Goal: Task Accomplishment & Management: Manage account settings

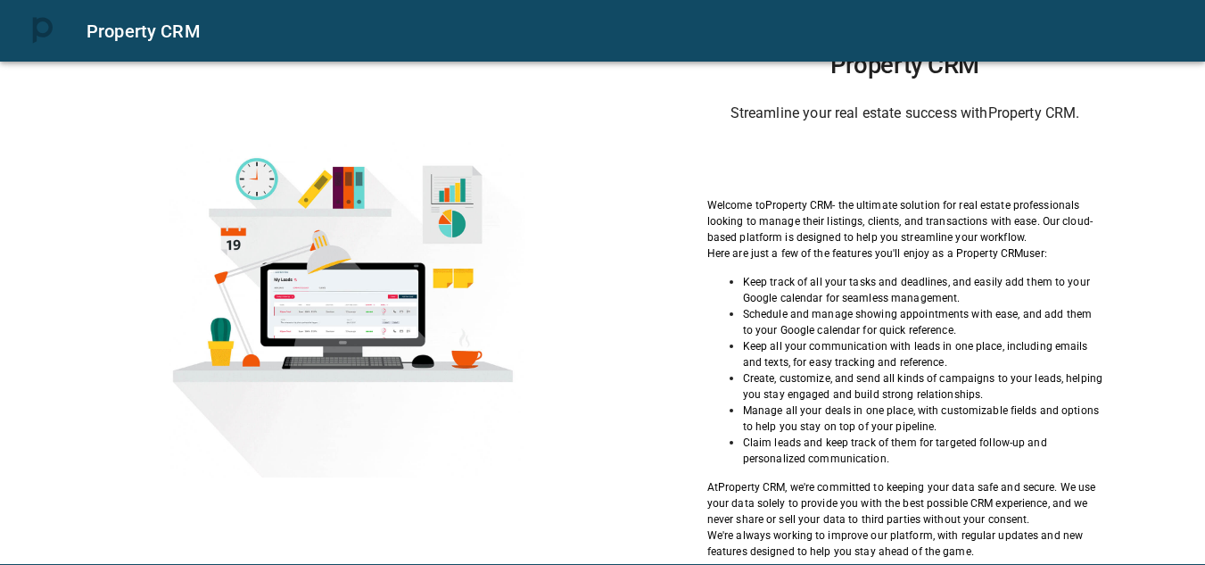
scroll to position [3, 0]
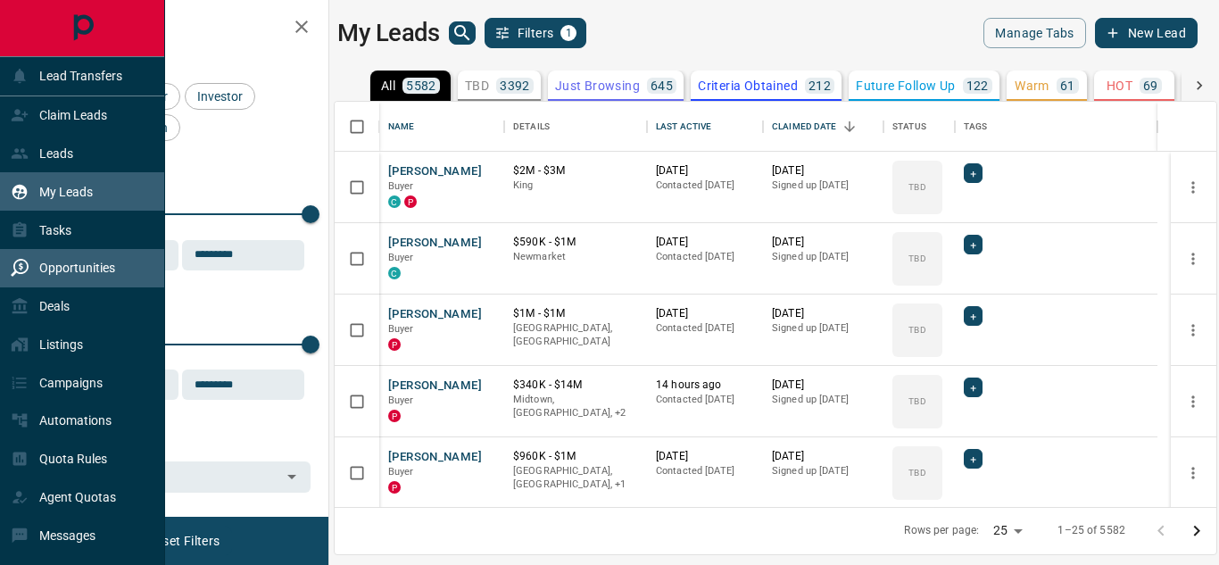
click at [103, 264] on p "Opportunities" at bounding box center [77, 267] width 76 height 14
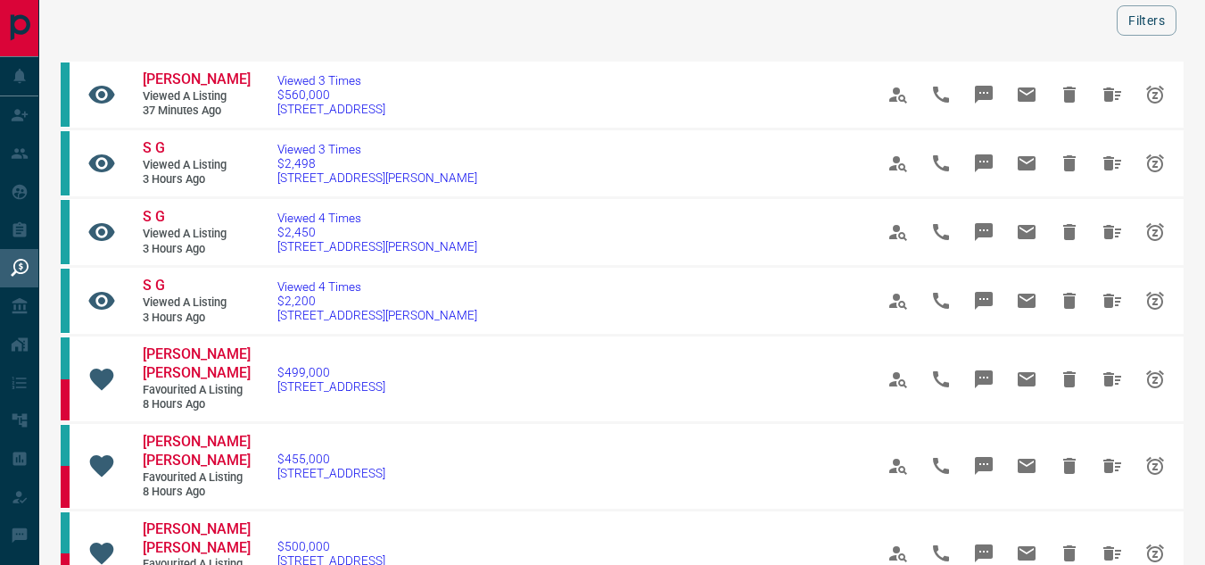
scroll to position [61, 0]
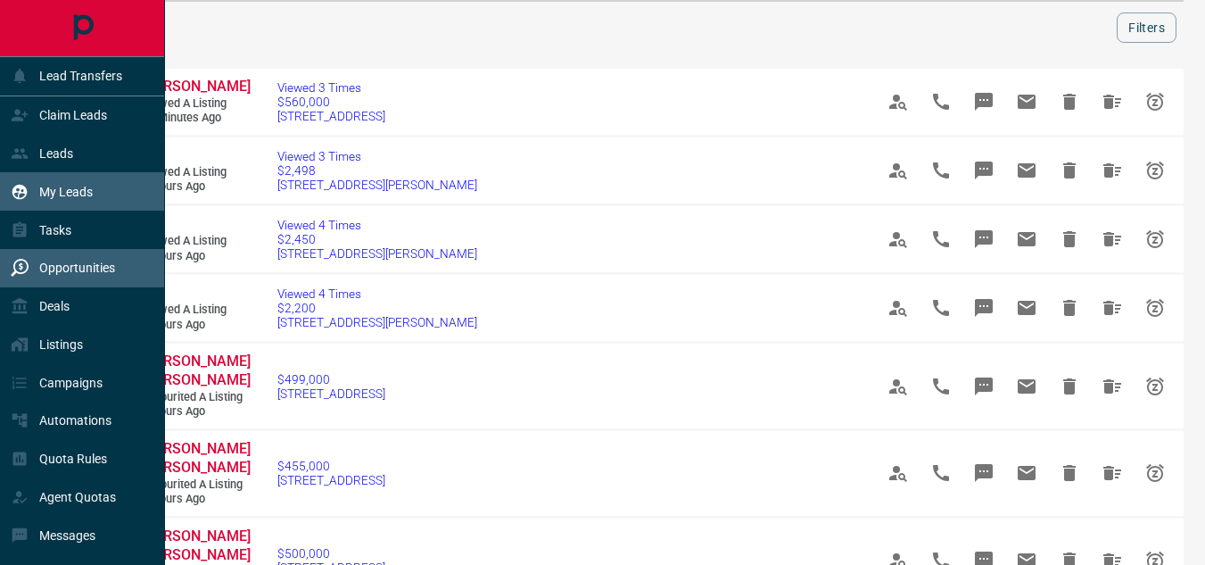
click at [62, 191] on p "My Leads" at bounding box center [66, 192] width 54 height 14
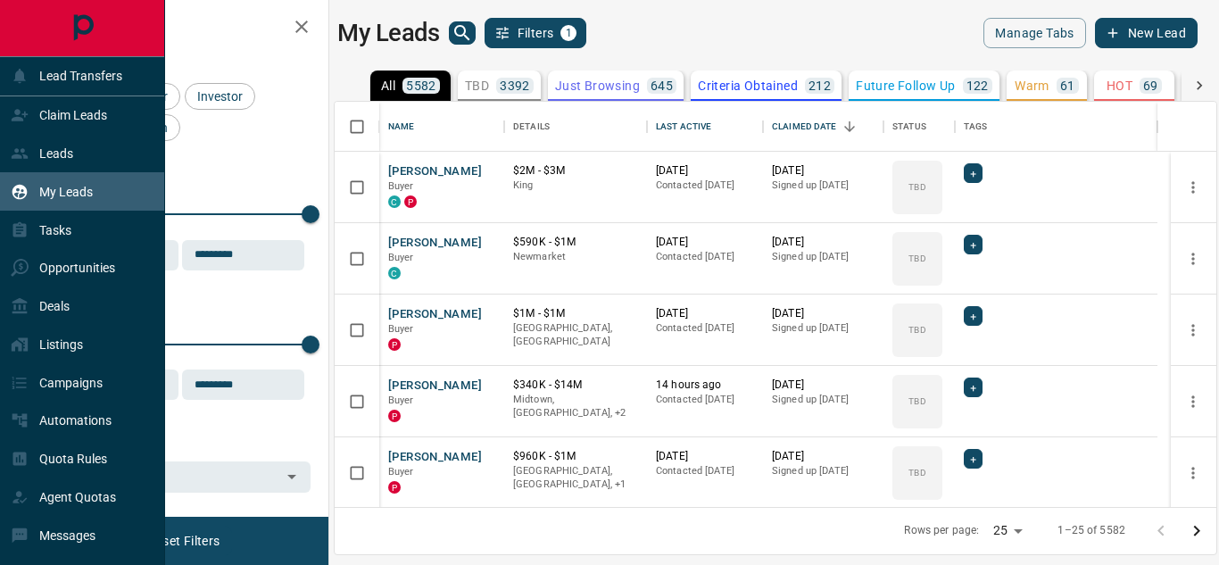
scroll to position [392, 868]
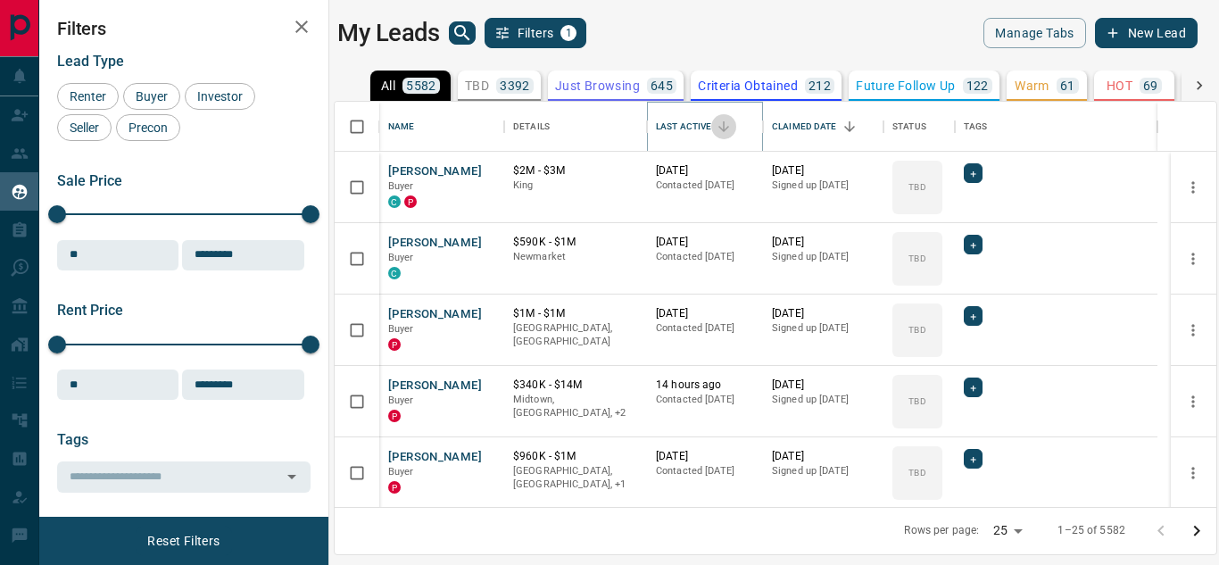
click at [723, 123] on icon "Sort" at bounding box center [723, 127] width 16 height 16
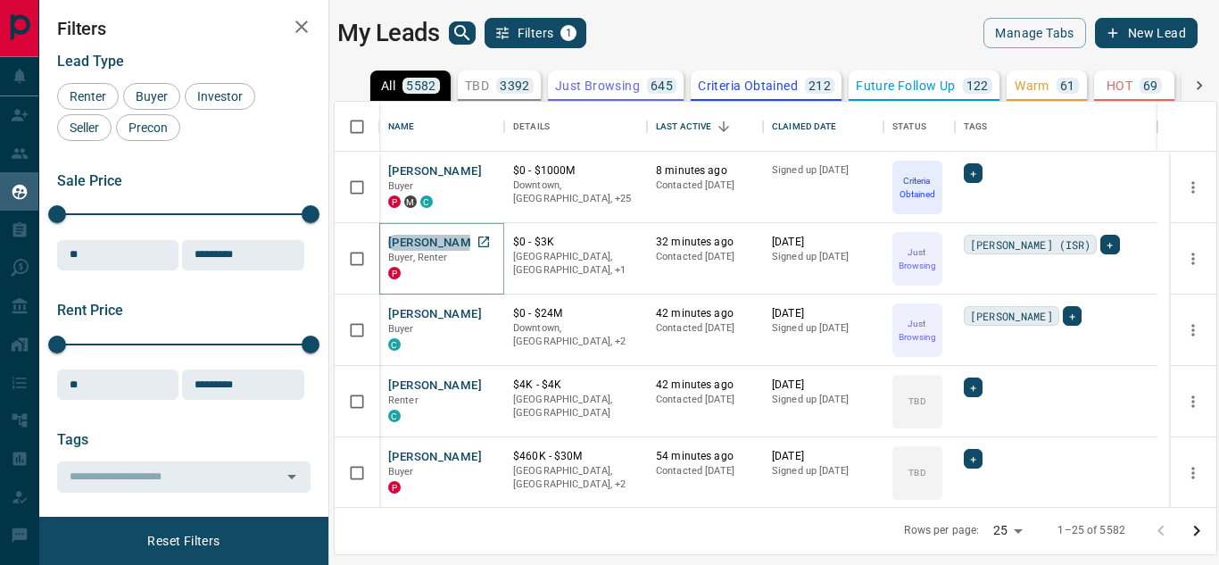
click at [419, 241] on button "[PERSON_NAME]" at bounding box center [435, 243] width 94 height 17
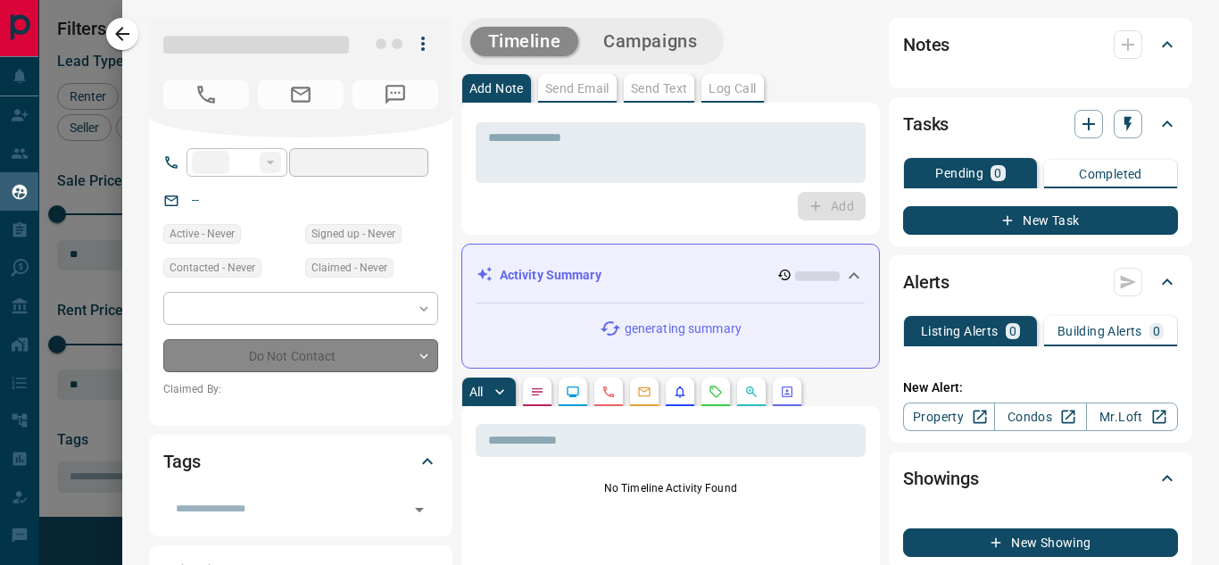
type input "**"
type input "**********"
type input "*"
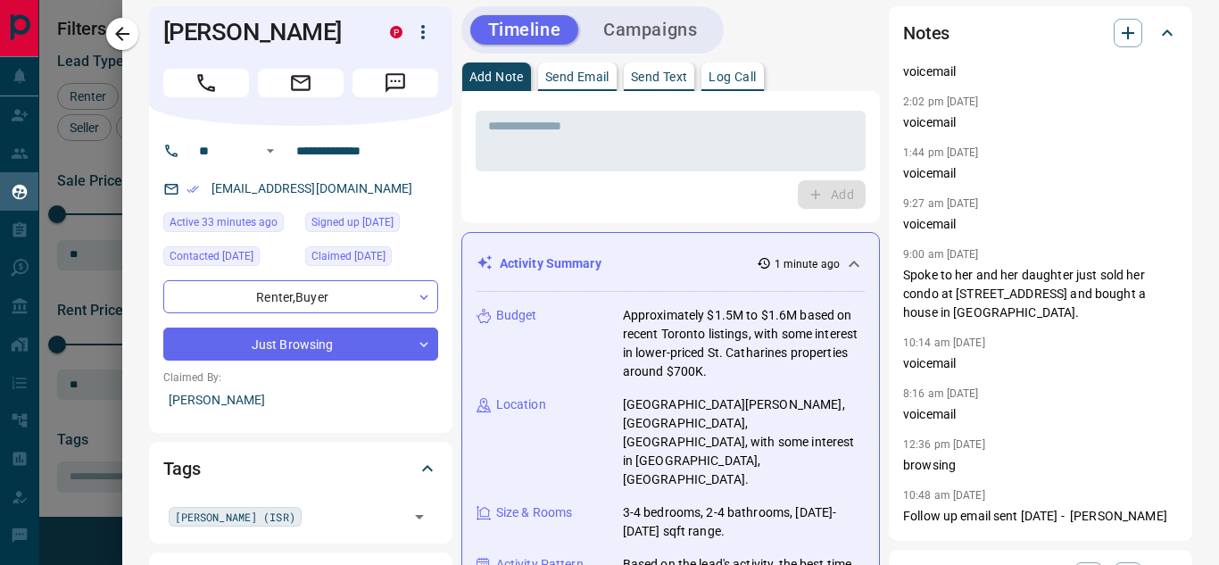
scroll to position [0, 0]
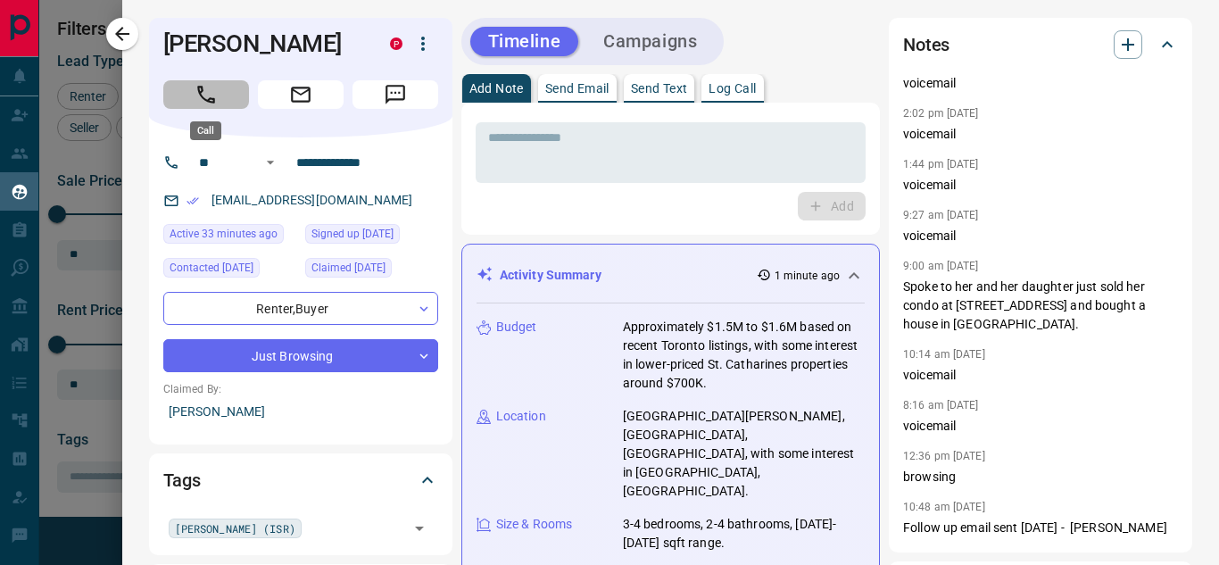
click at [204, 92] on icon "Call" at bounding box center [205, 94] width 23 height 23
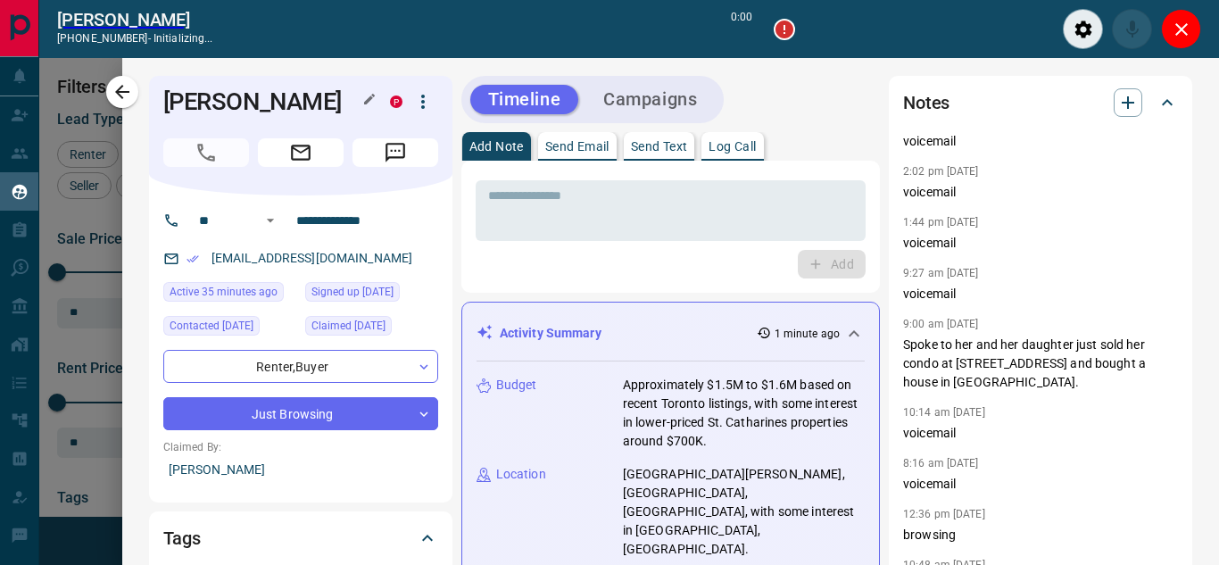
scroll to position [336, 868]
type input "*******"
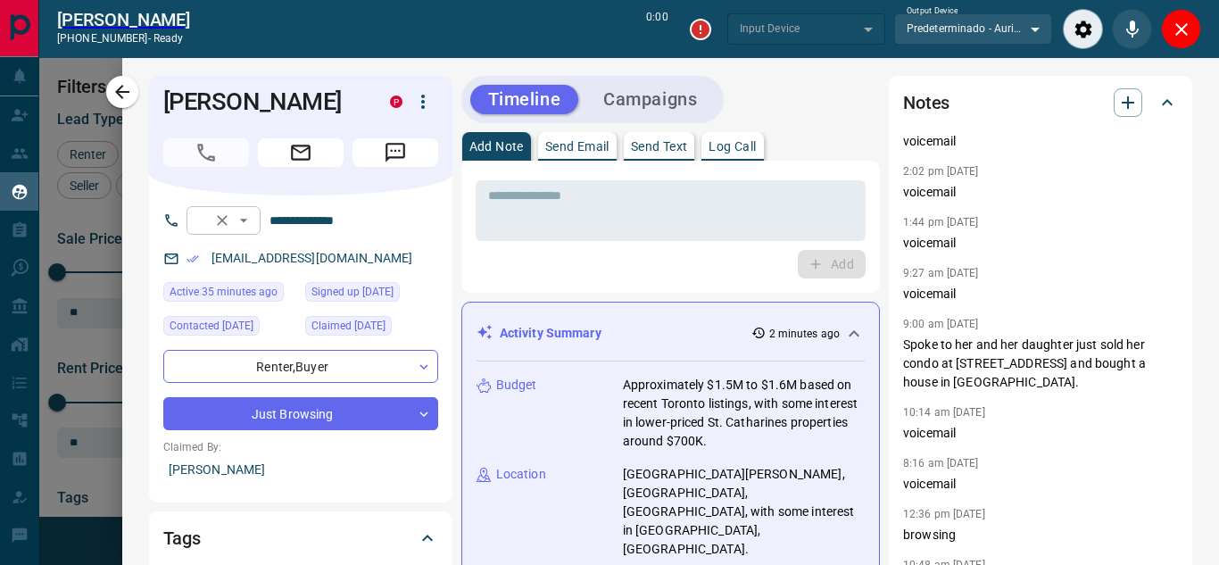
type input "*******"
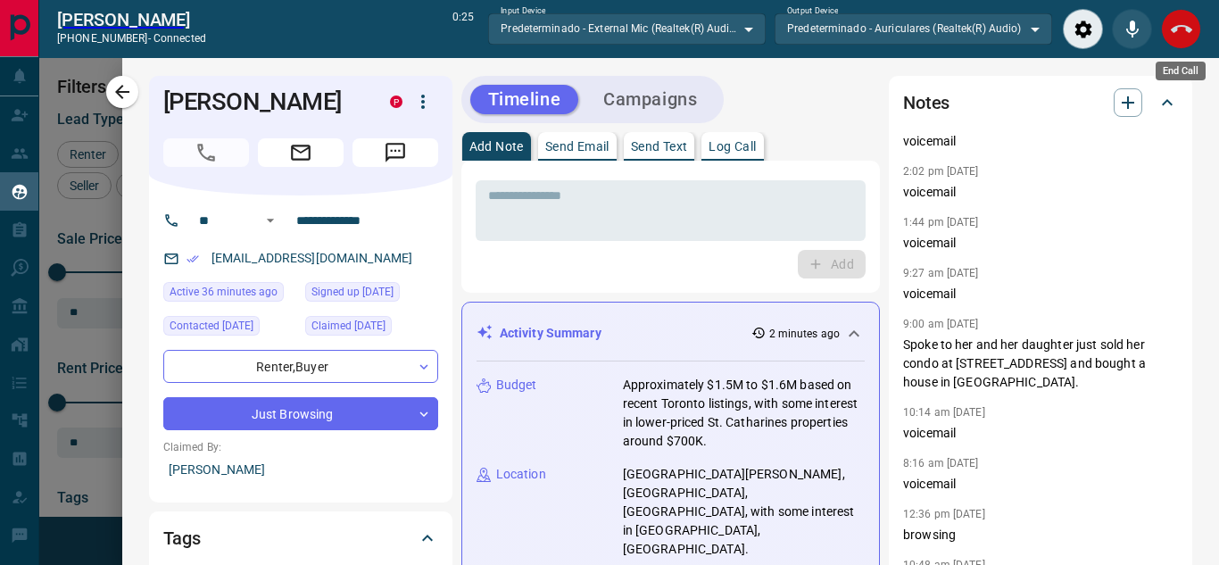
click at [1176, 32] on icon "End Call" at bounding box center [1180, 29] width 21 height 21
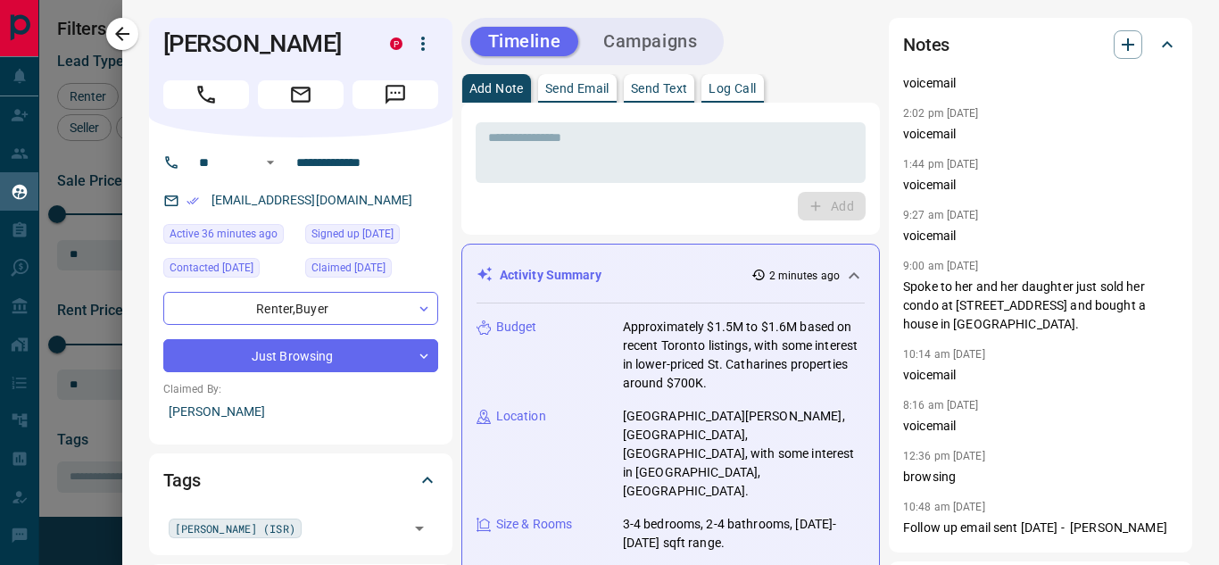
scroll to position [392, 868]
click at [576, 89] on p "Send Email" at bounding box center [577, 88] width 64 height 12
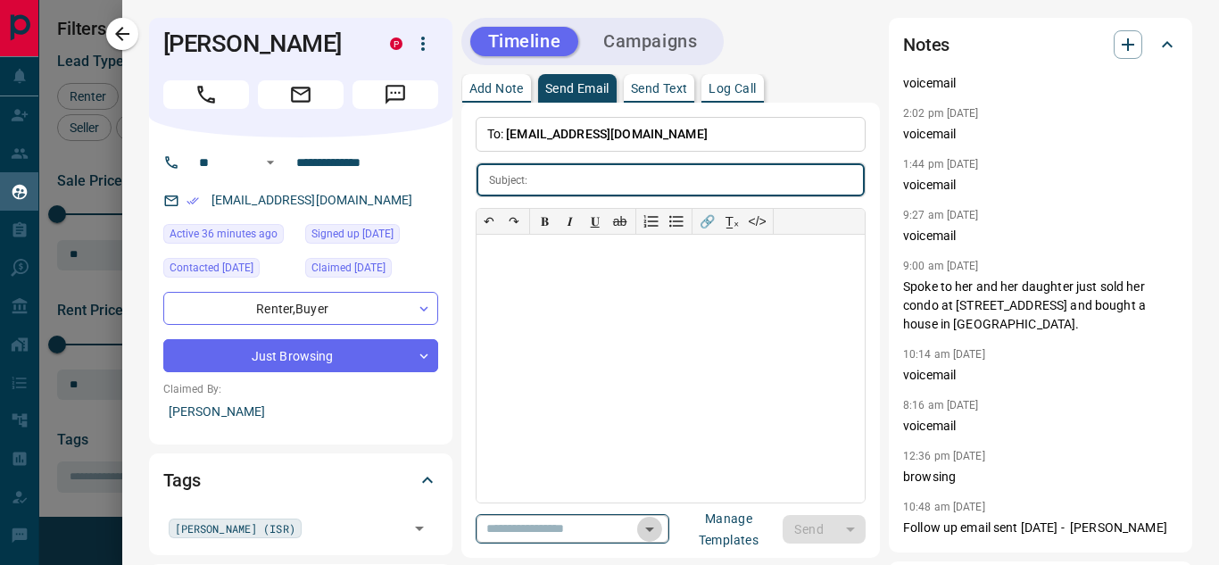
click at [660, 528] on icon "Open" at bounding box center [649, 528] width 21 height 21
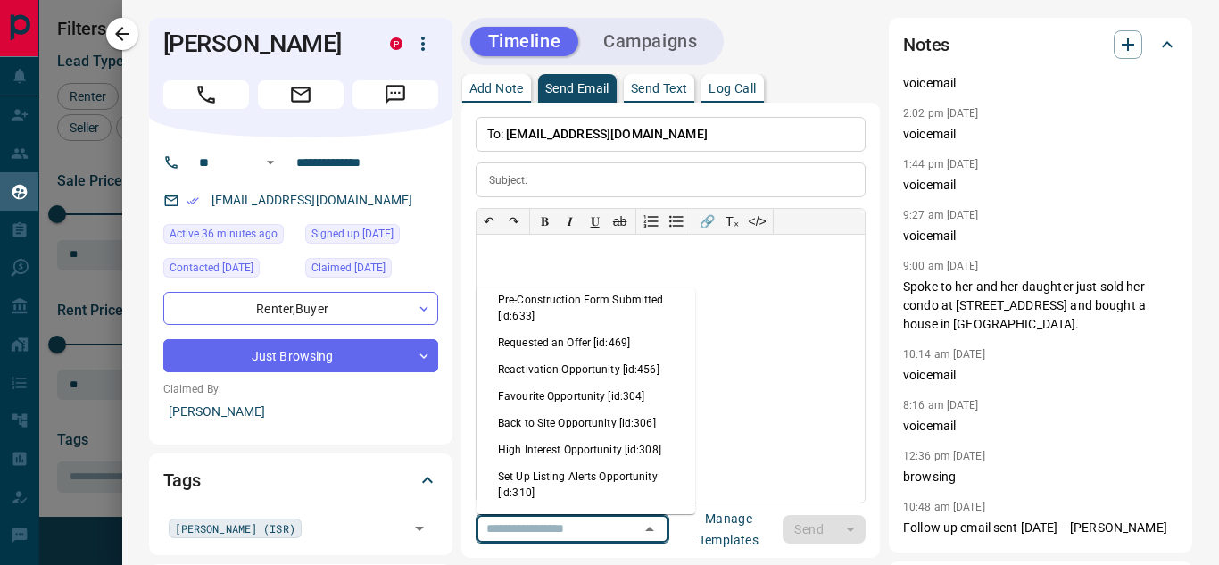
scroll to position [1116, 0]
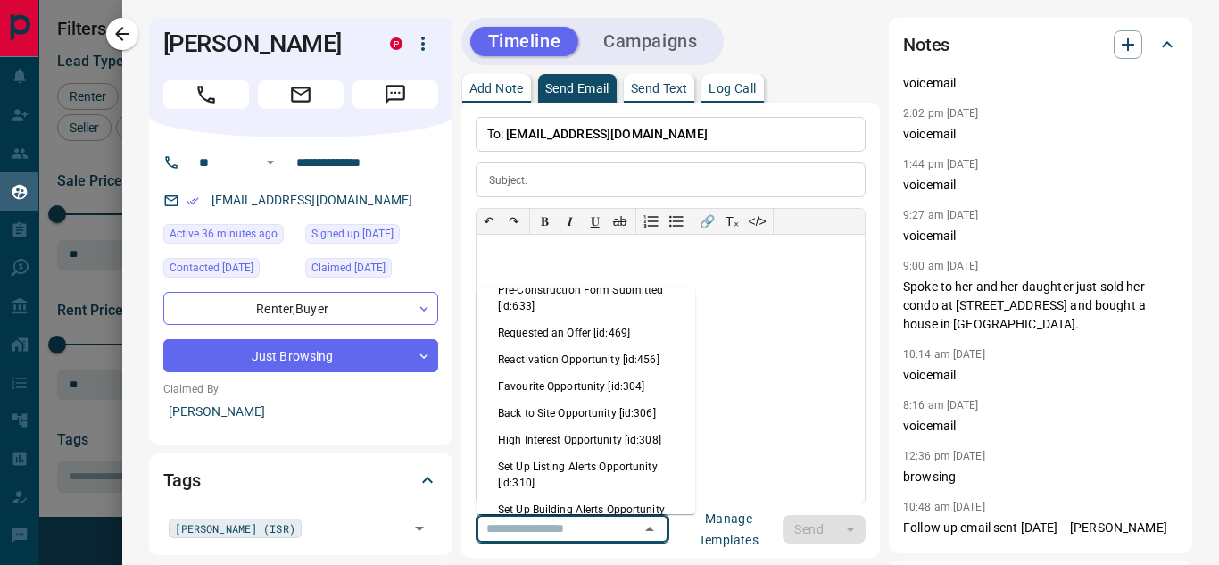
click at [600, 417] on li "Back to Site Opportunity [id:306]" at bounding box center [585, 413] width 219 height 27
type input "**********"
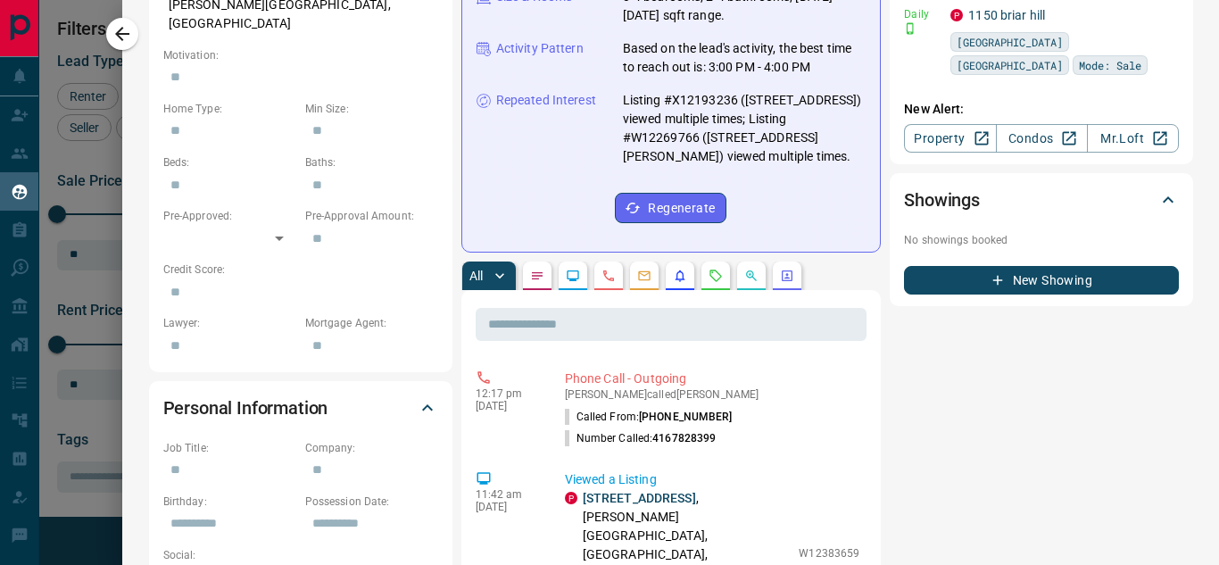
scroll to position [855, 0]
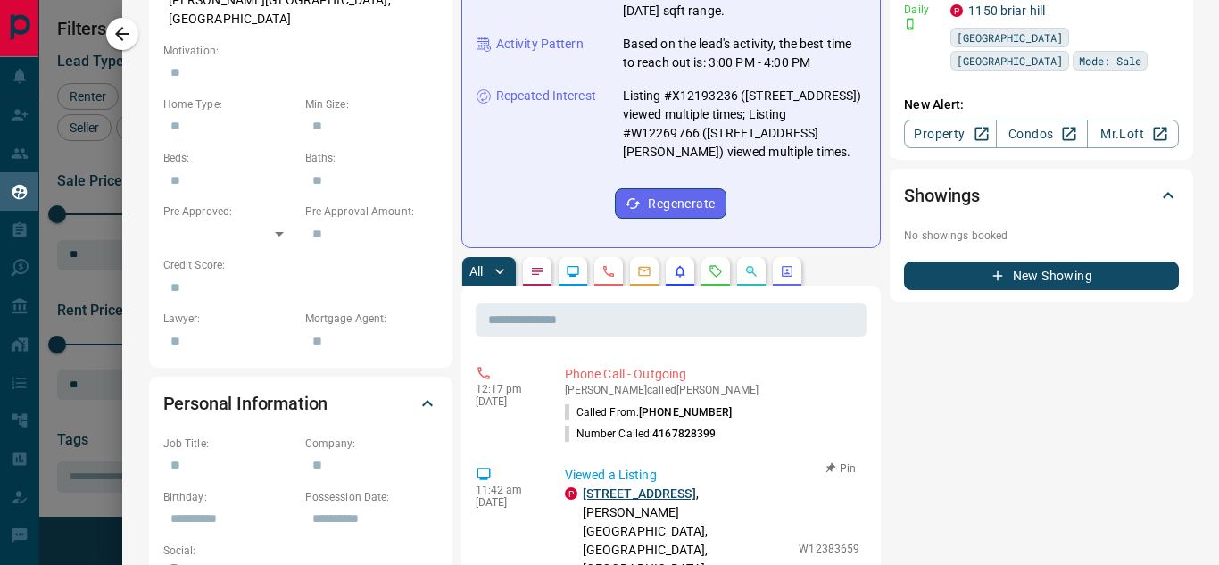
click at [601, 486] on link "[STREET_ADDRESS]" at bounding box center [639, 493] width 113 height 14
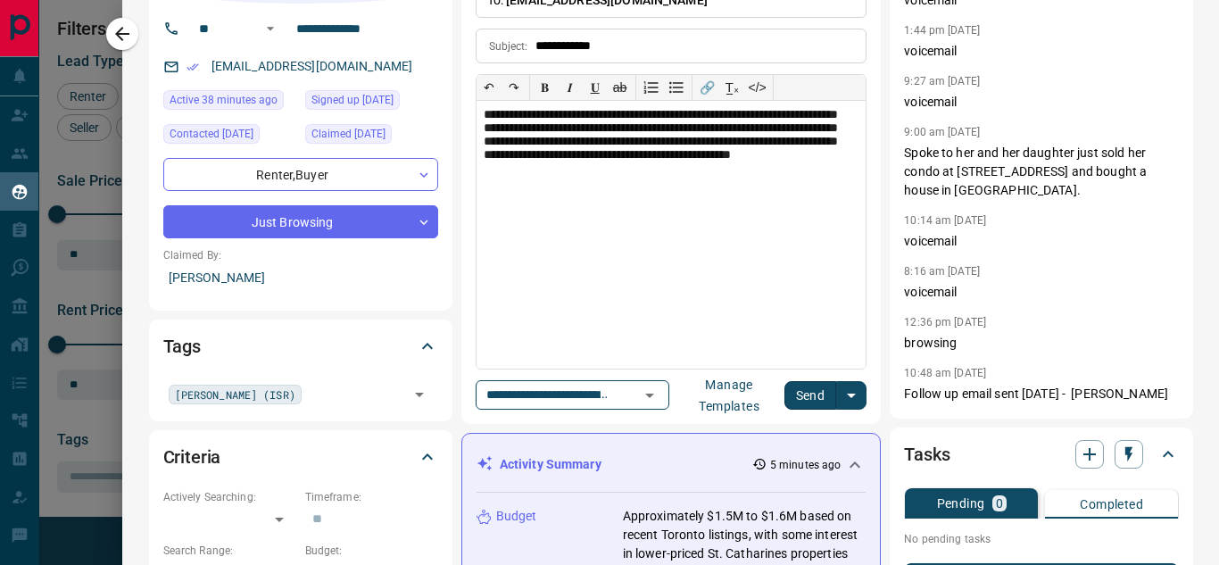
scroll to position [138, 0]
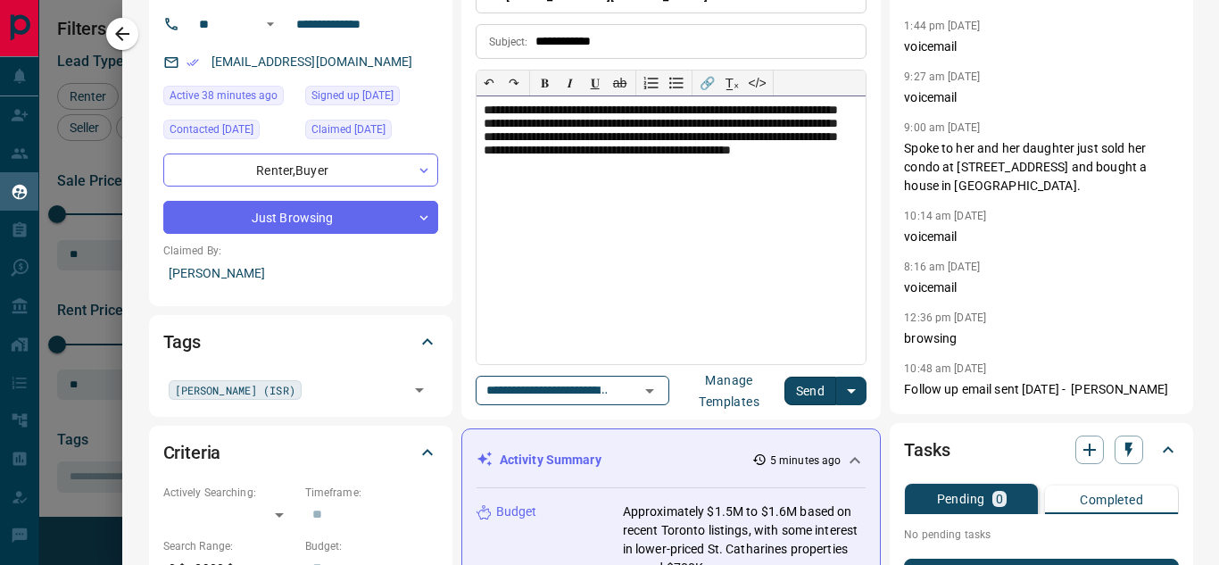
click at [603, 123] on div "**********" at bounding box center [671, 230] width 390 height 268
click at [1123, 450] on icon "button" at bounding box center [1129, 450] width 18 height 18
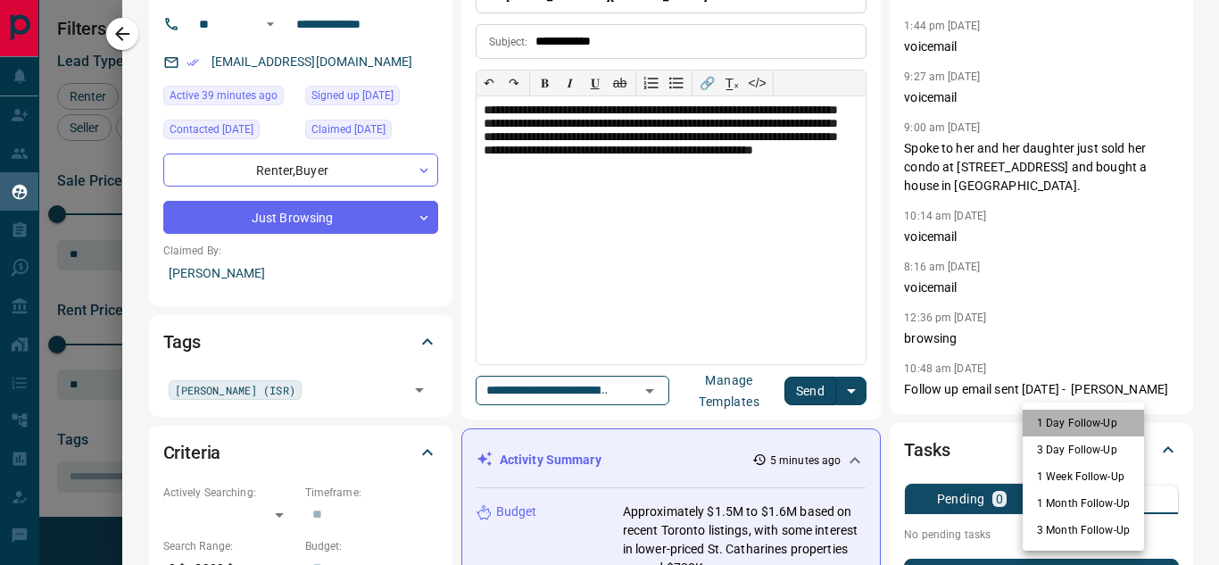
click at [1079, 421] on li "1 Day Follow-Up" at bounding box center [1082, 422] width 121 height 27
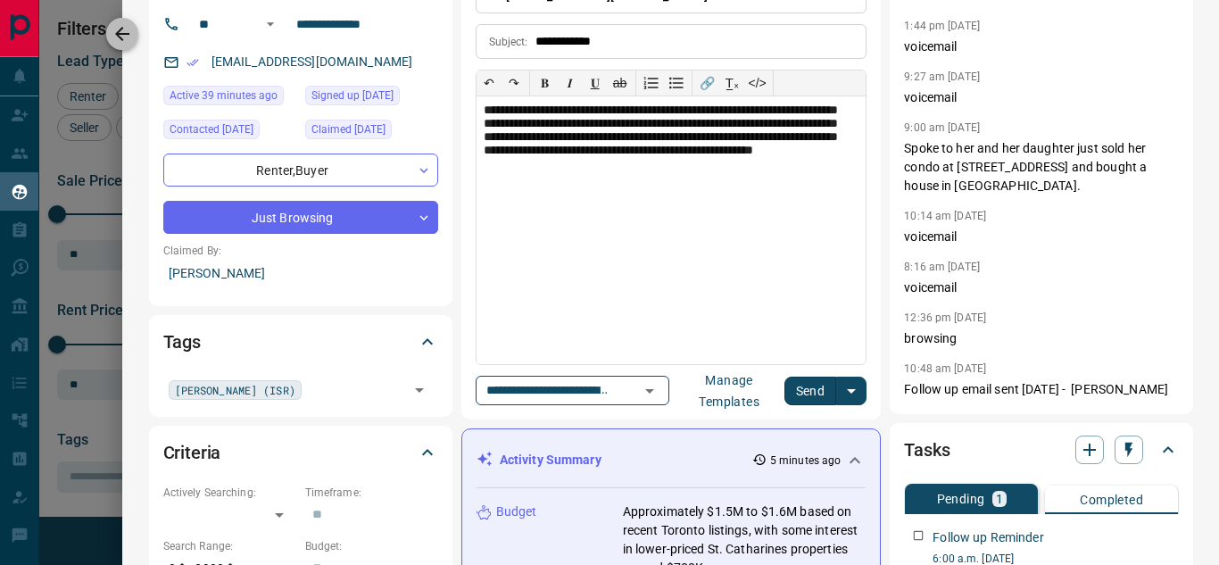
click at [127, 40] on icon "button" at bounding box center [122, 33] width 21 height 21
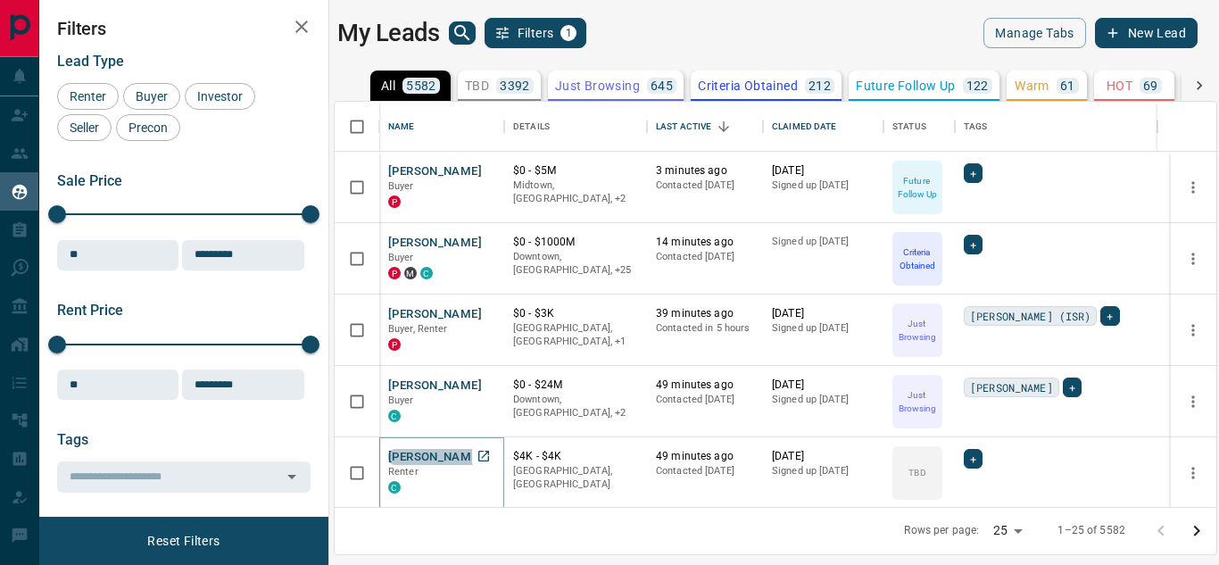
click at [443, 454] on button "[PERSON_NAME]" at bounding box center [435, 457] width 94 height 17
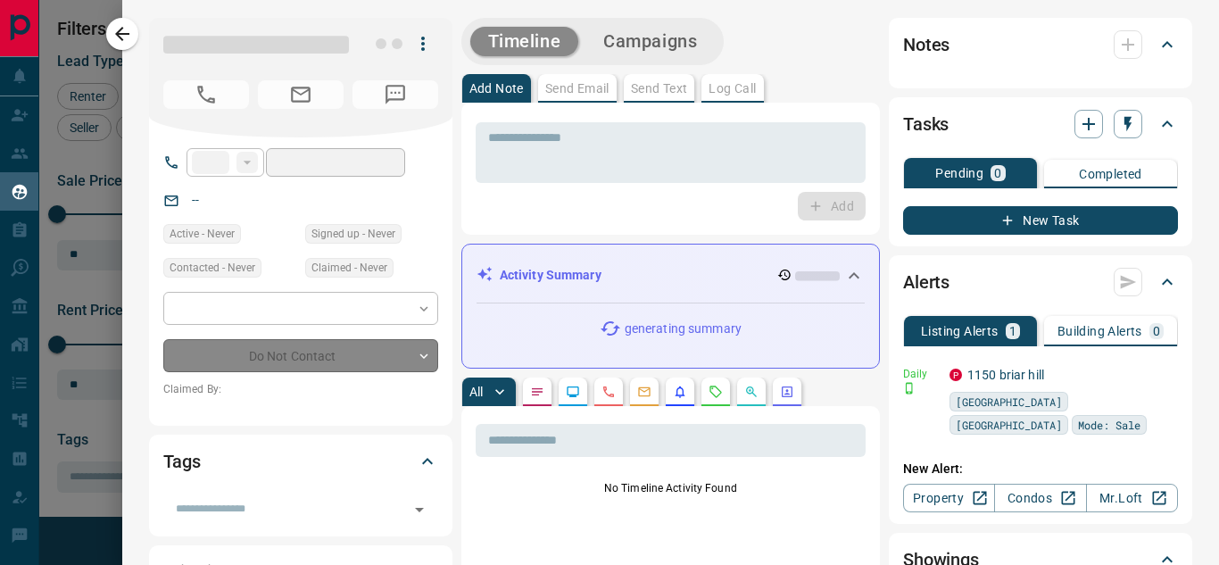
type input "**"
type input "**********"
type input "**"
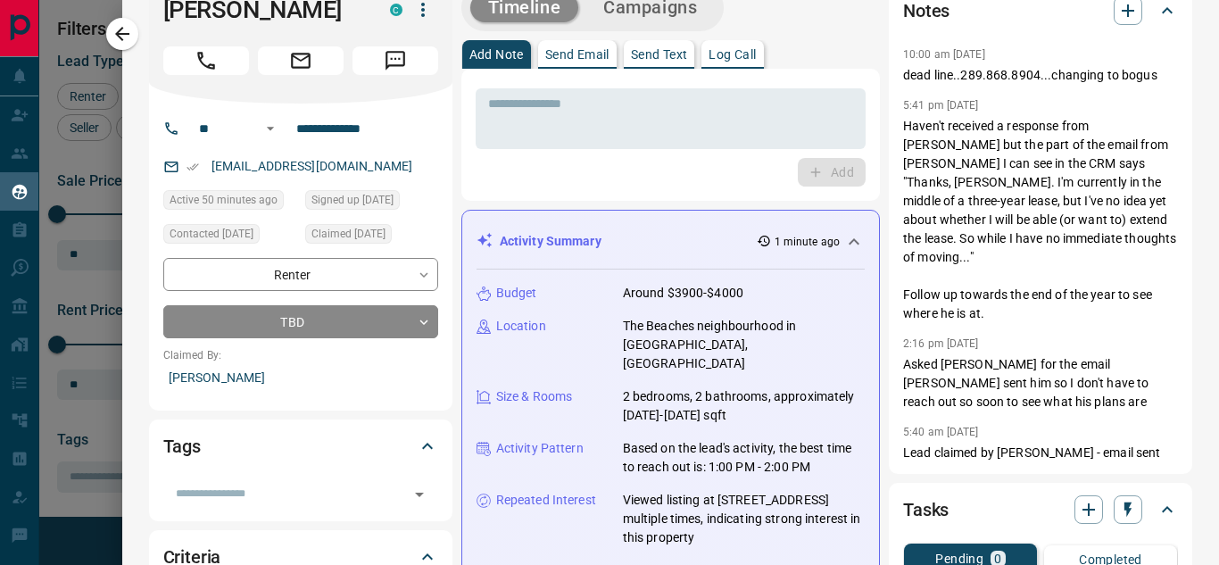
scroll to position [0, 0]
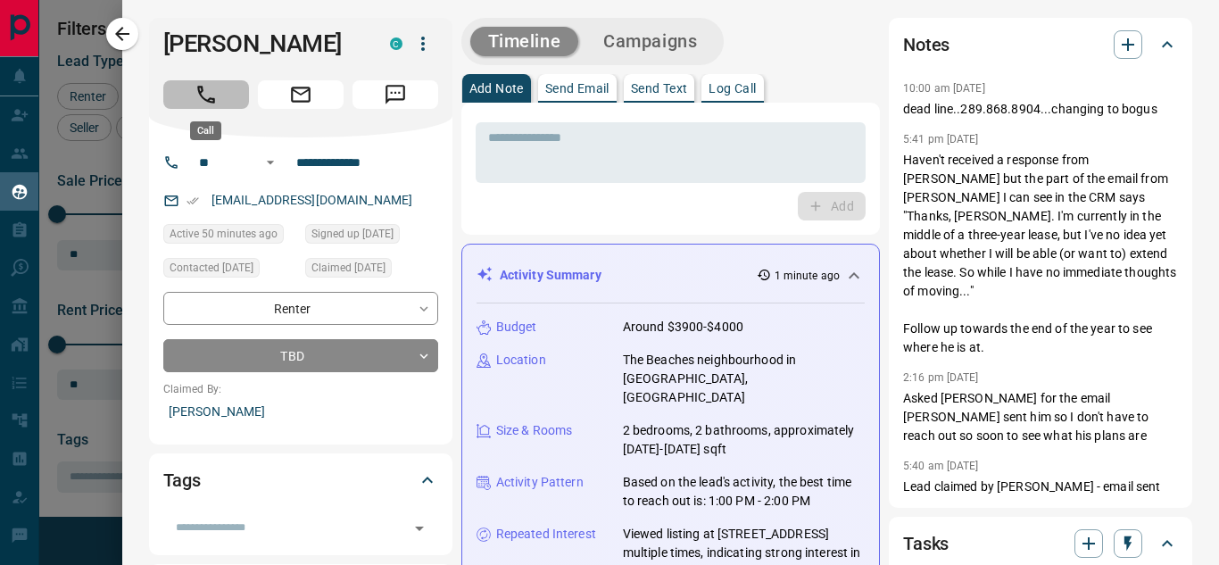
click at [203, 94] on icon "Call" at bounding box center [205, 94] width 23 height 23
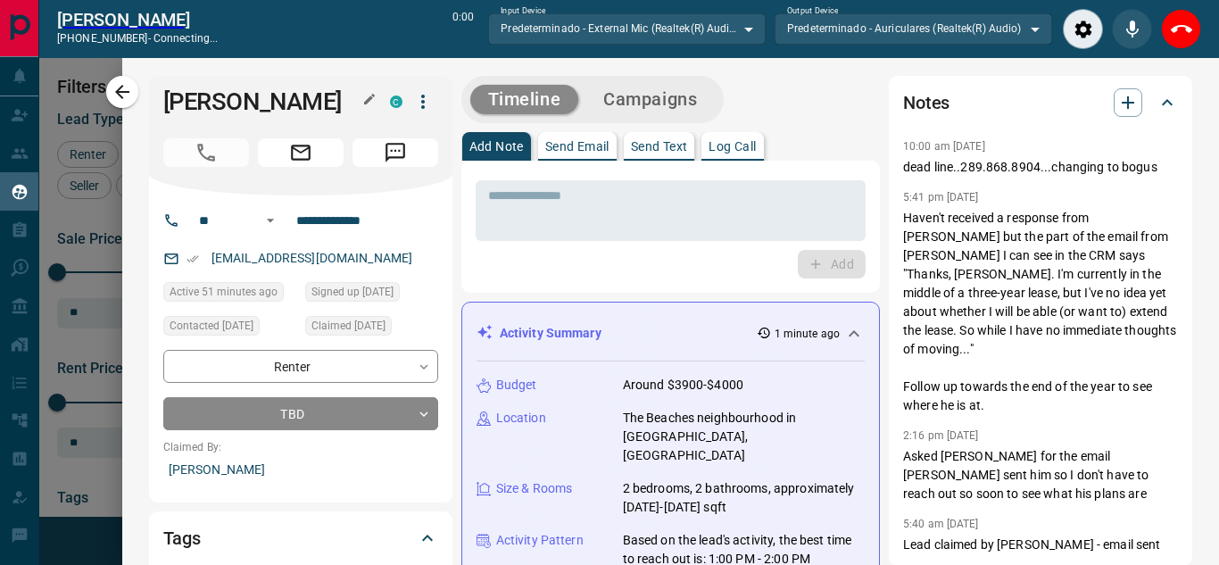
scroll to position [336, 868]
click at [1182, 27] on icon "End Call" at bounding box center [1180, 29] width 21 height 21
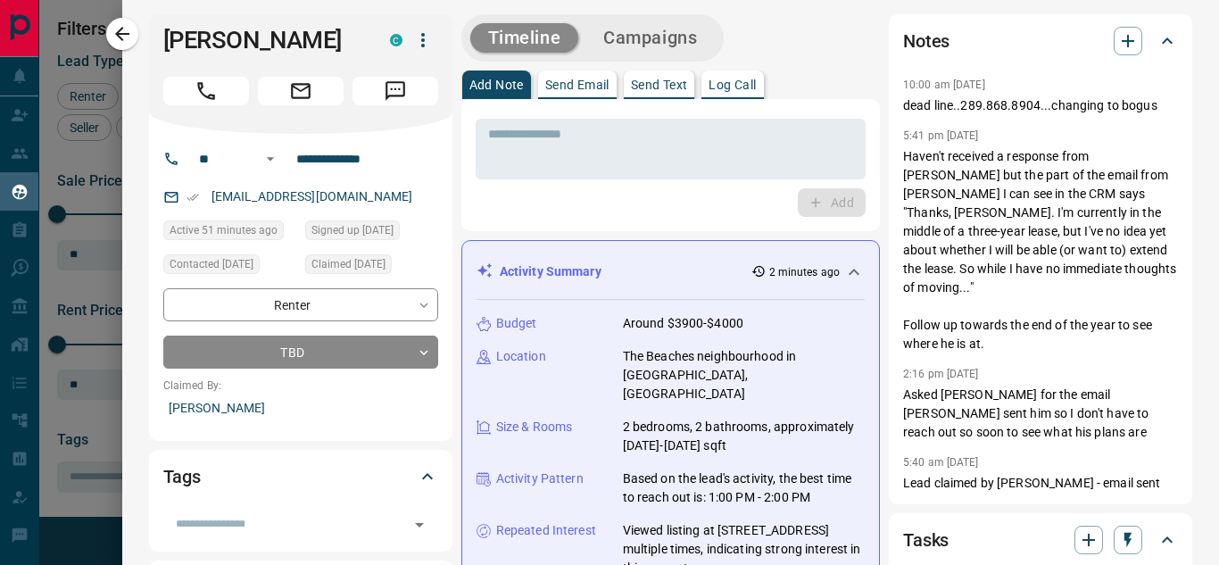
scroll to position [0, 0]
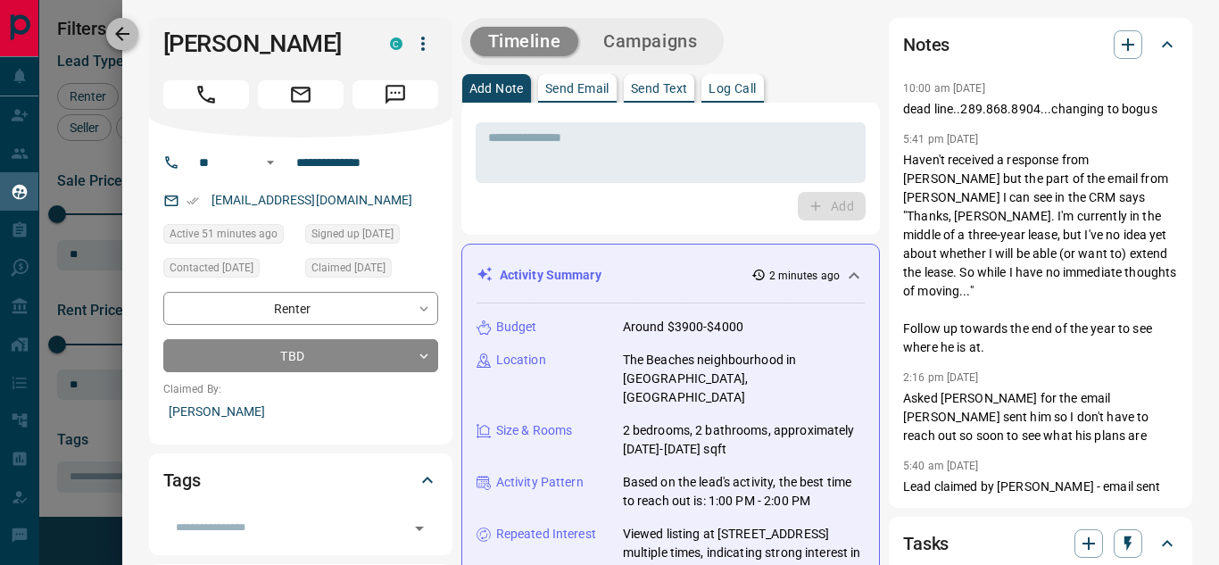
click at [124, 36] on icon "button" at bounding box center [122, 33] width 21 height 21
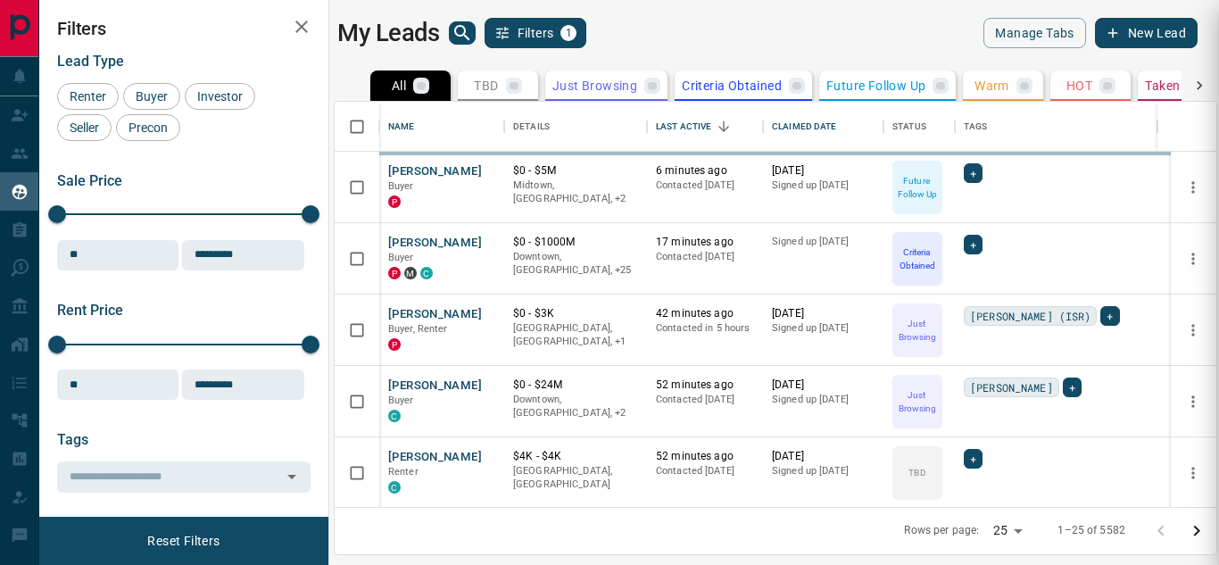
click at [1204, 200] on div at bounding box center [609, 282] width 1219 height 565
drag, startPoint x: 1217, startPoint y: 200, endPoint x: 1209, endPoint y: 188, distance: 14.1
click at [1204, 197] on div at bounding box center [609, 282] width 1219 height 565
click at [1204, 206] on div at bounding box center [609, 282] width 1219 height 565
click at [1204, 211] on div at bounding box center [609, 282] width 1219 height 565
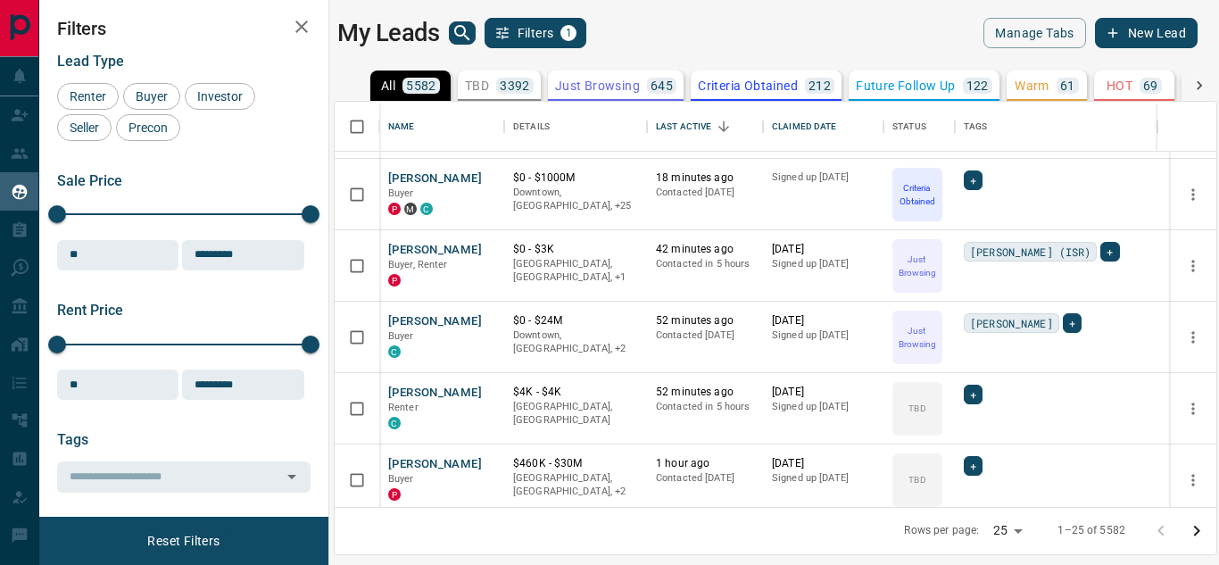
scroll to position [74, 0]
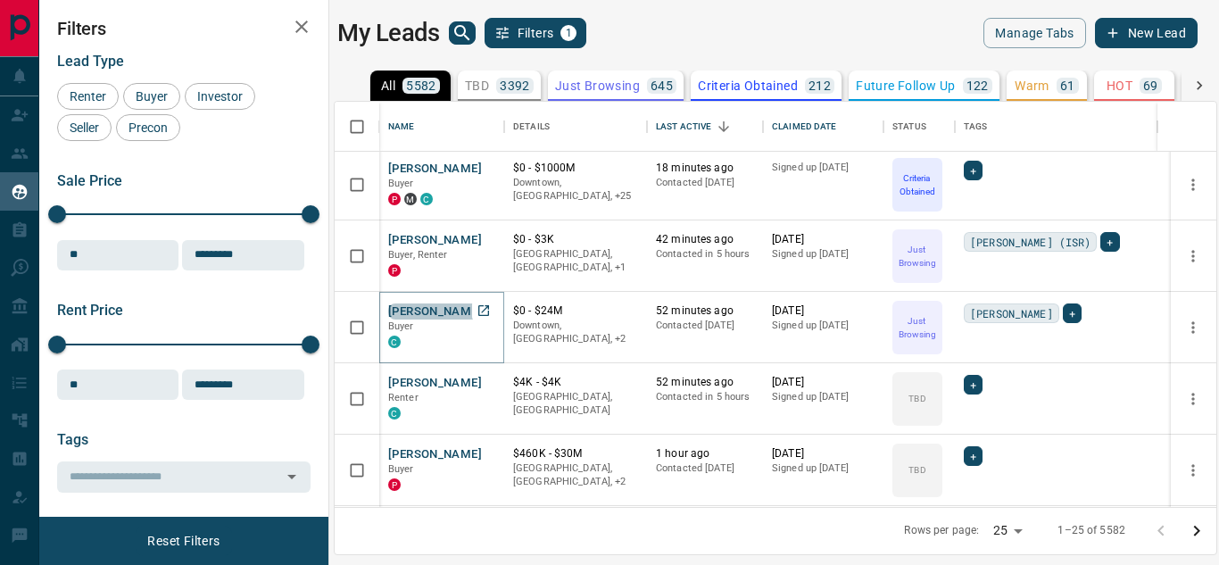
click at [416, 311] on button "[PERSON_NAME]" at bounding box center [435, 311] width 94 height 17
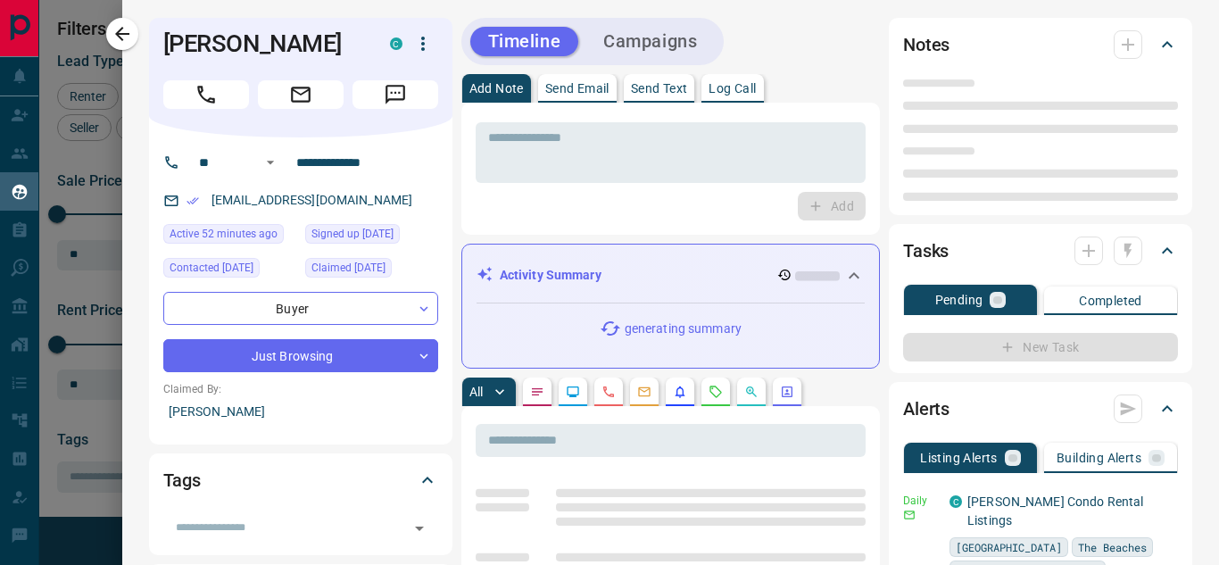
type input "**"
type input "**********"
type input "*"
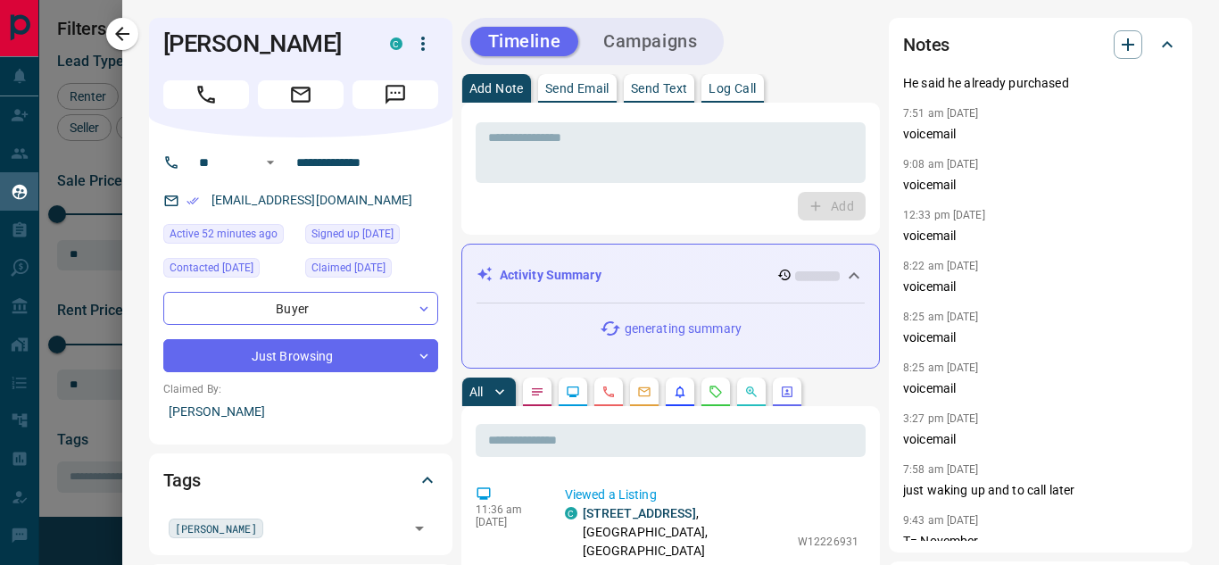
scroll to position [0, 0]
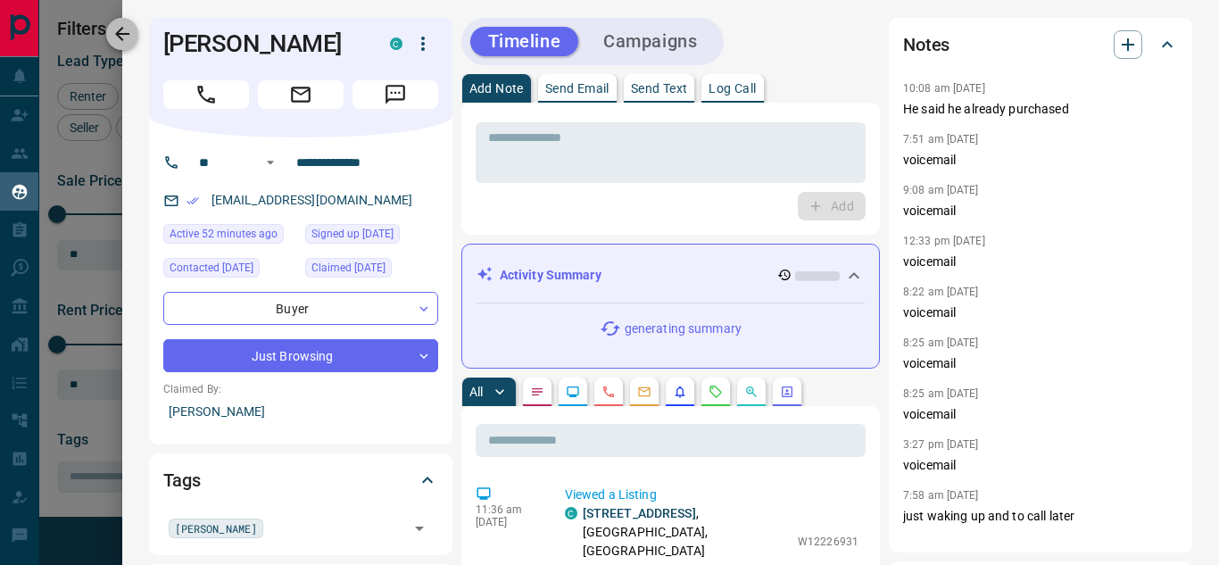
click at [119, 29] on icon "button" at bounding box center [122, 33] width 21 height 21
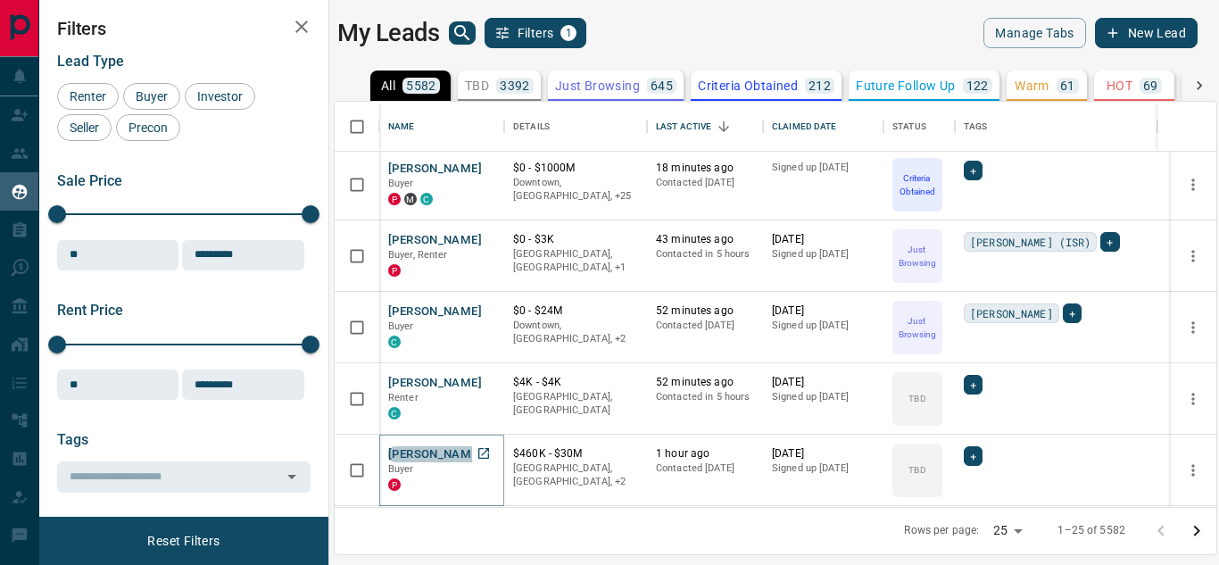
click at [434, 452] on button "[PERSON_NAME]" at bounding box center [435, 454] width 94 height 17
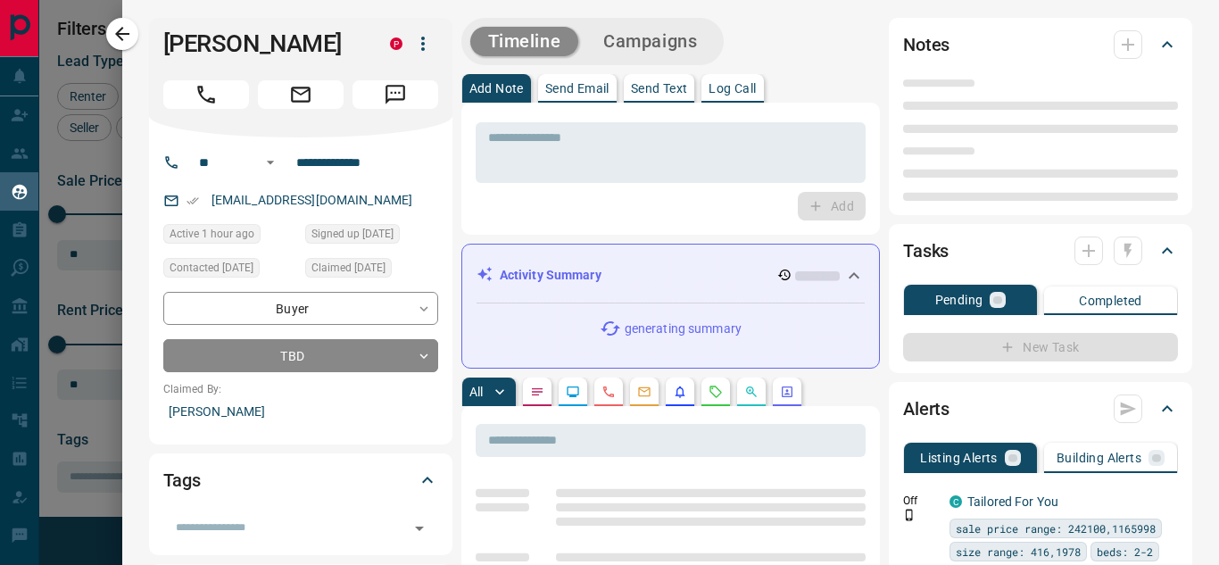
type input "**"
type input "**********"
type input "**"
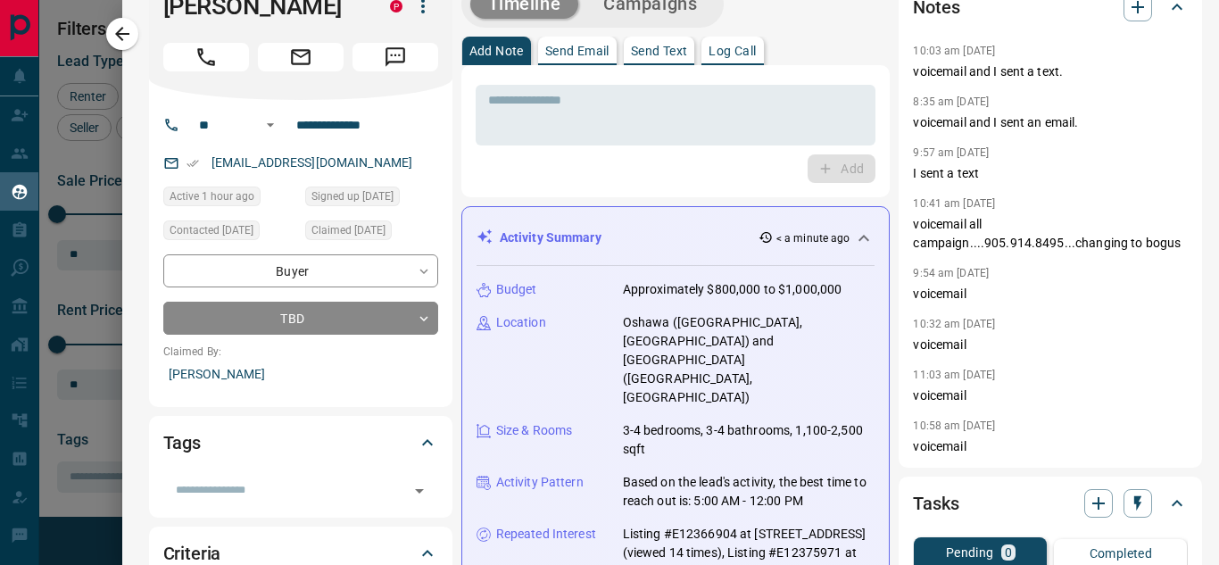
scroll to position [29, 0]
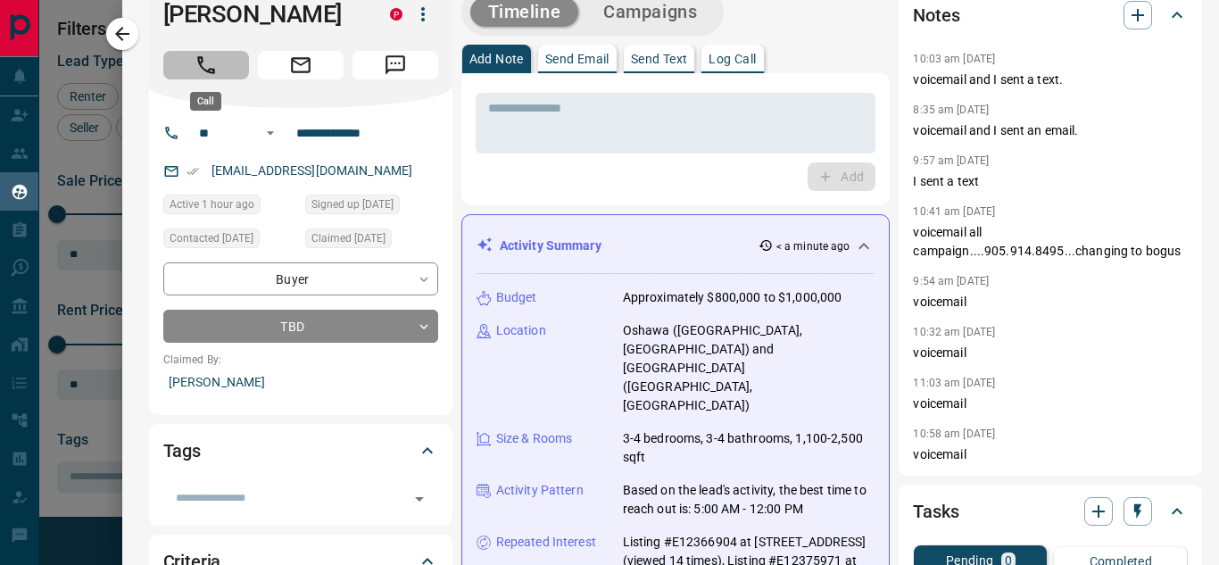
click at [203, 70] on icon "Call" at bounding box center [205, 65] width 23 height 23
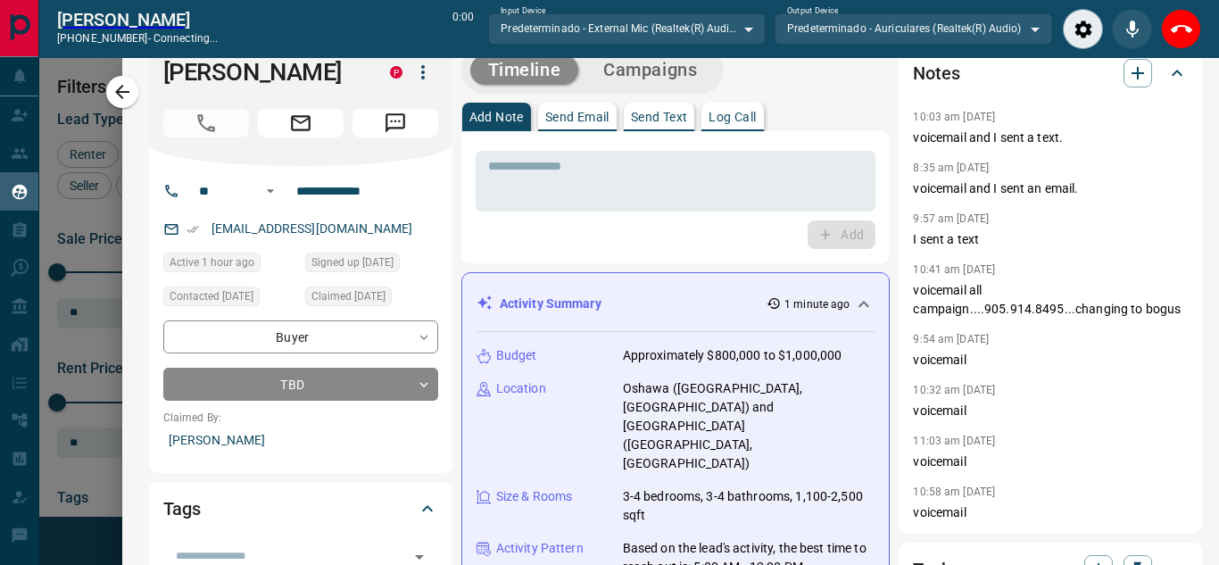
scroll to position [0, 0]
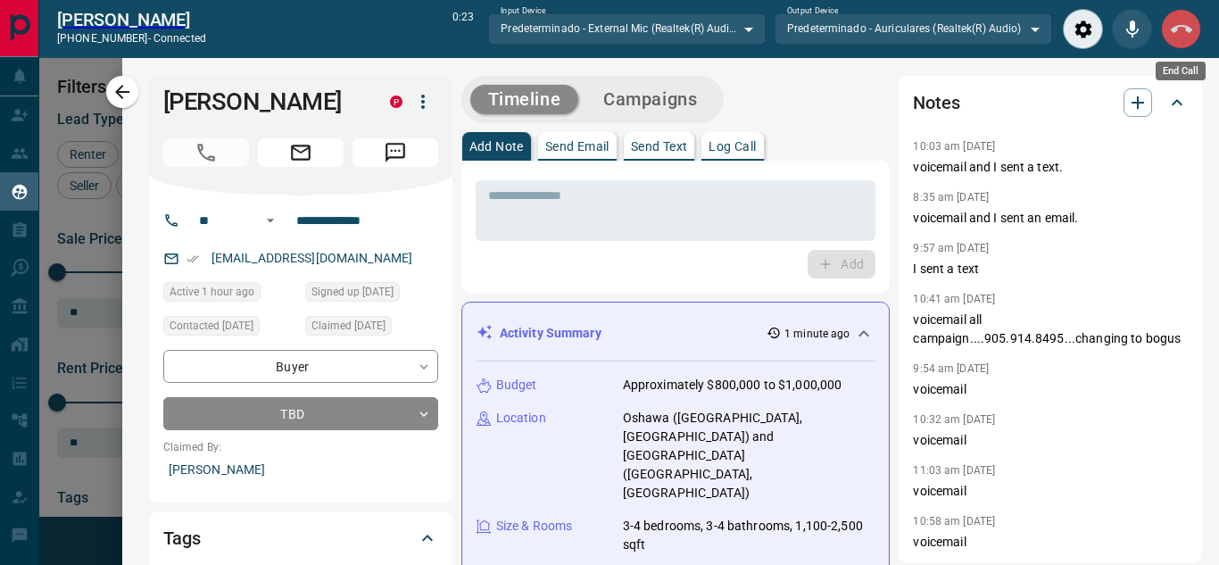
click at [1186, 29] on icon "End Call" at bounding box center [1180, 29] width 21 height 8
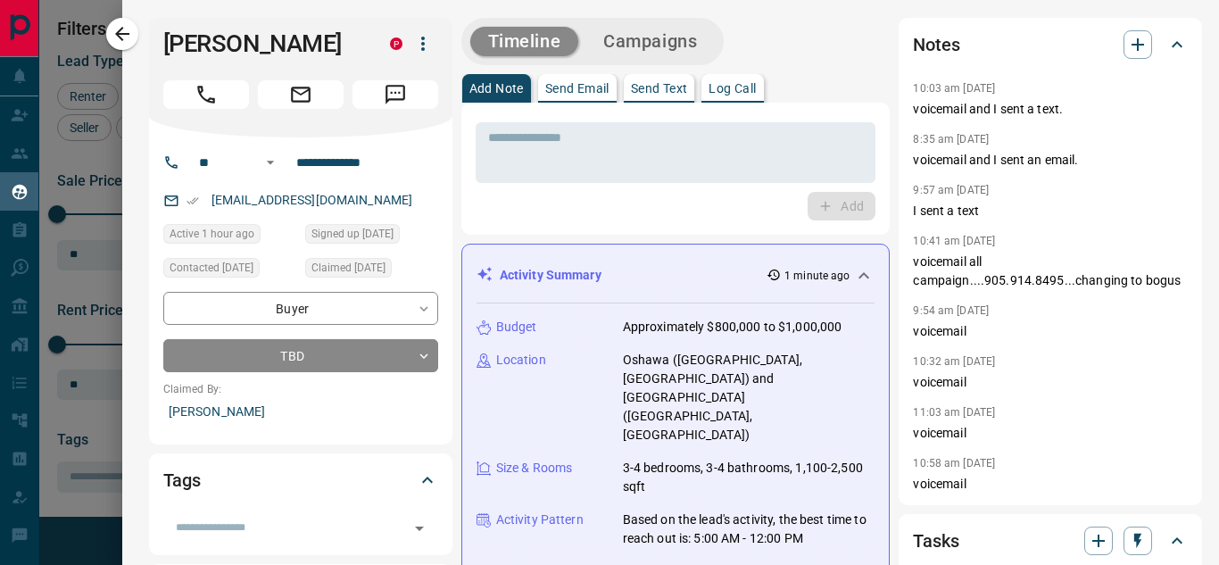
scroll to position [392, 868]
click at [126, 38] on icon "button" at bounding box center [122, 33] width 21 height 21
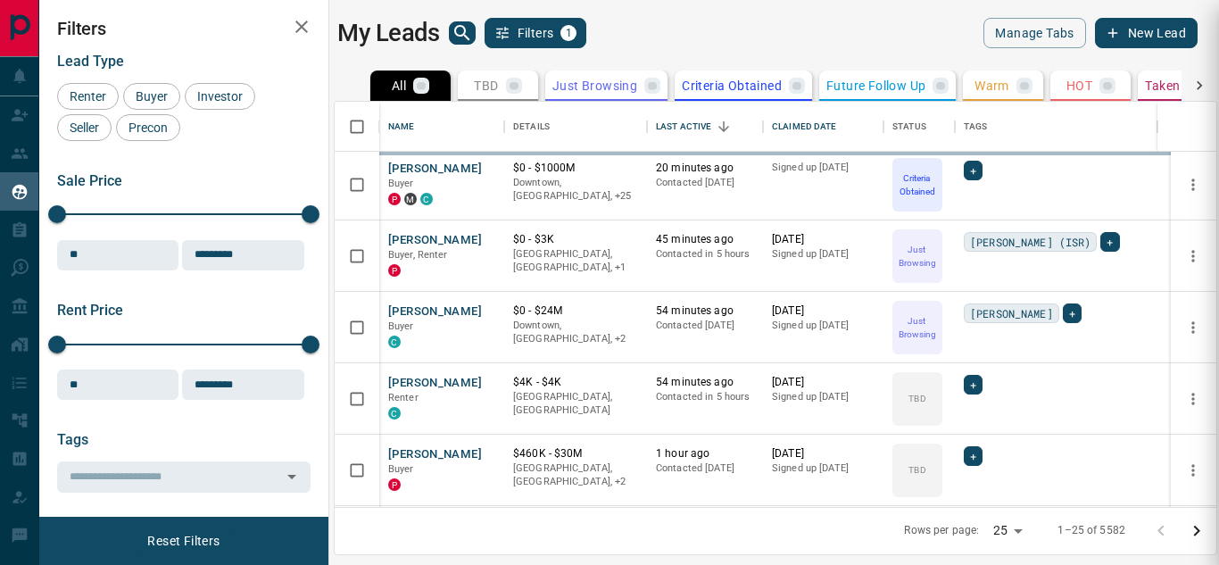
click at [1204, 203] on div at bounding box center [609, 282] width 1219 height 565
click at [1204, 216] on div at bounding box center [609, 282] width 1219 height 565
click at [1204, 224] on div at bounding box center [609, 282] width 1219 height 565
click at [1204, 228] on div at bounding box center [609, 282] width 1219 height 565
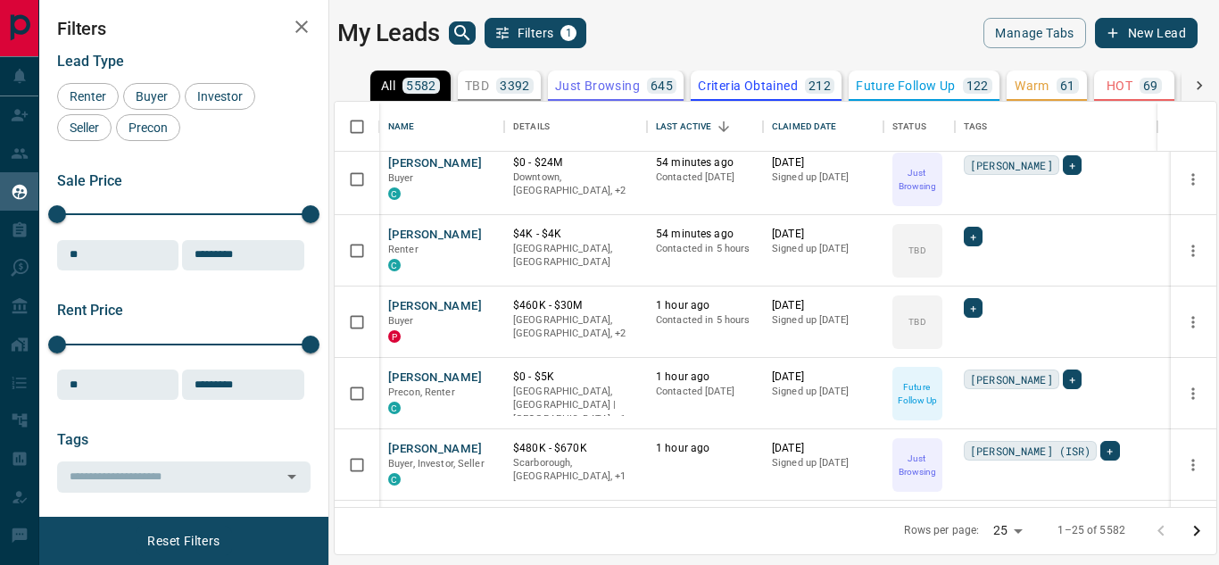
scroll to position [281, 0]
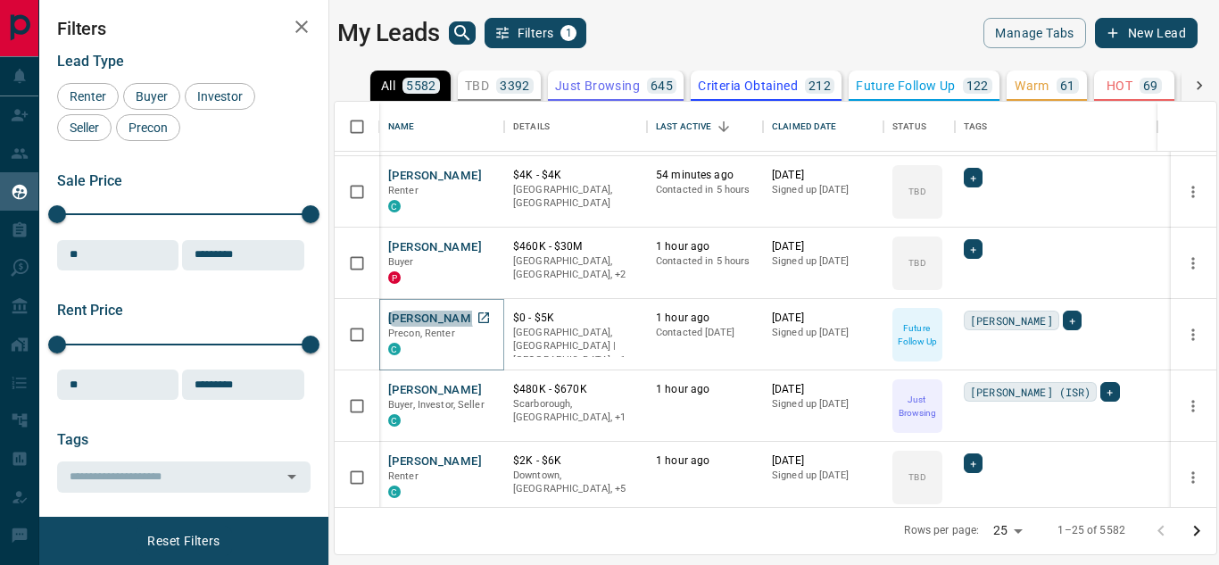
click at [445, 318] on button "[PERSON_NAME]" at bounding box center [435, 318] width 94 height 17
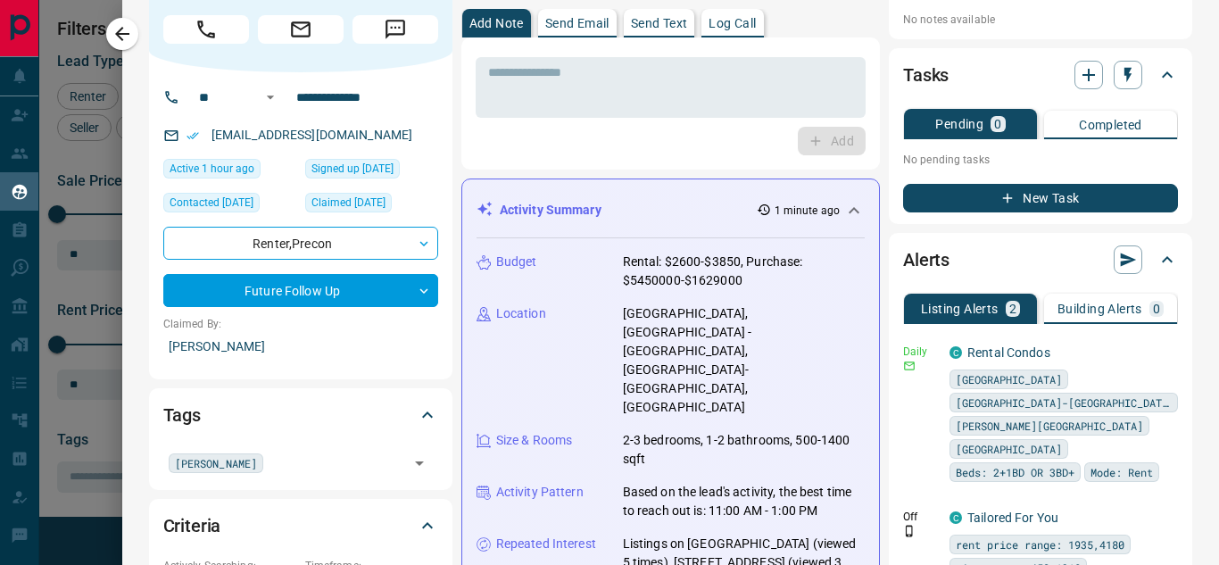
scroll to position [0, 0]
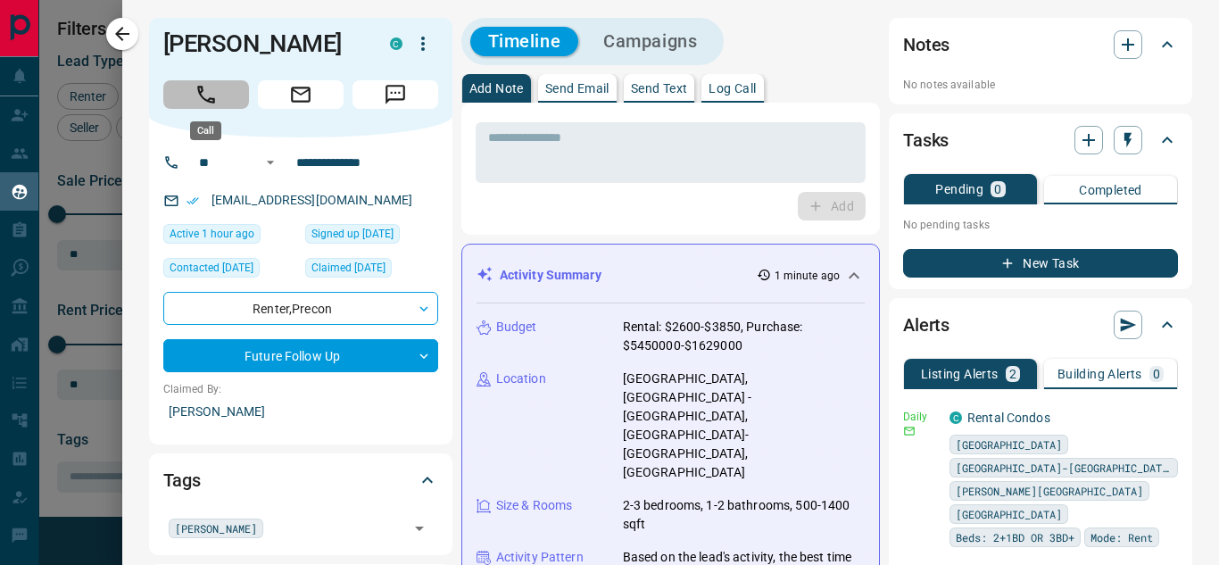
click at [218, 90] on button "Call" at bounding box center [206, 94] width 86 height 29
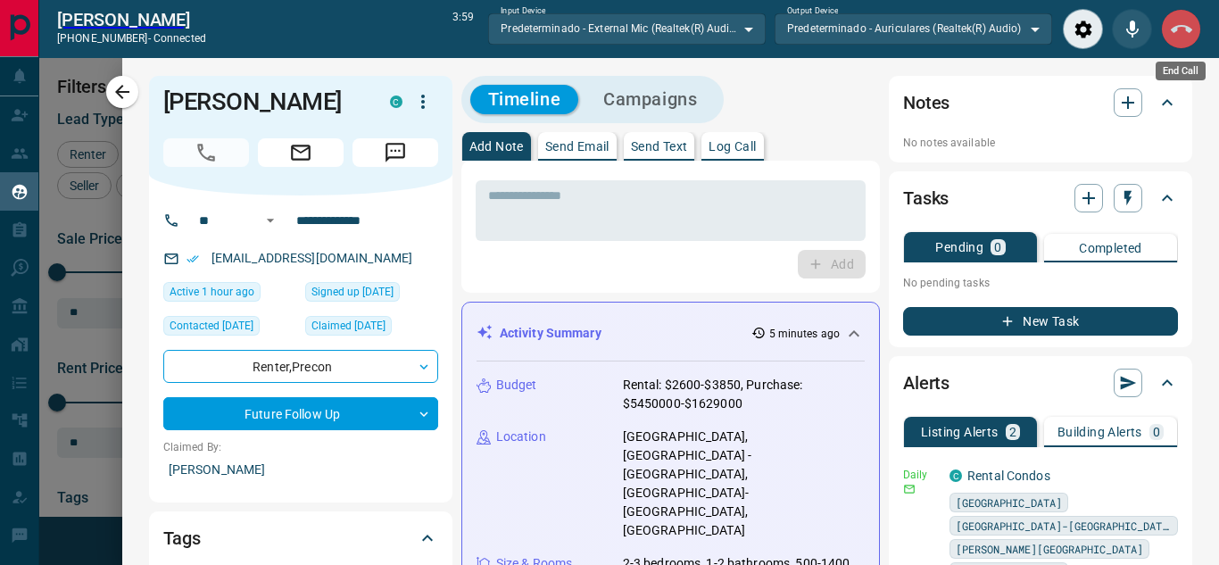
click at [1187, 30] on icon "End Call" at bounding box center [1180, 29] width 21 height 8
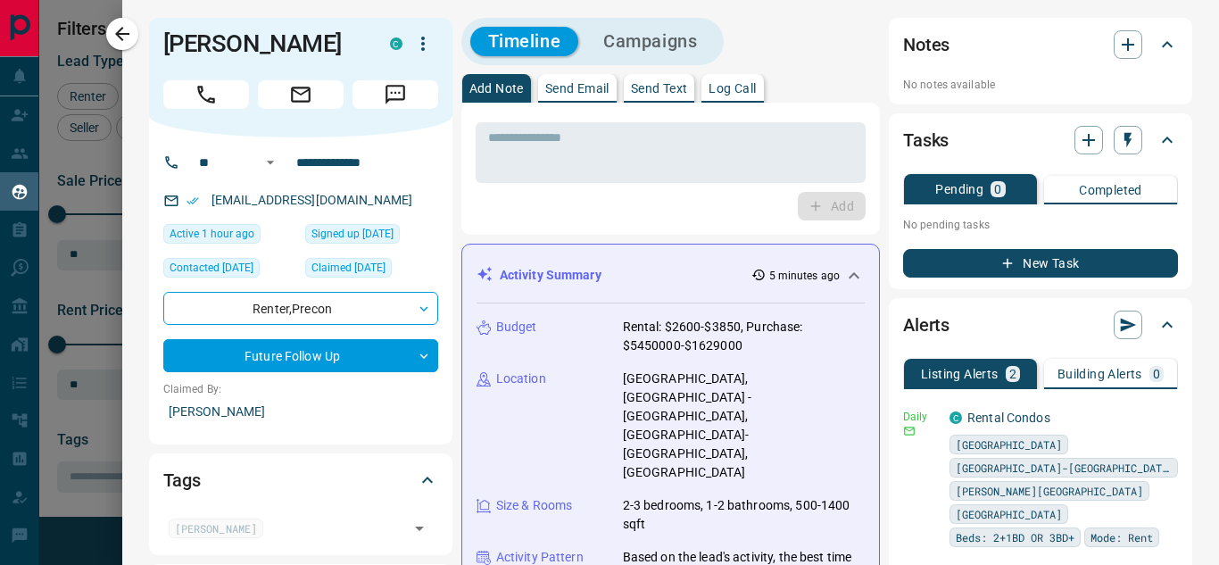
scroll to position [392, 868]
click at [1121, 44] on icon "button" at bounding box center [1127, 44] width 12 height 12
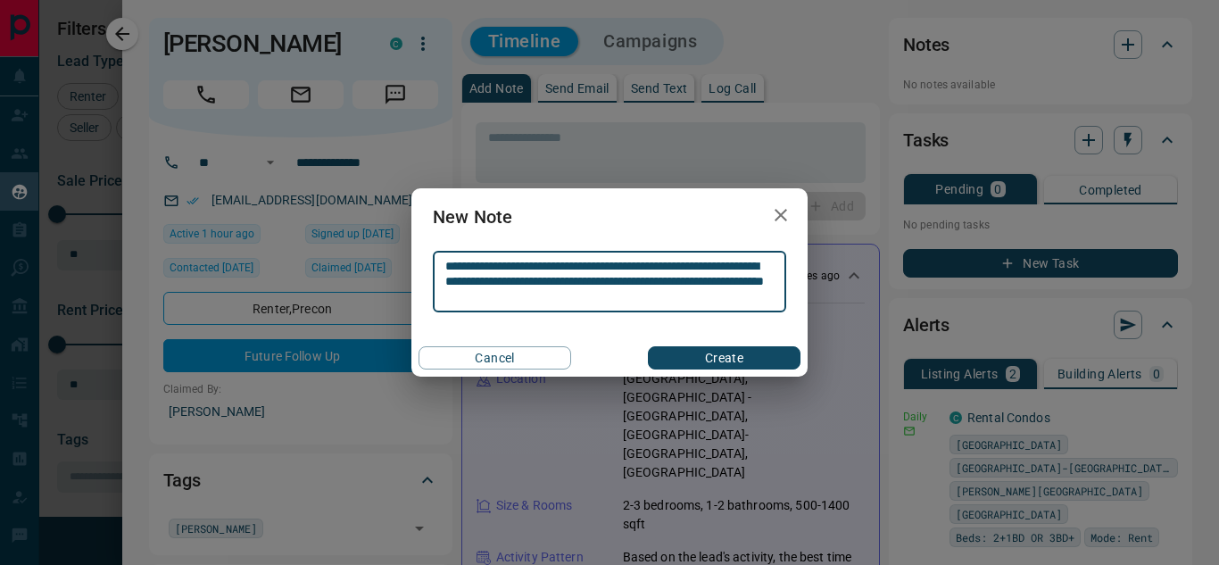
type textarea "**********"
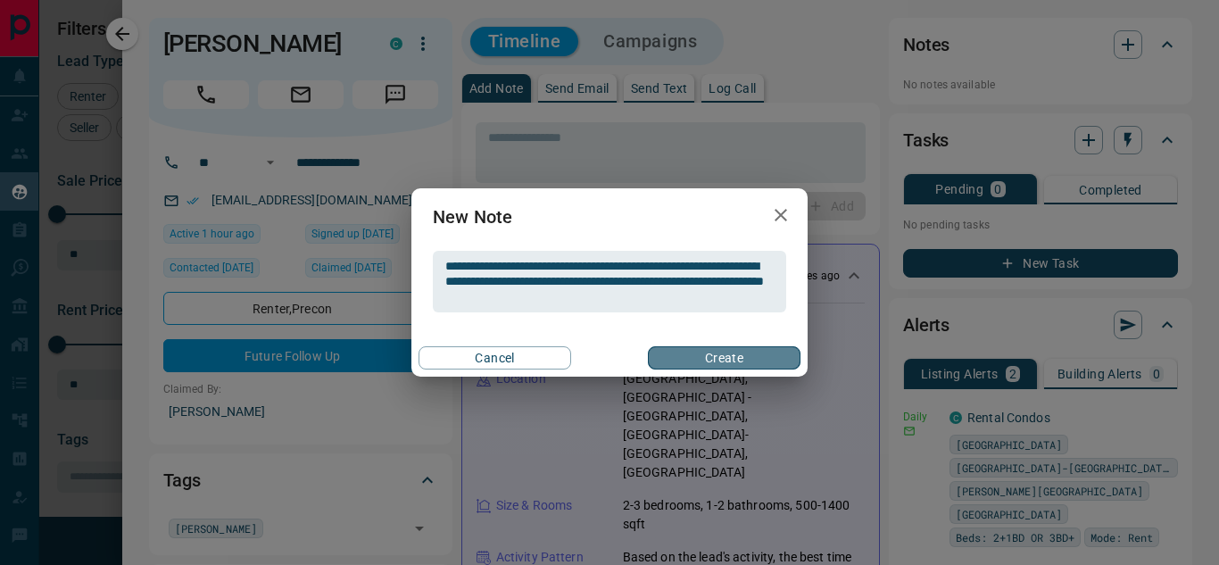
click at [753, 351] on button "Create" at bounding box center [724, 357] width 153 height 23
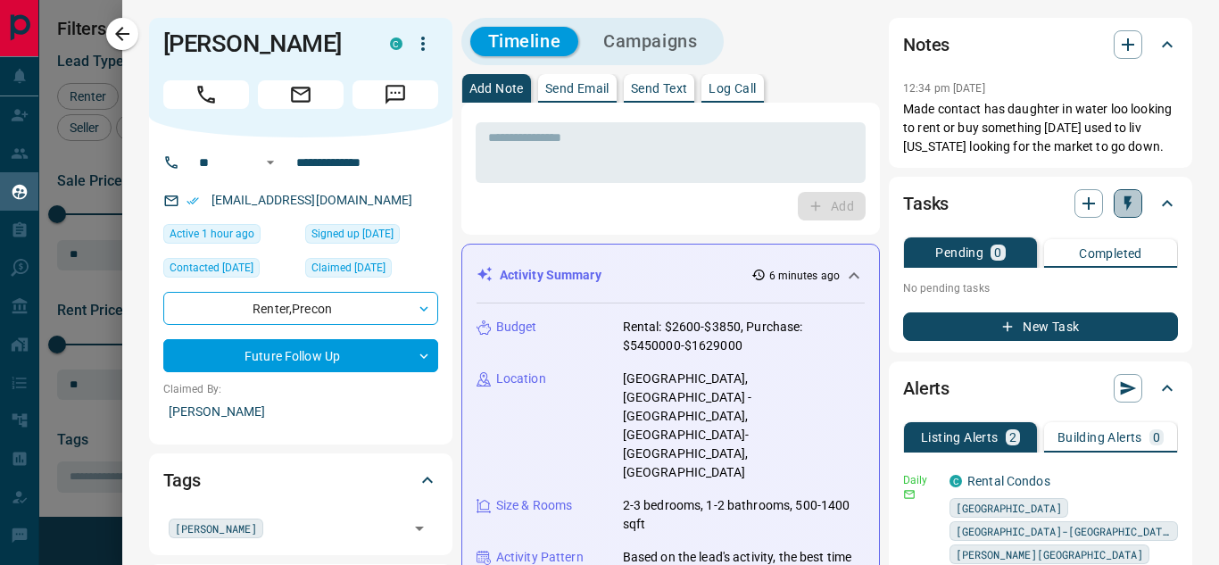
click at [1119, 203] on icon "button" at bounding box center [1128, 203] width 18 height 18
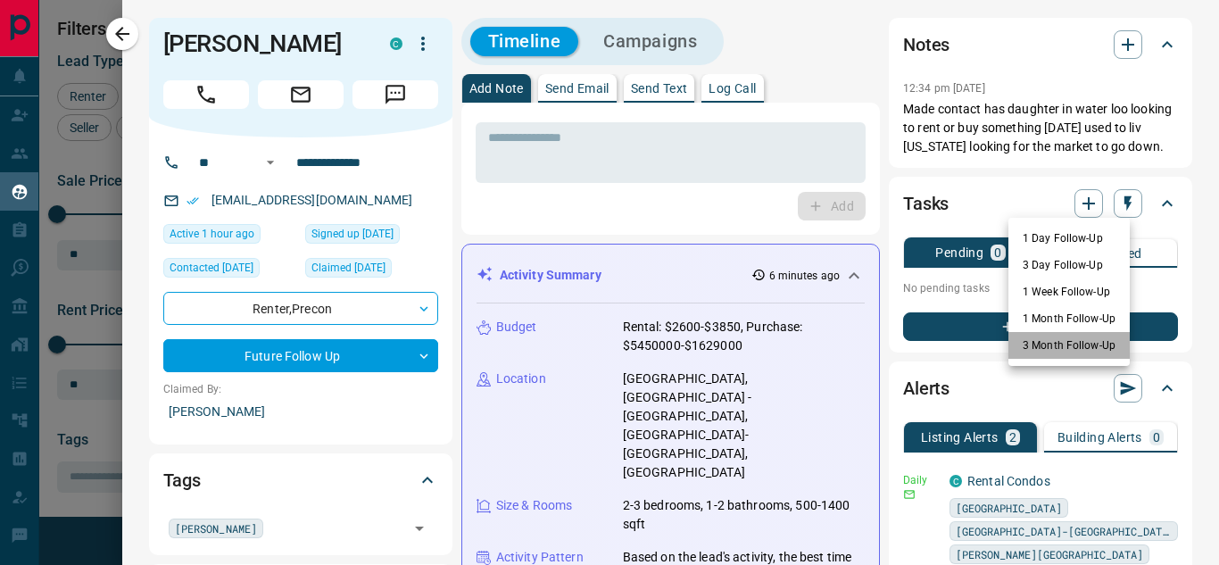
click at [1068, 343] on li "3 Month Follow-Up" at bounding box center [1068, 345] width 121 height 27
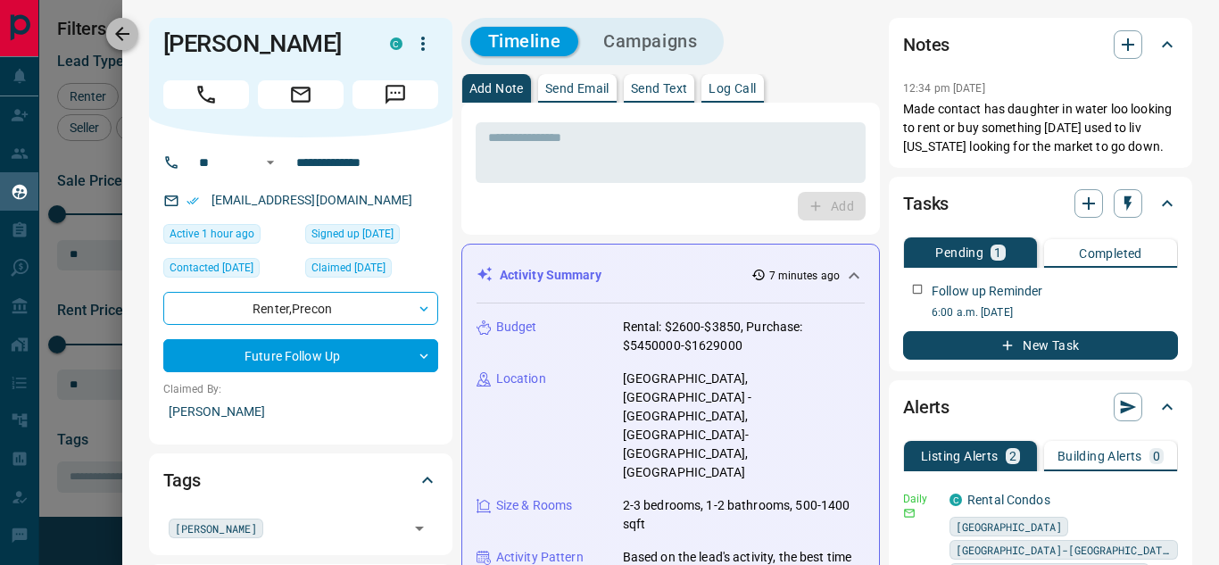
click at [119, 27] on icon "button" at bounding box center [122, 33] width 21 height 21
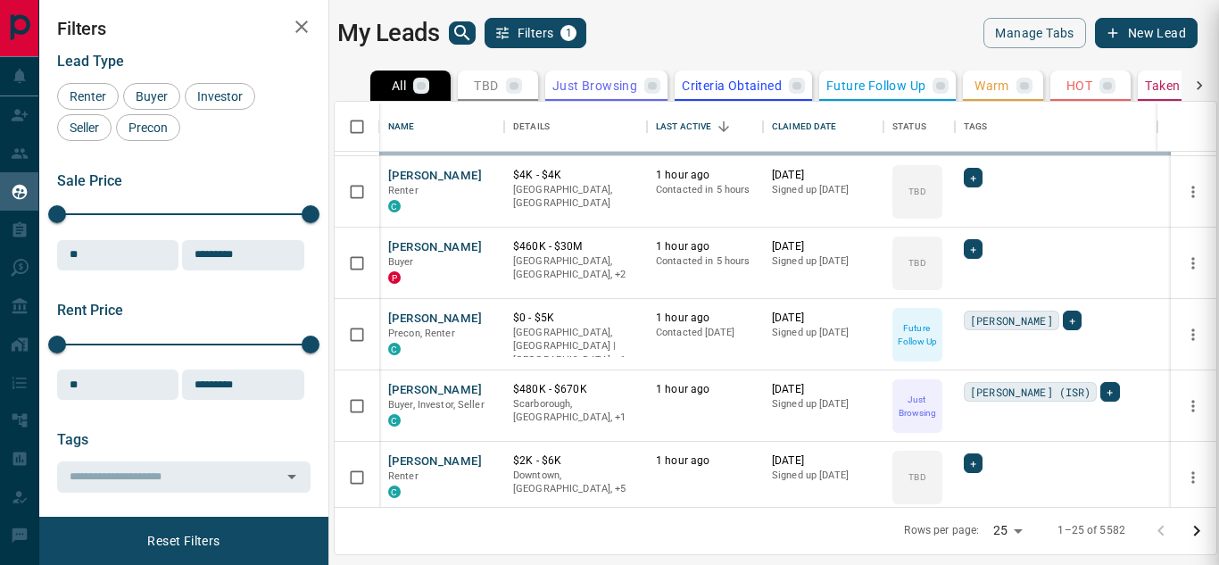
click at [409, 387] on div at bounding box center [609, 282] width 1219 height 565
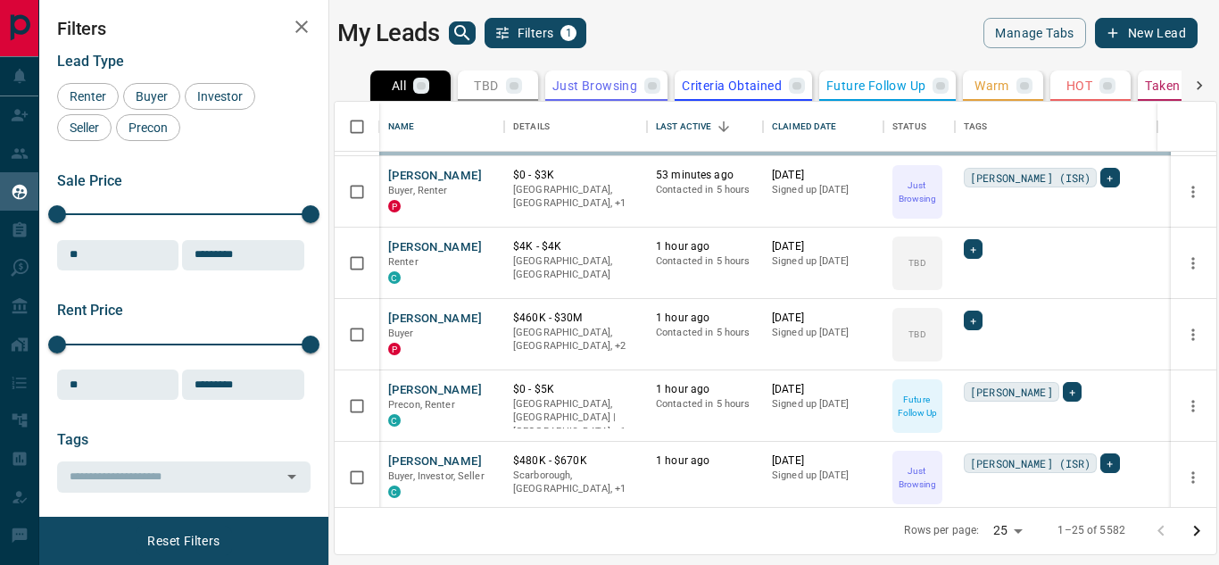
scroll to position [352, 0]
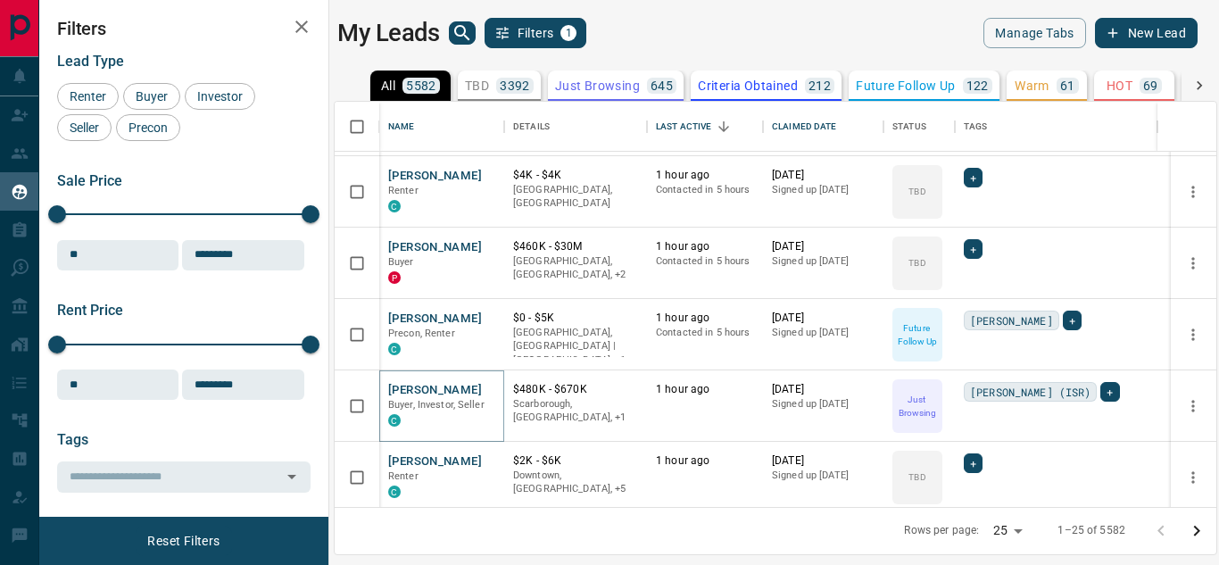
click at [409, 387] on button "[PERSON_NAME]" at bounding box center [435, 390] width 94 height 17
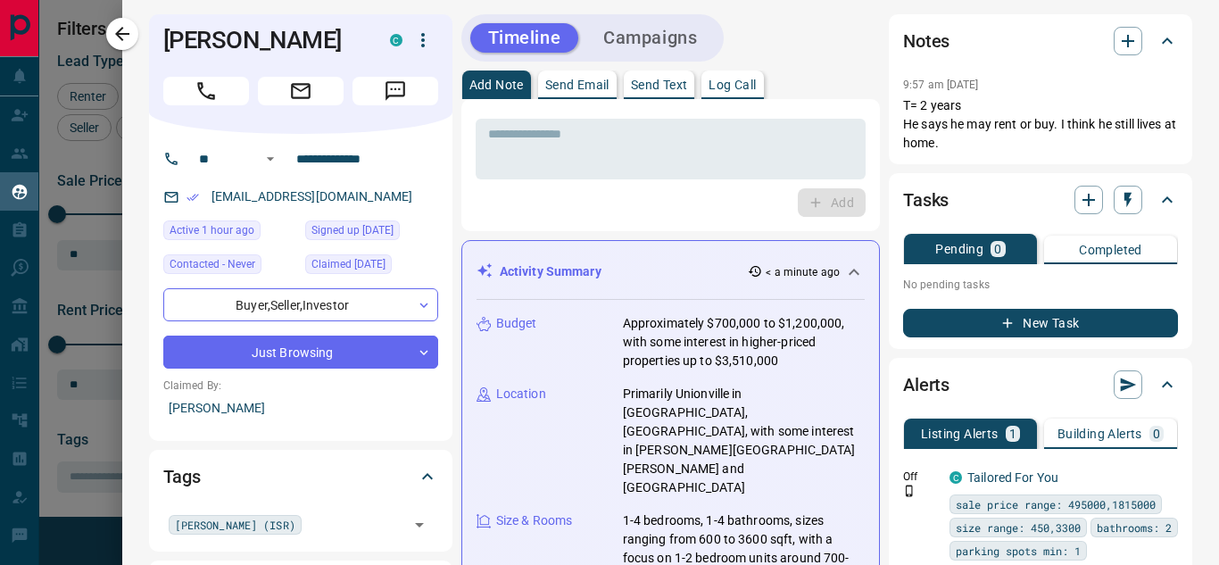
scroll to position [0, 0]
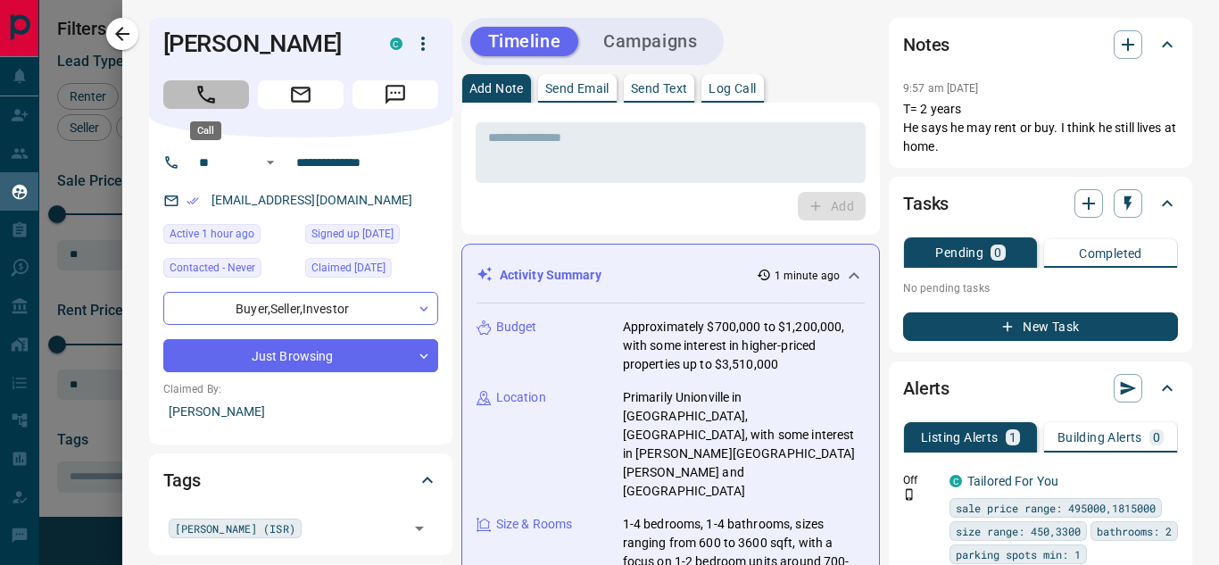
click at [211, 85] on icon "Call" at bounding box center [205, 94] width 23 height 23
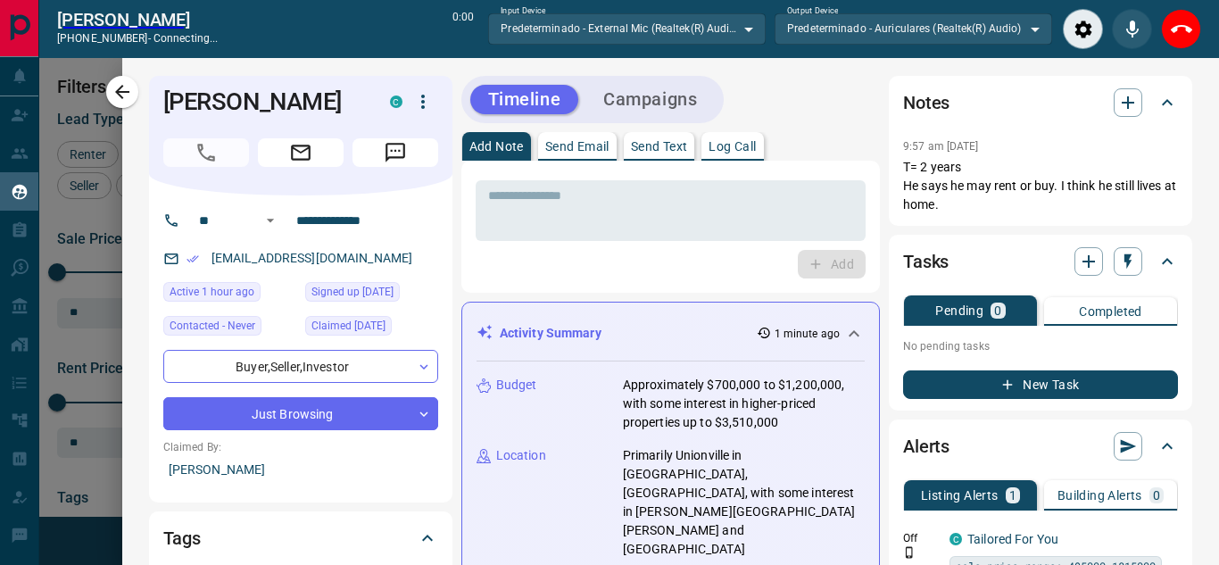
scroll to position [336, 868]
click at [1174, 34] on icon "End Call" at bounding box center [1180, 29] width 21 height 21
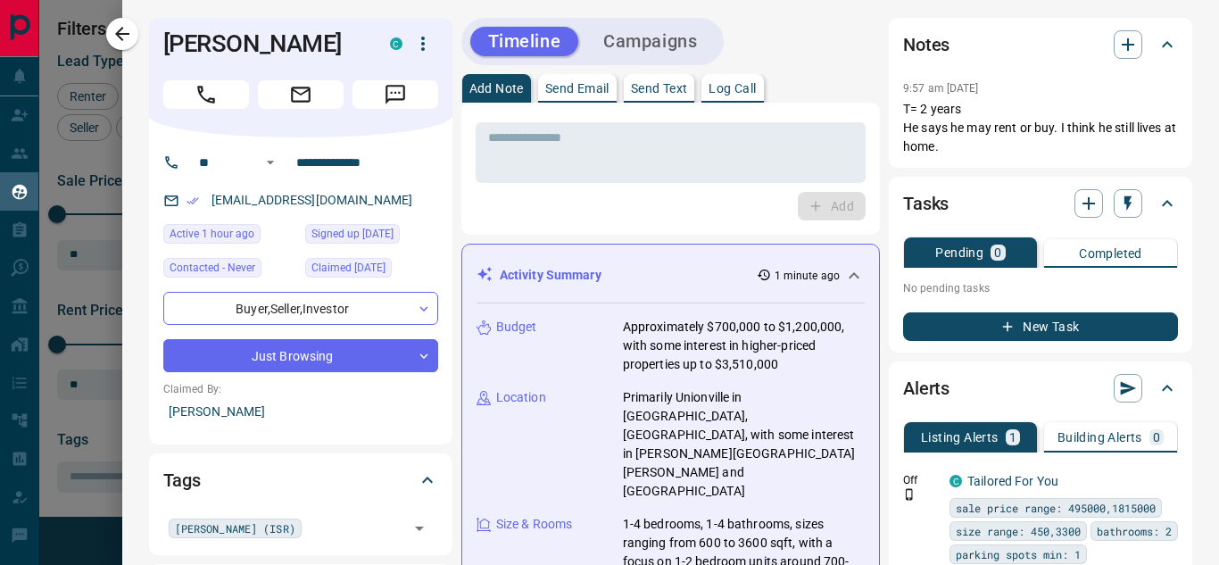
scroll to position [392, 868]
click at [124, 35] on icon "button" at bounding box center [122, 34] width 14 height 14
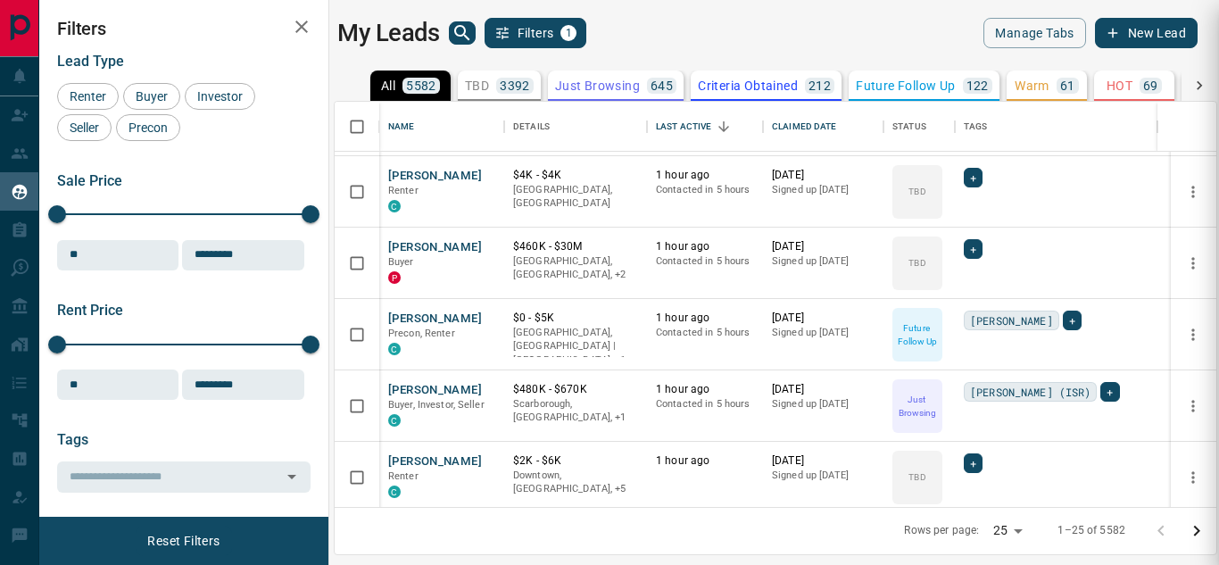
click at [1204, 266] on div at bounding box center [609, 282] width 1219 height 565
click at [1204, 274] on div at bounding box center [609, 282] width 1219 height 565
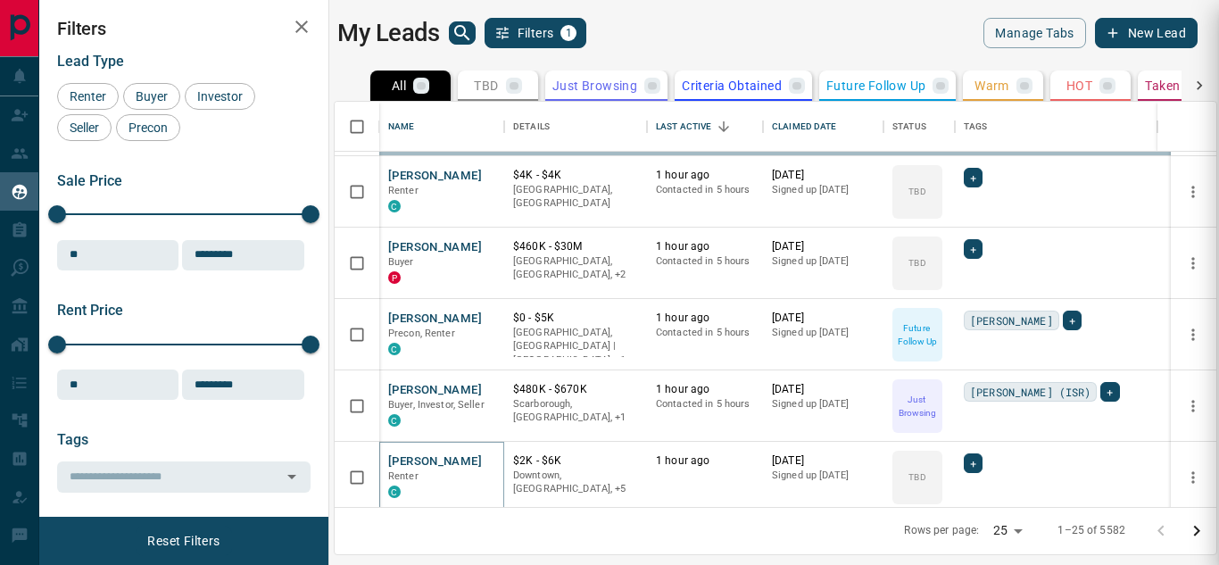
click at [447, 459] on button "[PERSON_NAME]" at bounding box center [435, 461] width 94 height 17
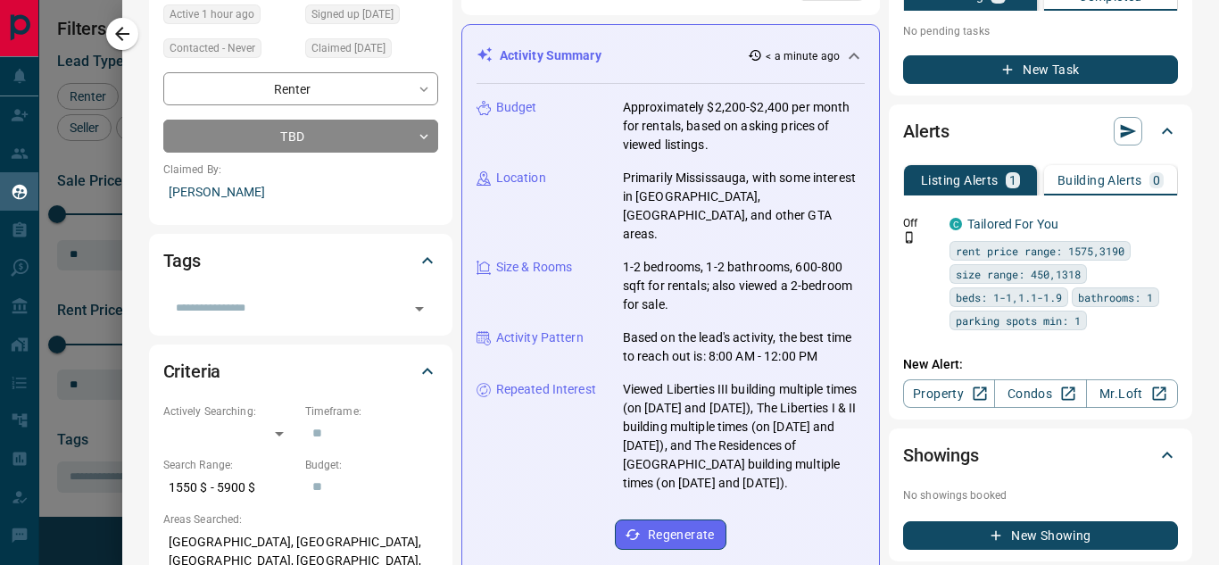
scroll to position [0, 0]
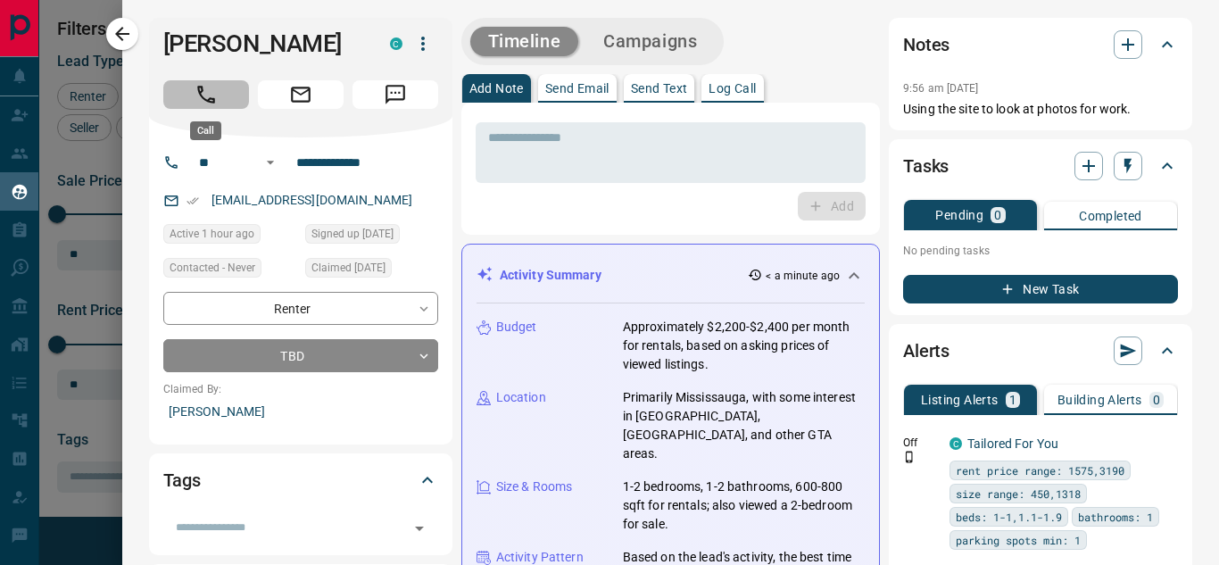
click at [202, 95] on icon "Call" at bounding box center [206, 95] width 18 height 18
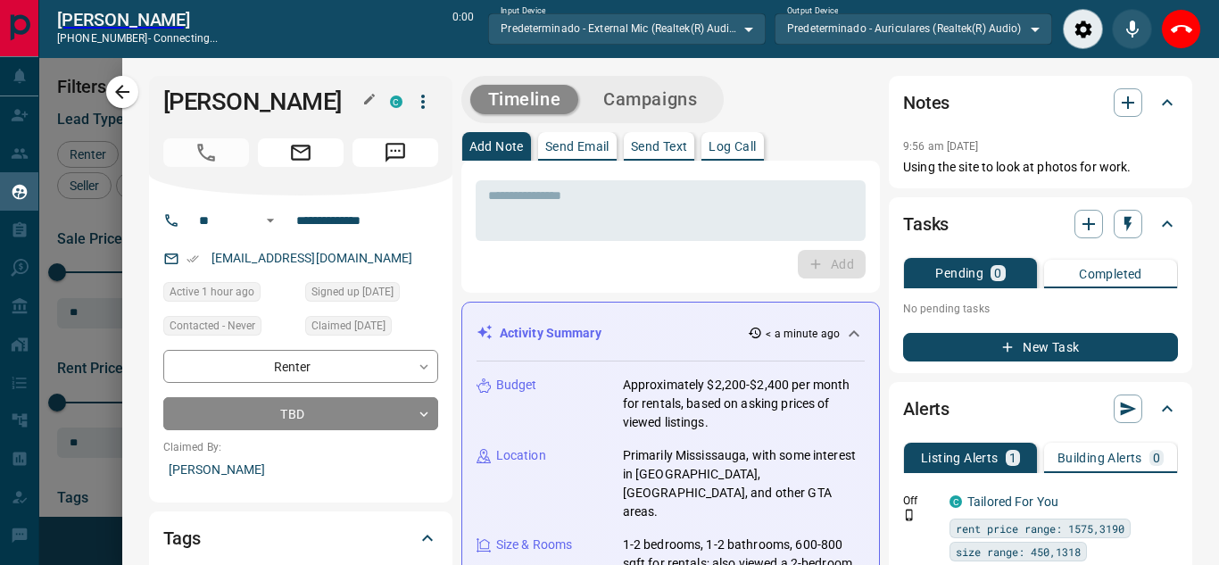
scroll to position [336, 868]
click at [1172, 35] on icon "End Call" at bounding box center [1180, 29] width 21 height 21
click at [119, 87] on div at bounding box center [609, 282] width 1219 height 565
click at [413, 371] on div at bounding box center [609, 282] width 1219 height 565
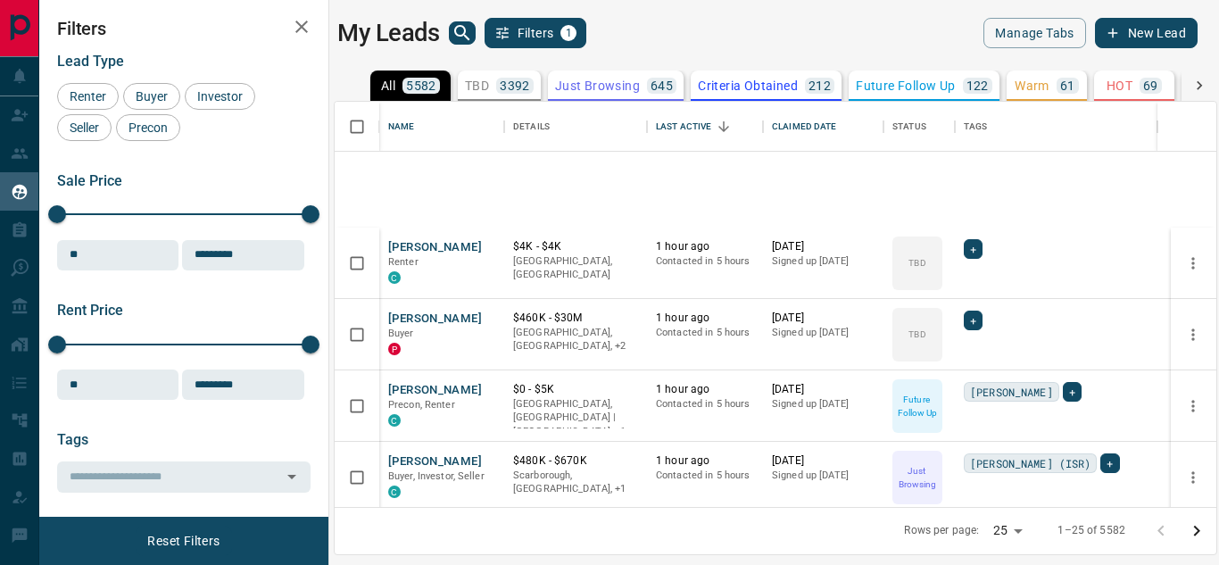
scroll to position [583, 0]
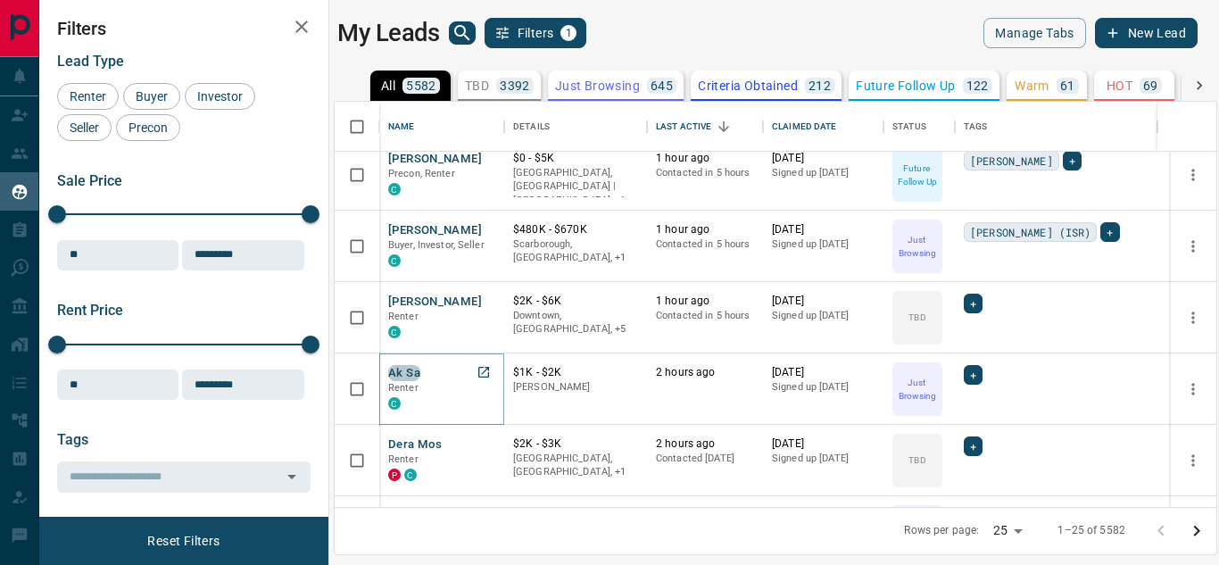
click at [411, 370] on button "Ak Sa" at bounding box center [404, 373] width 32 height 17
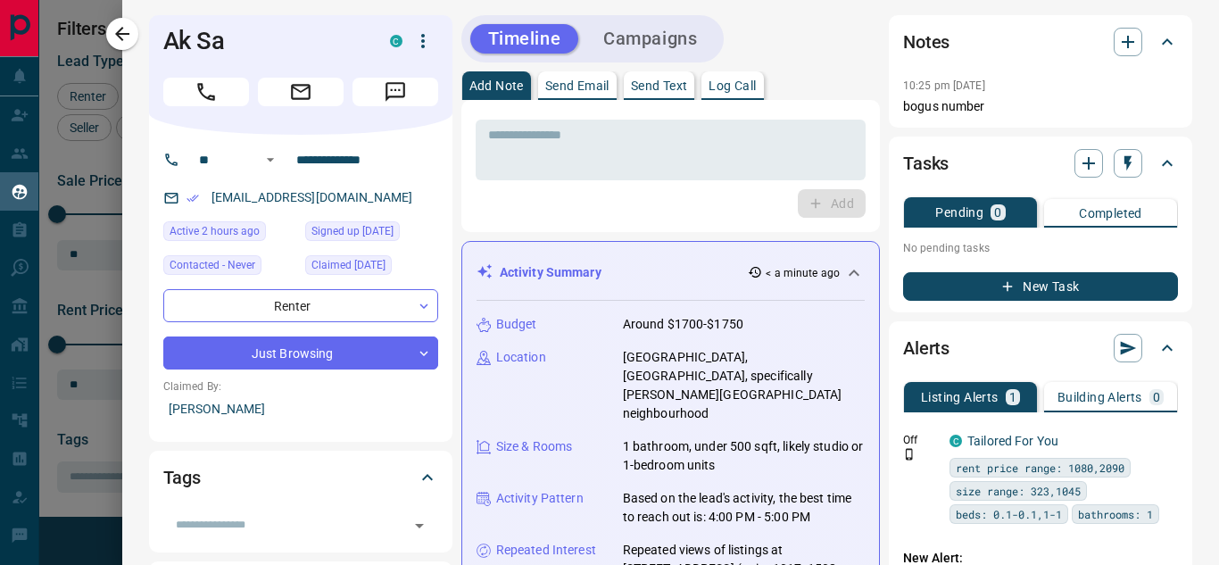
scroll to position [0, 0]
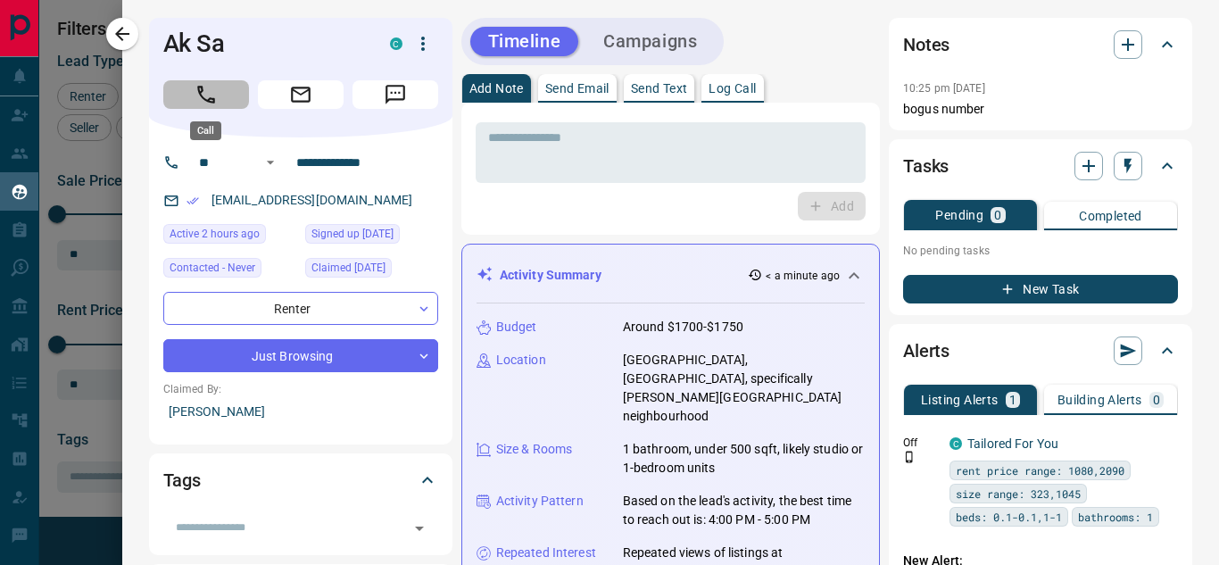
click at [217, 93] on icon "Call" at bounding box center [205, 94] width 23 height 23
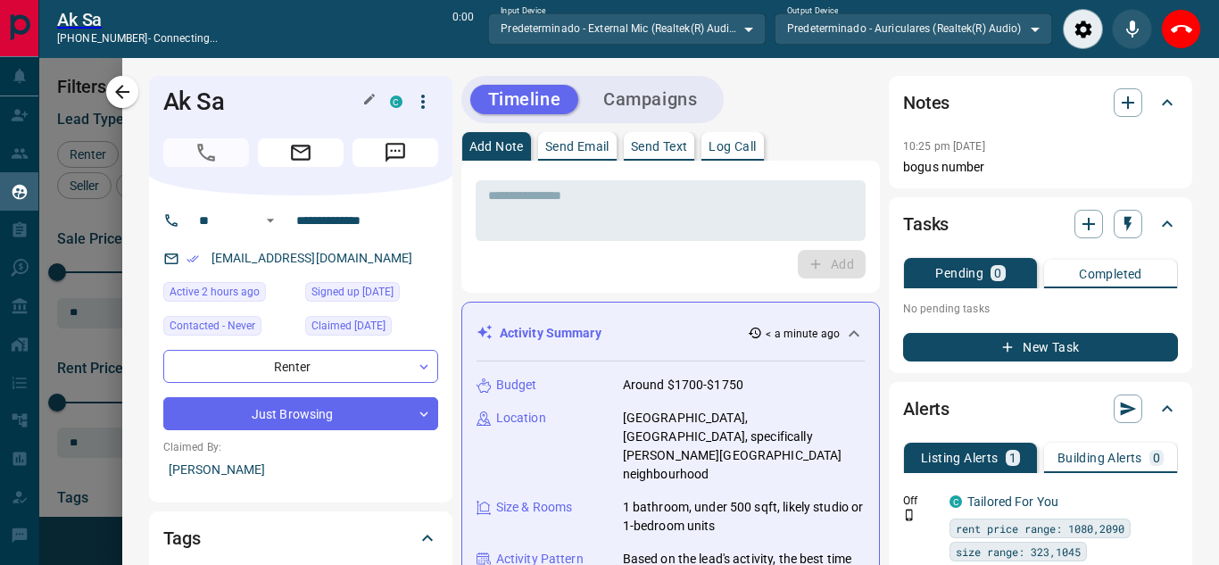
scroll to position [336, 868]
click at [116, 84] on icon "button" at bounding box center [122, 91] width 21 height 21
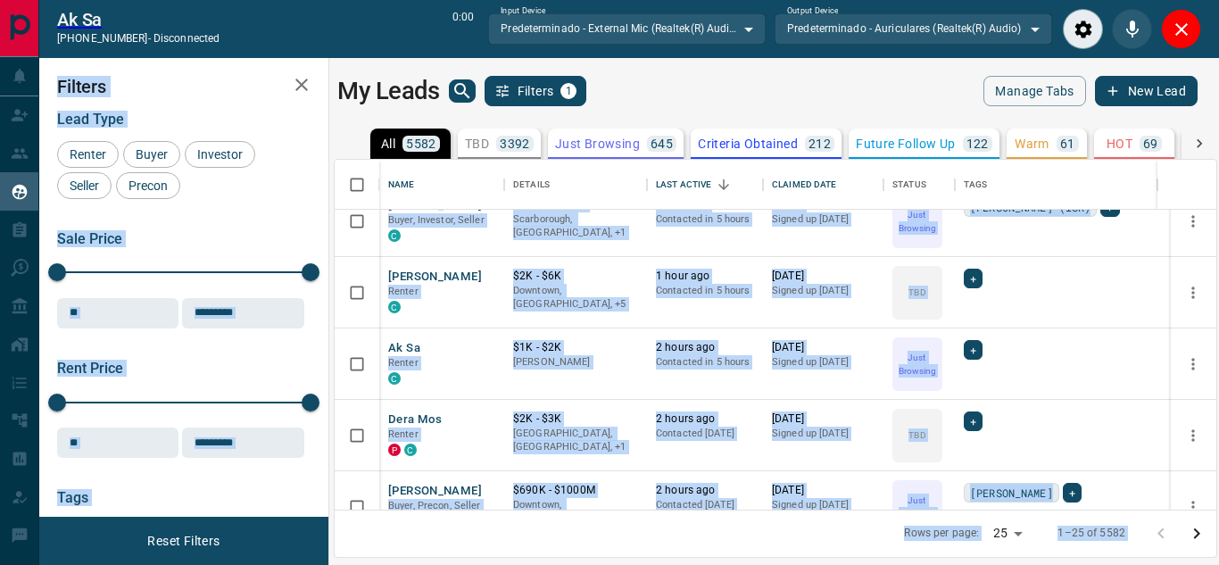
scroll to position [673, 0]
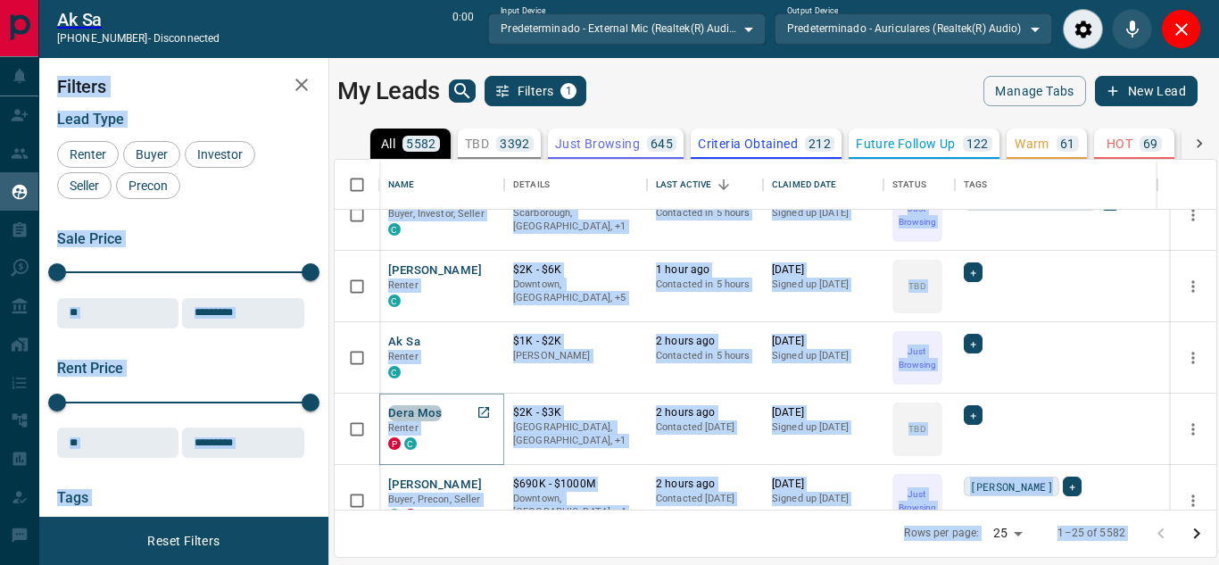
click at [418, 410] on button "Dera Mos" at bounding box center [415, 413] width 54 height 17
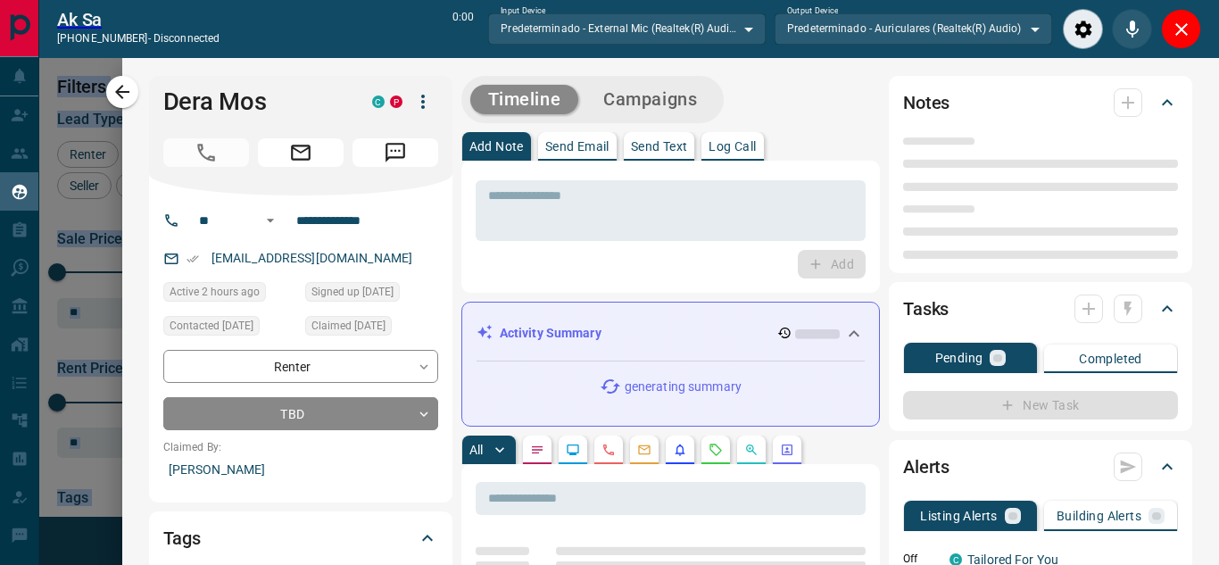
type input "**"
type input "**********"
type input "**"
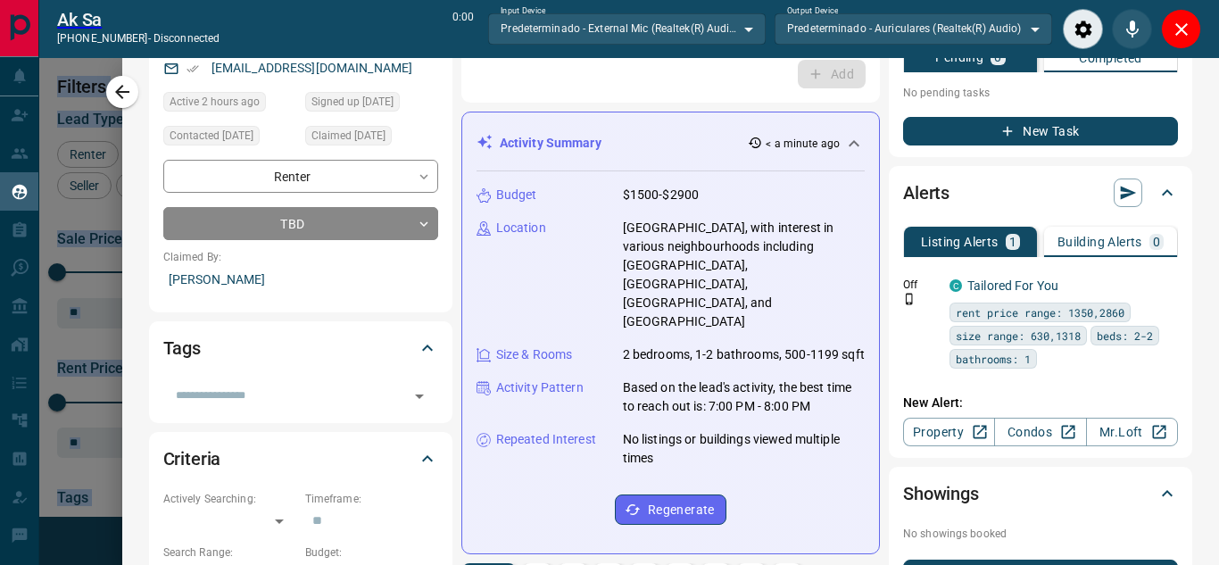
scroll to position [0, 0]
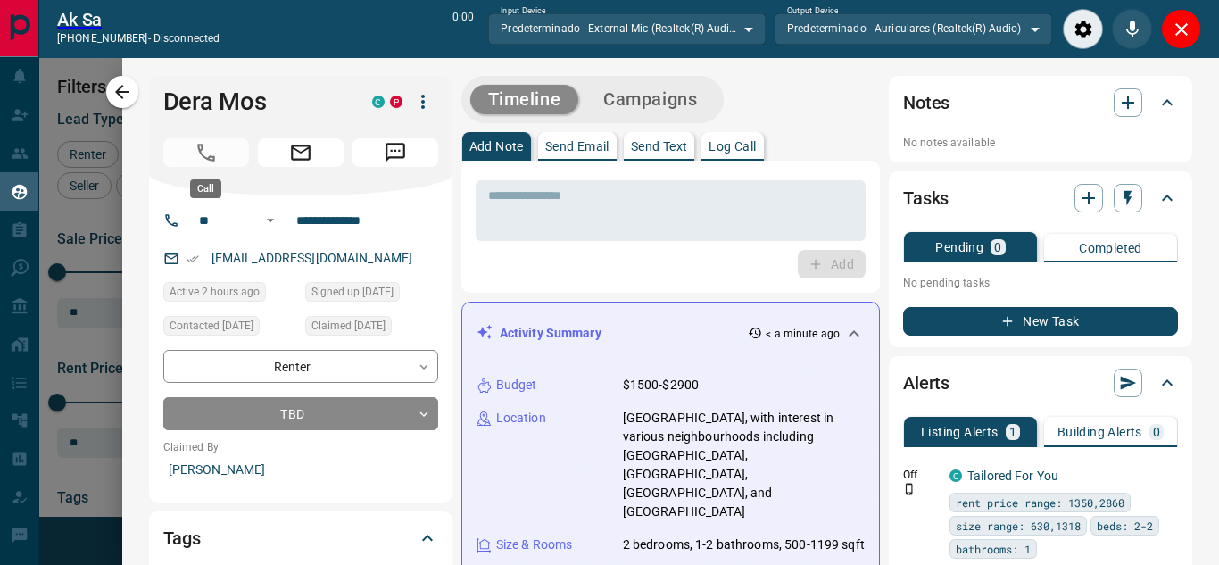
click at [199, 151] on span "Call" at bounding box center [206, 152] width 86 height 29
click at [223, 154] on span "Call" at bounding box center [206, 152] width 86 height 29
click at [1173, 33] on icon "Close" at bounding box center [1180, 29] width 21 height 21
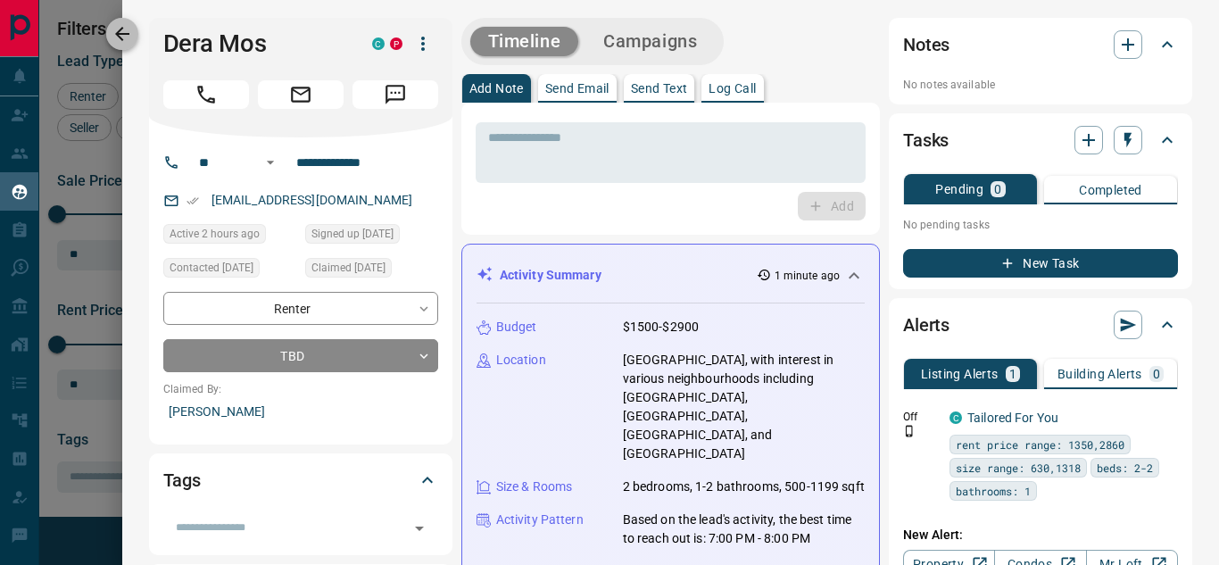
click at [118, 39] on icon "button" at bounding box center [122, 33] width 21 height 21
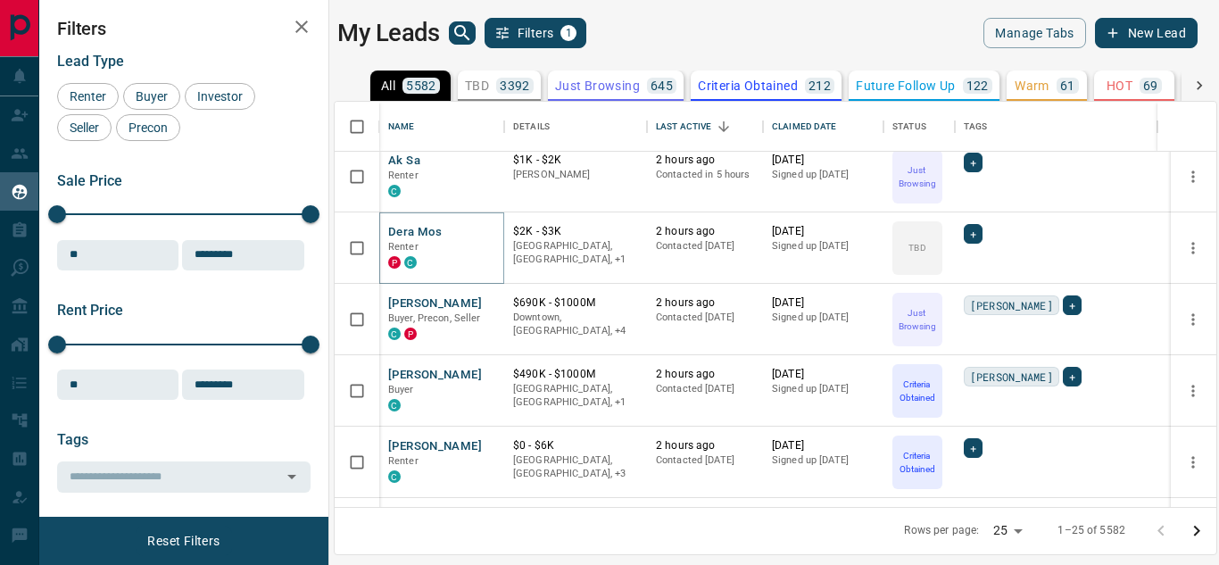
scroll to position [800, 0]
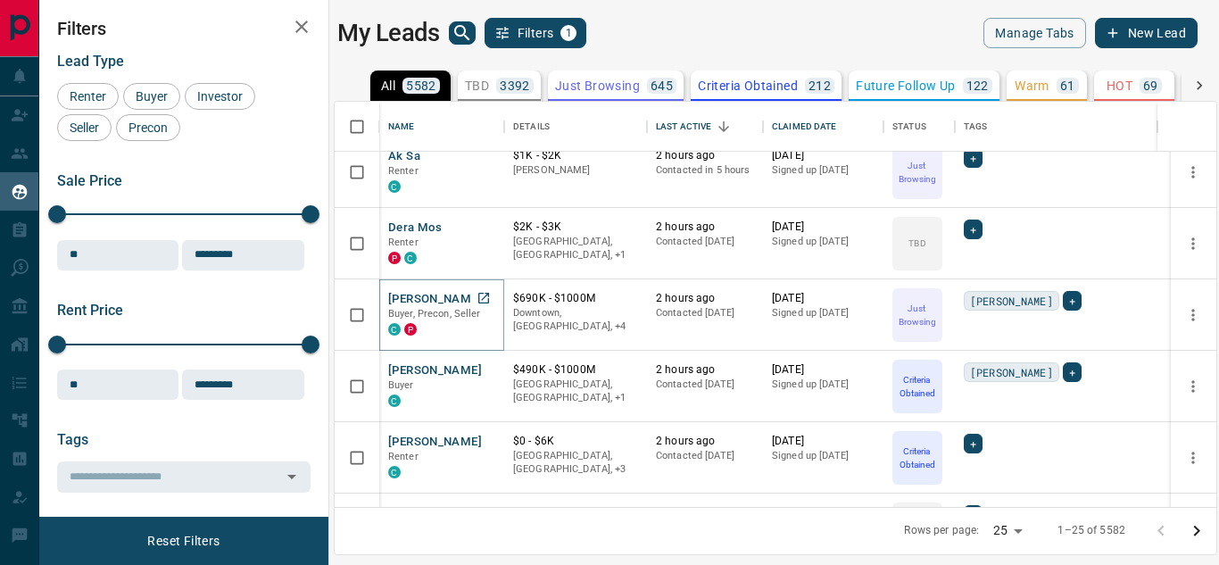
click at [439, 297] on button "[PERSON_NAME]" at bounding box center [435, 299] width 94 height 17
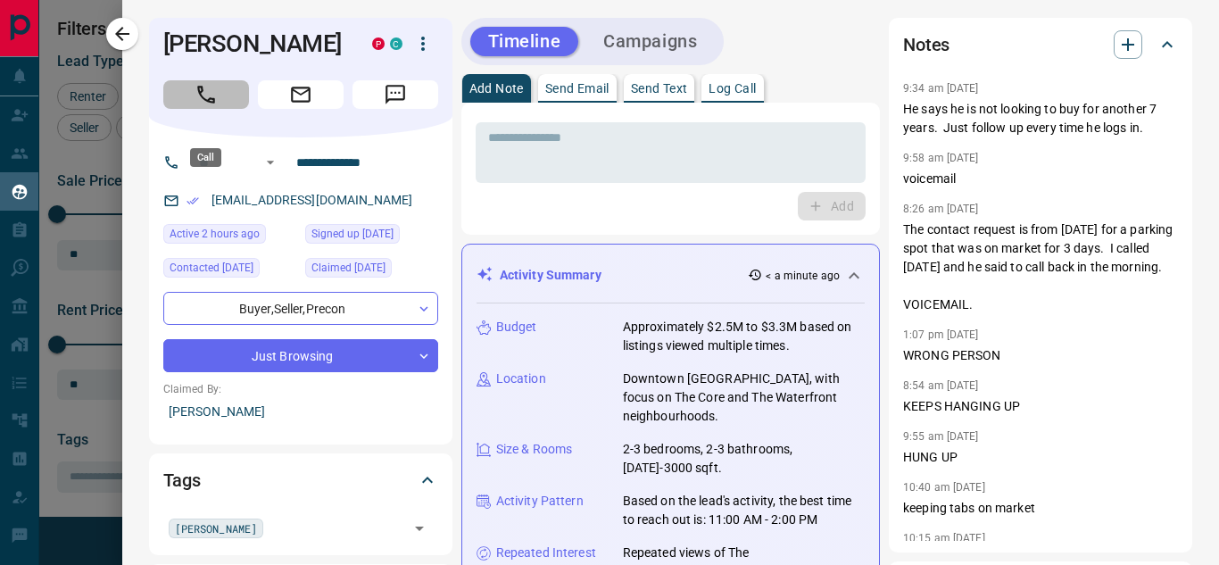
click at [205, 106] on icon "Call" at bounding box center [205, 94] width 23 height 23
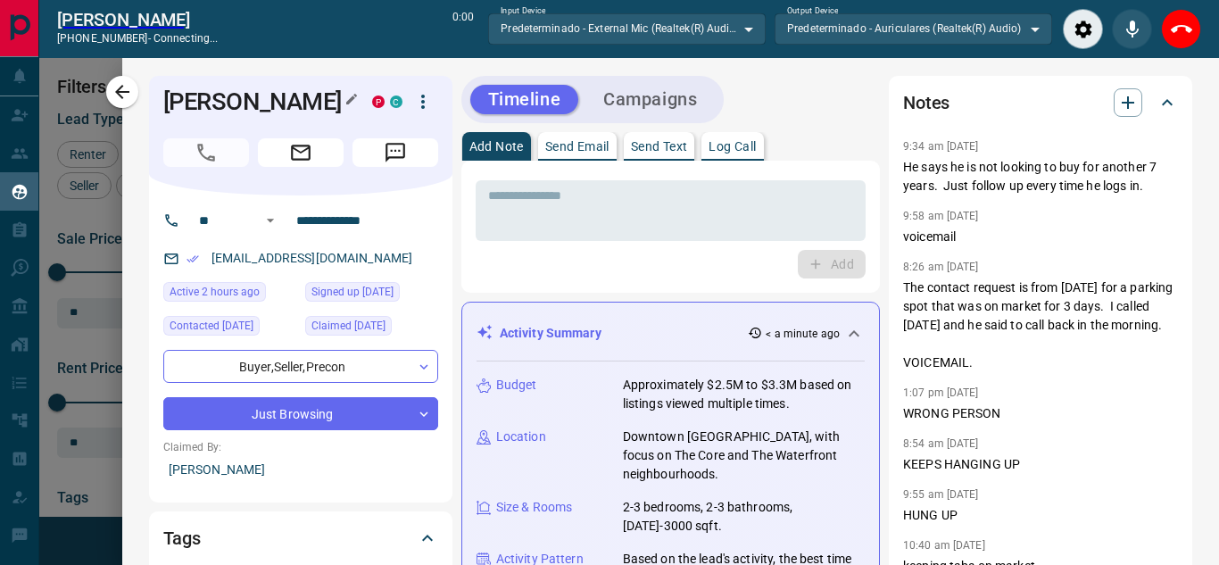
scroll to position [336, 868]
click at [1121, 103] on icon "button" at bounding box center [1127, 102] width 12 height 12
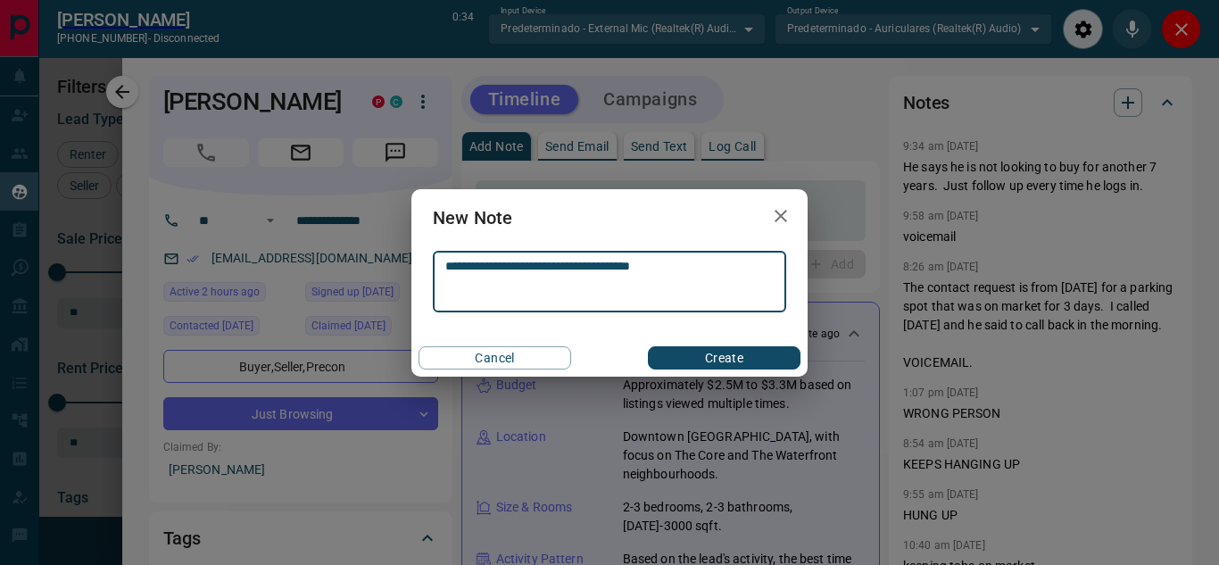
type textarea "**********"
click at [732, 355] on button "Create" at bounding box center [724, 357] width 153 height 23
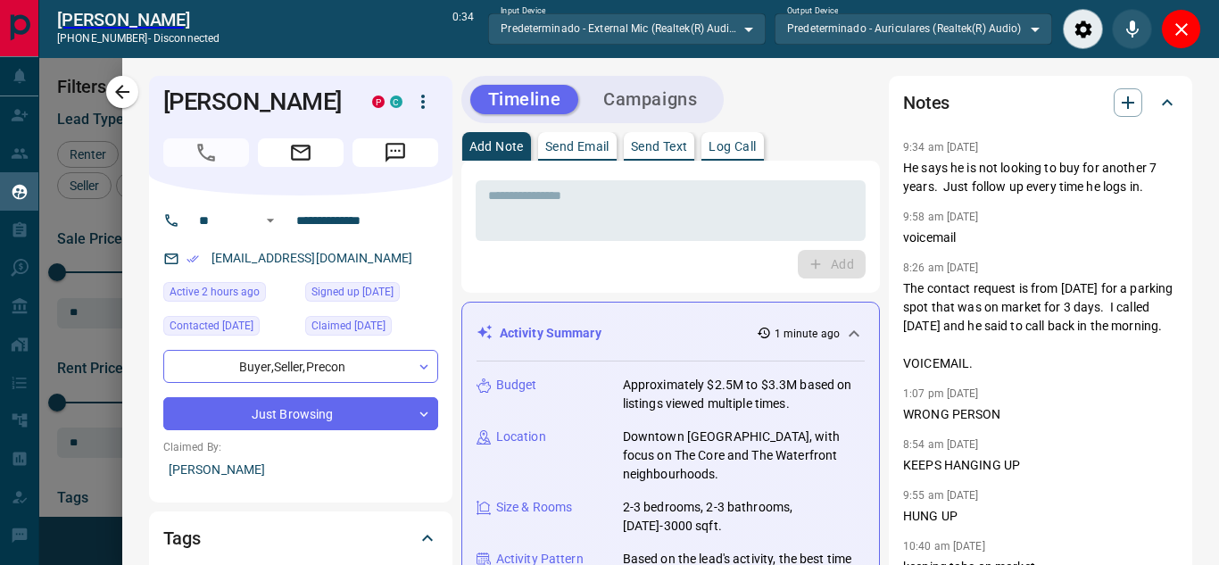
scroll to position [52, 0]
click at [122, 95] on icon "button" at bounding box center [122, 91] width 21 height 21
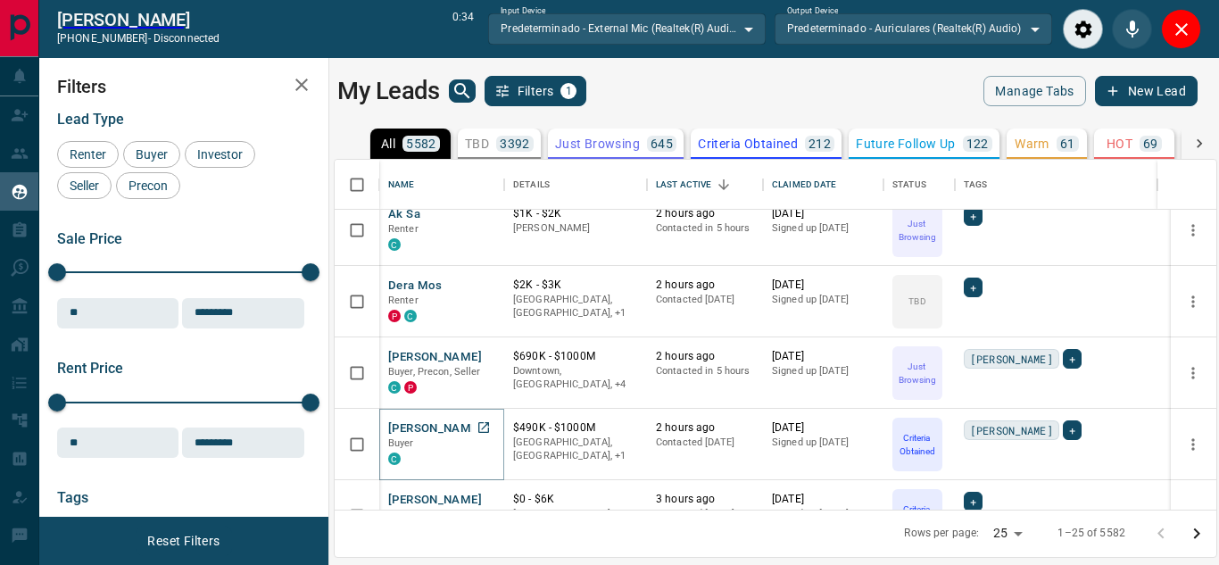
click at [445, 427] on button "[PERSON_NAME]" at bounding box center [435, 428] width 94 height 17
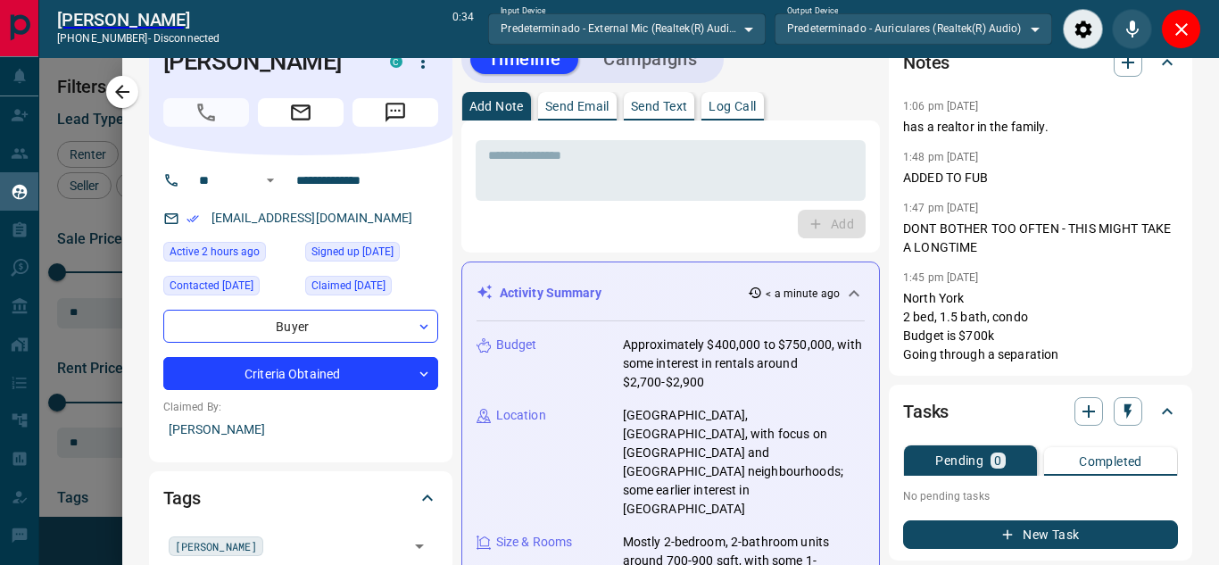
scroll to position [0, 0]
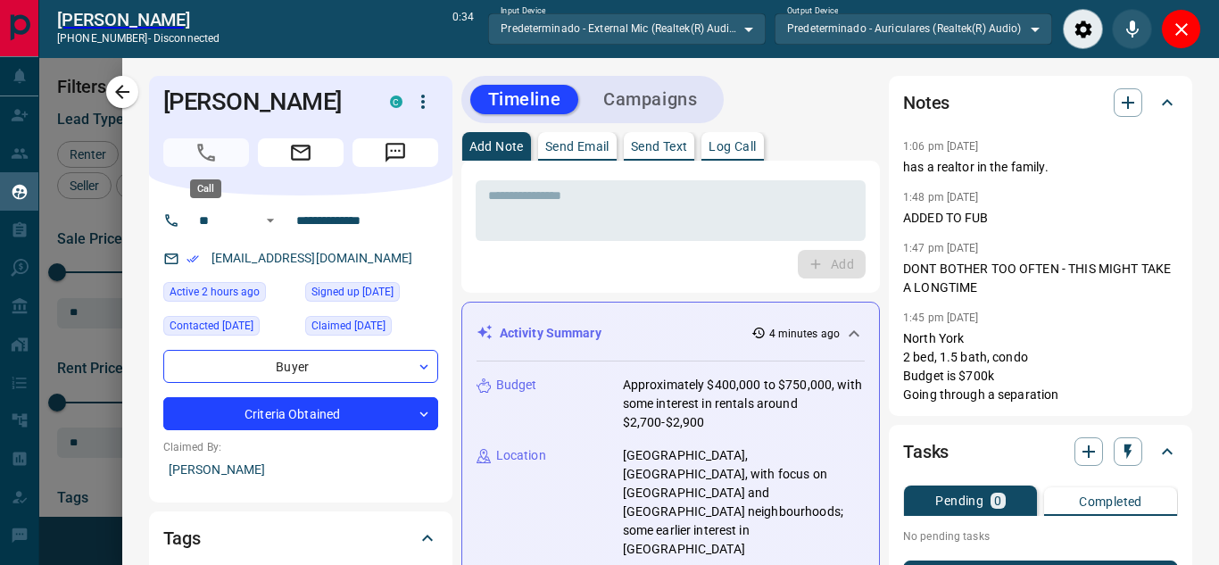
click at [216, 158] on span "Call" at bounding box center [206, 152] width 86 height 29
click at [229, 147] on span "Call" at bounding box center [206, 152] width 86 height 29
click at [210, 148] on span "Call" at bounding box center [206, 152] width 86 height 29
click at [322, 221] on input "**********" at bounding box center [358, 220] width 139 height 29
click at [169, 218] on icon at bounding box center [171, 220] width 12 height 12
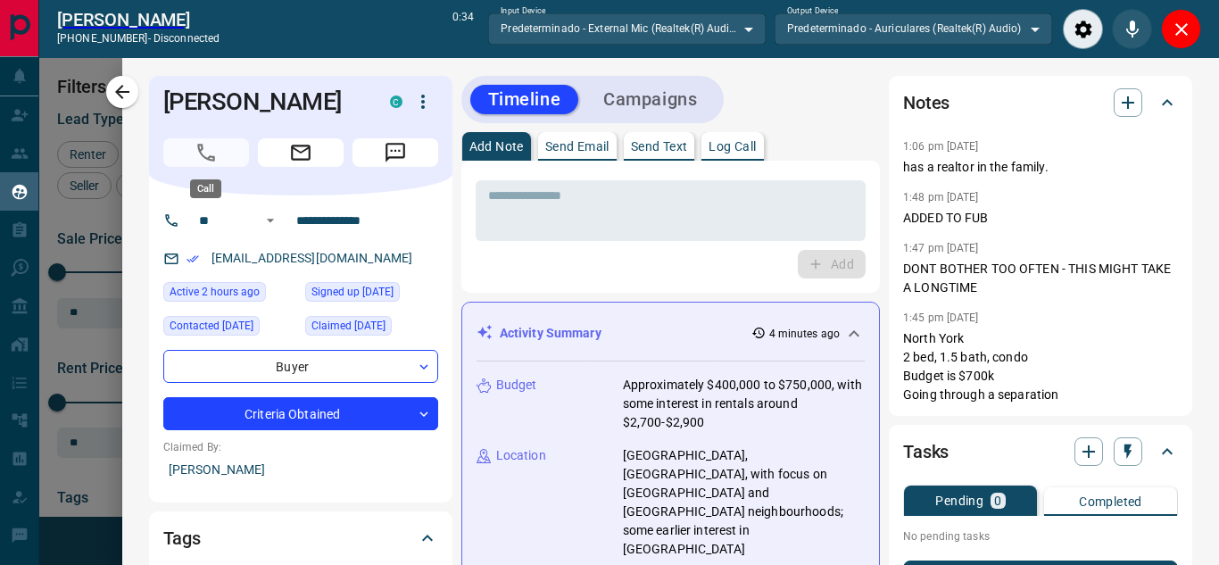
click at [203, 153] on span "Call" at bounding box center [206, 152] width 86 height 29
click at [116, 93] on icon "button" at bounding box center [122, 92] width 14 height 14
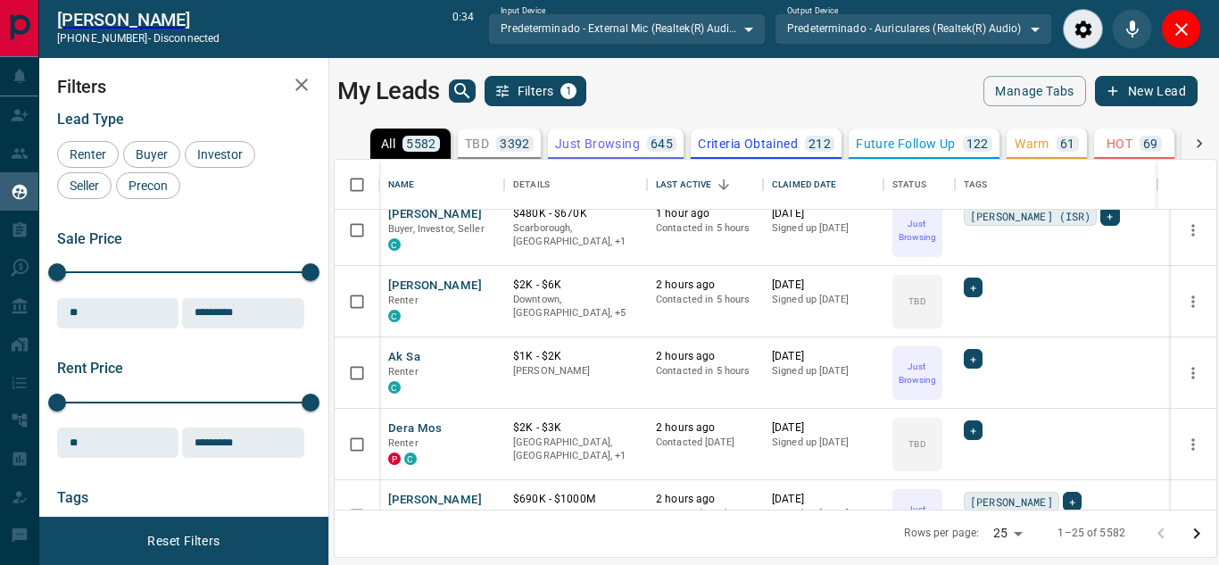
scroll to position [943, 0]
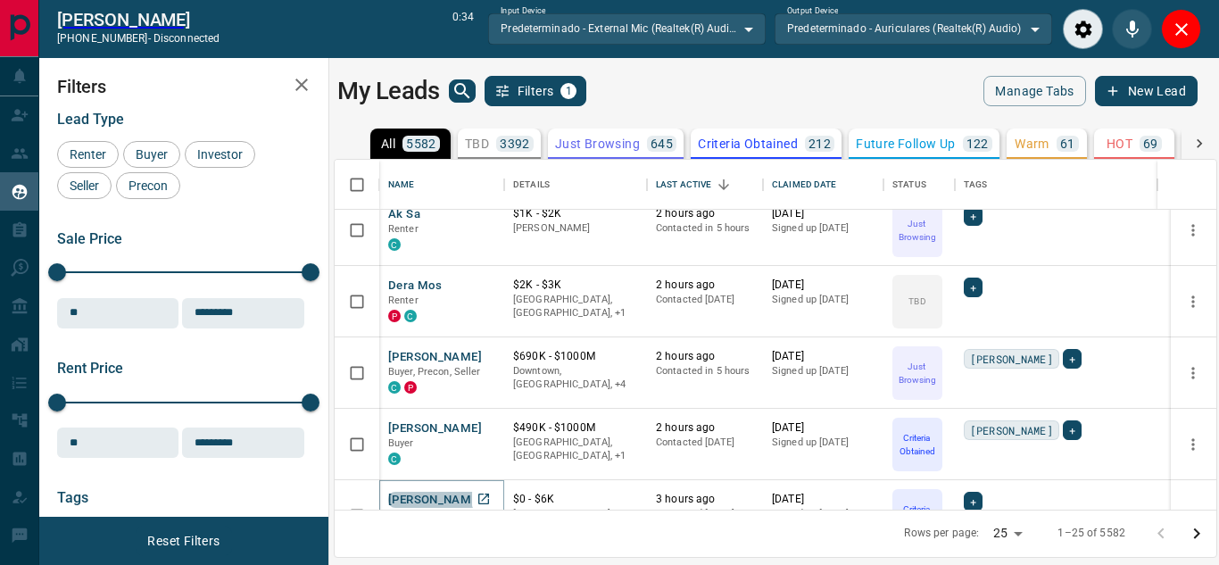
click at [438, 496] on button "[PERSON_NAME]" at bounding box center [435, 500] width 94 height 17
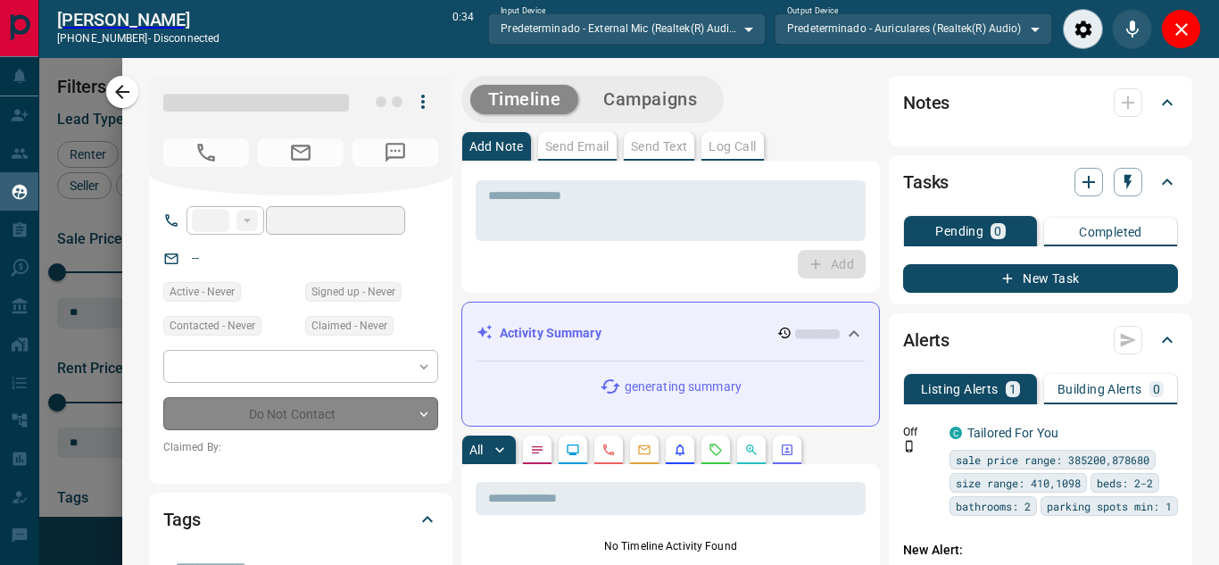
type input "**"
type input "**********"
type input "*"
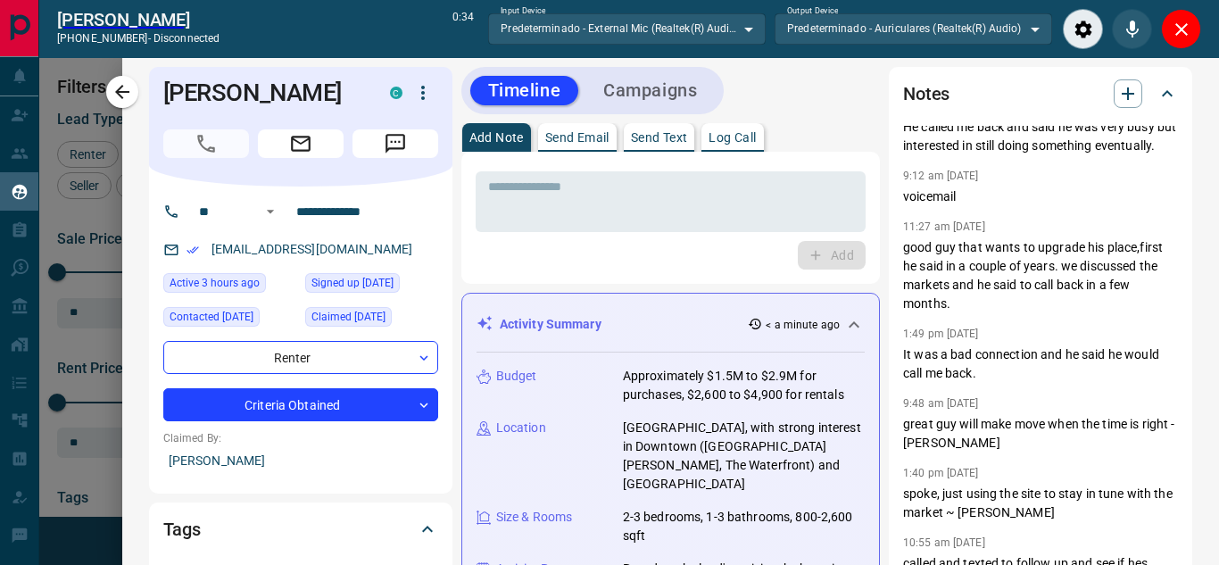
scroll to position [0, 0]
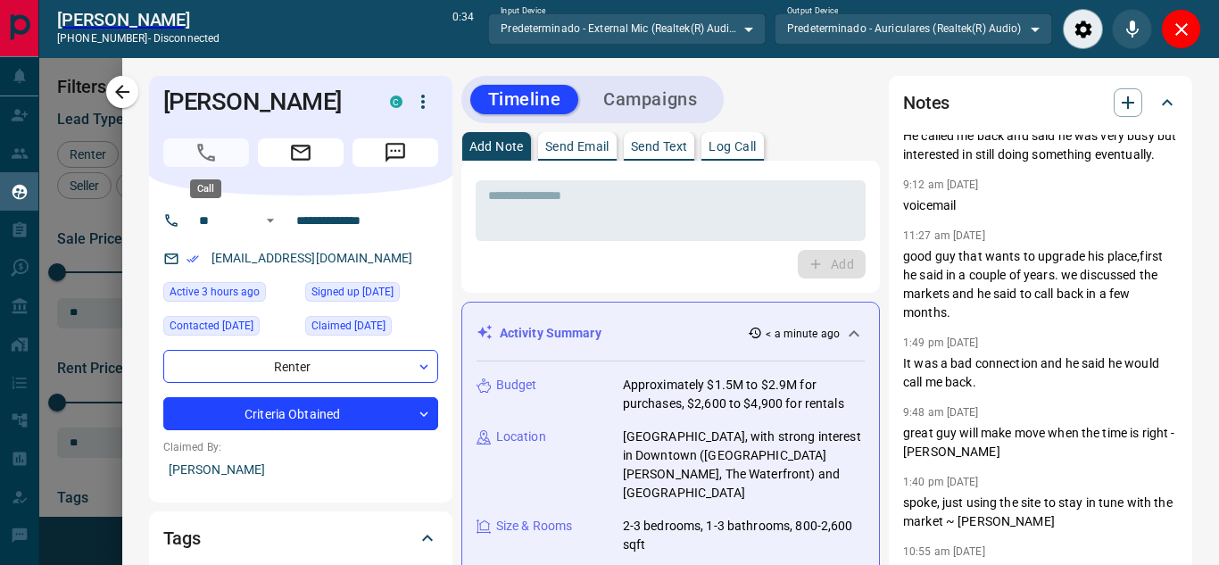
click at [200, 146] on span "Call" at bounding box center [206, 152] width 86 height 29
click at [205, 154] on span "Call" at bounding box center [206, 152] width 86 height 29
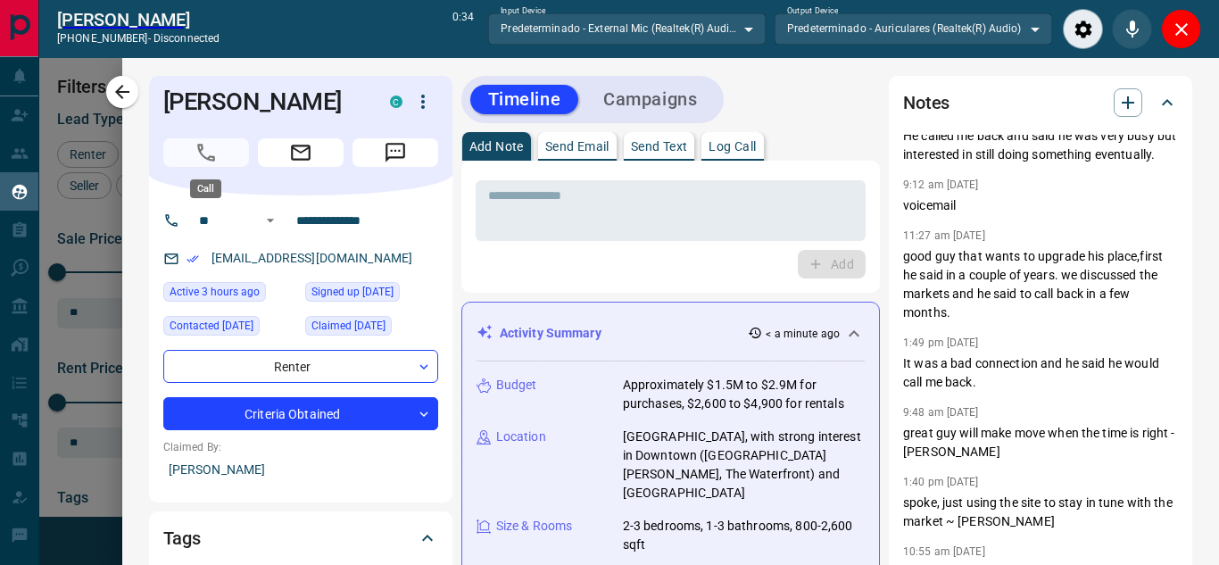
click at [205, 154] on span "Call" at bounding box center [206, 152] width 86 height 29
click at [1188, 14] on button "Close" at bounding box center [1181, 29] width 40 height 40
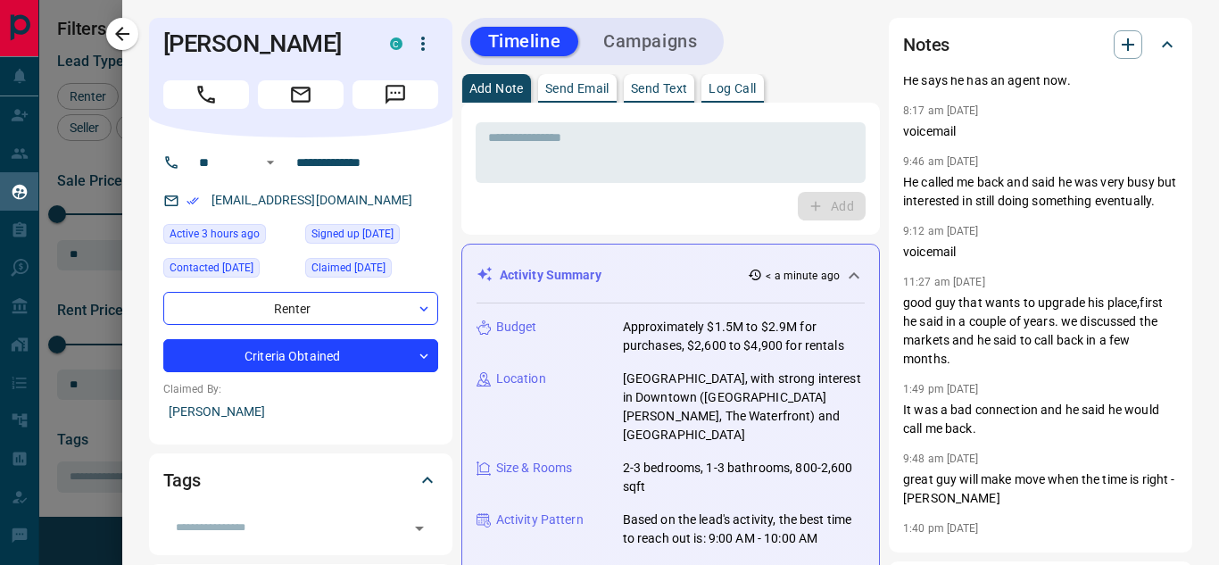
scroll to position [26, 0]
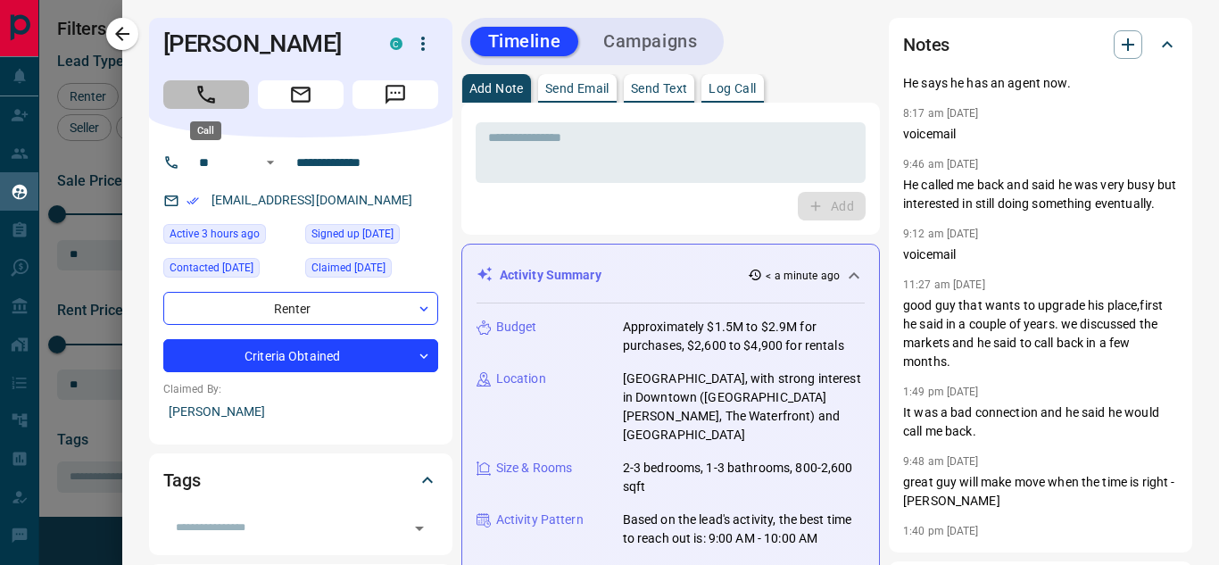
click at [217, 90] on icon "Call" at bounding box center [205, 94] width 23 height 23
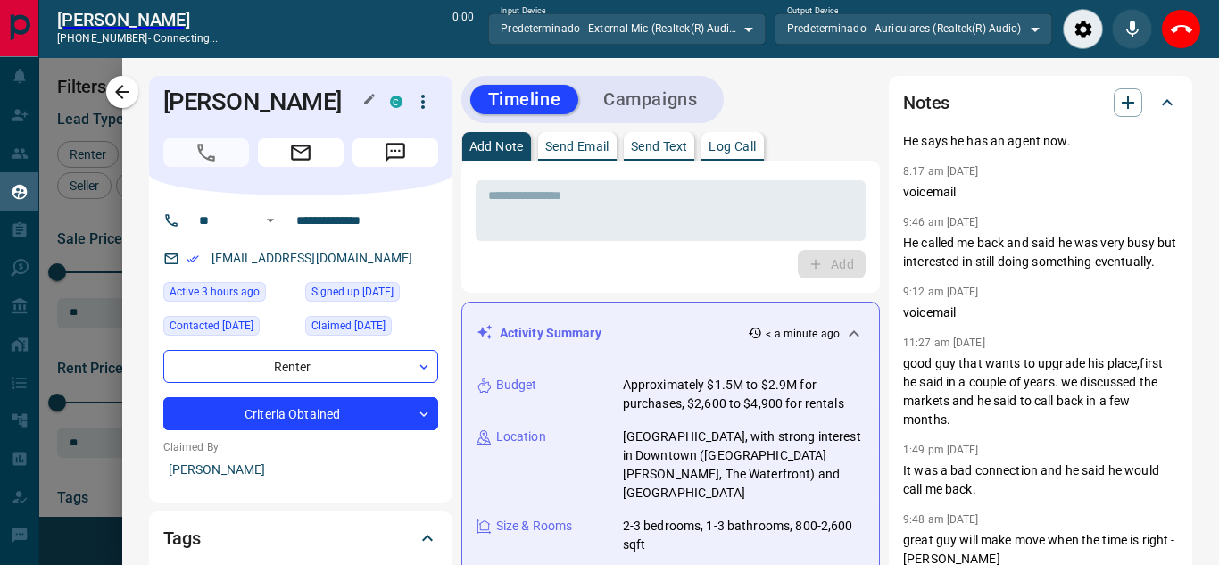
scroll to position [336, 868]
click at [1177, 34] on icon "End Call" at bounding box center [1180, 29] width 21 height 21
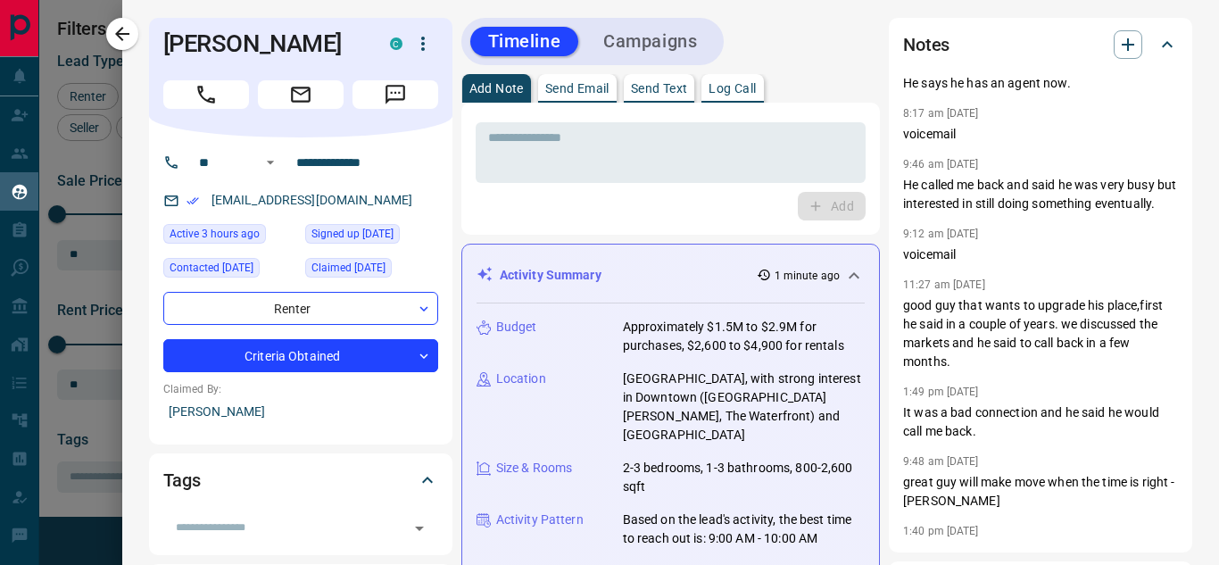
scroll to position [392, 868]
click at [130, 34] on icon "button" at bounding box center [122, 33] width 21 height 21
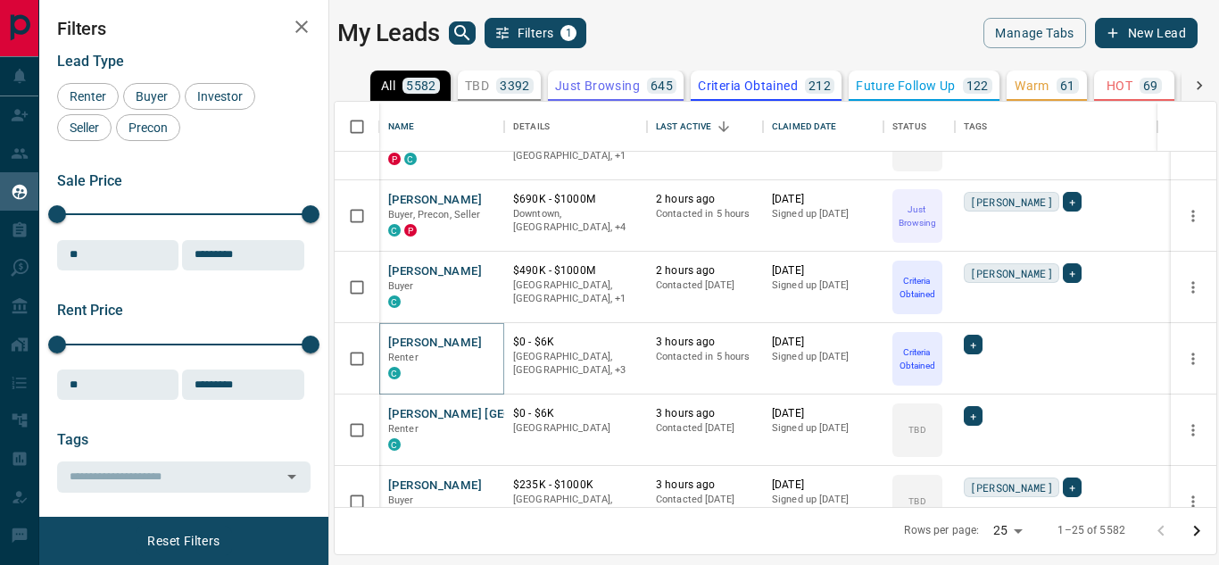
scroll to position [1046, 0]
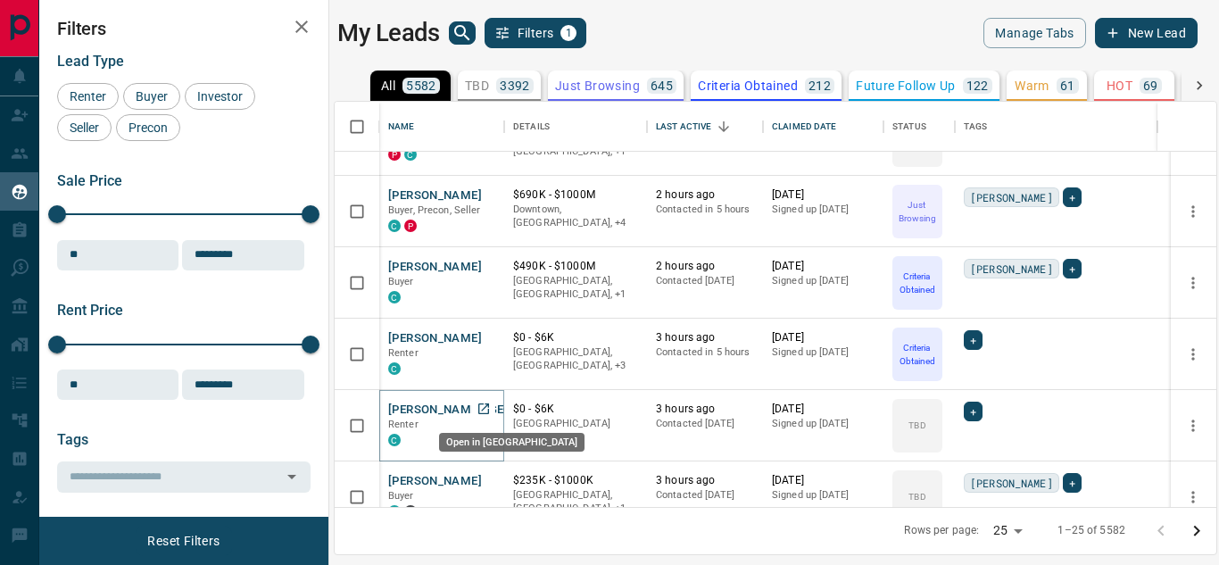
click at [472, 404] on link "Open in New Tab" at bounding box center [483, 408] width 23 height 23
